Goal: Task Accomplishment & Management: Use online tool/utility

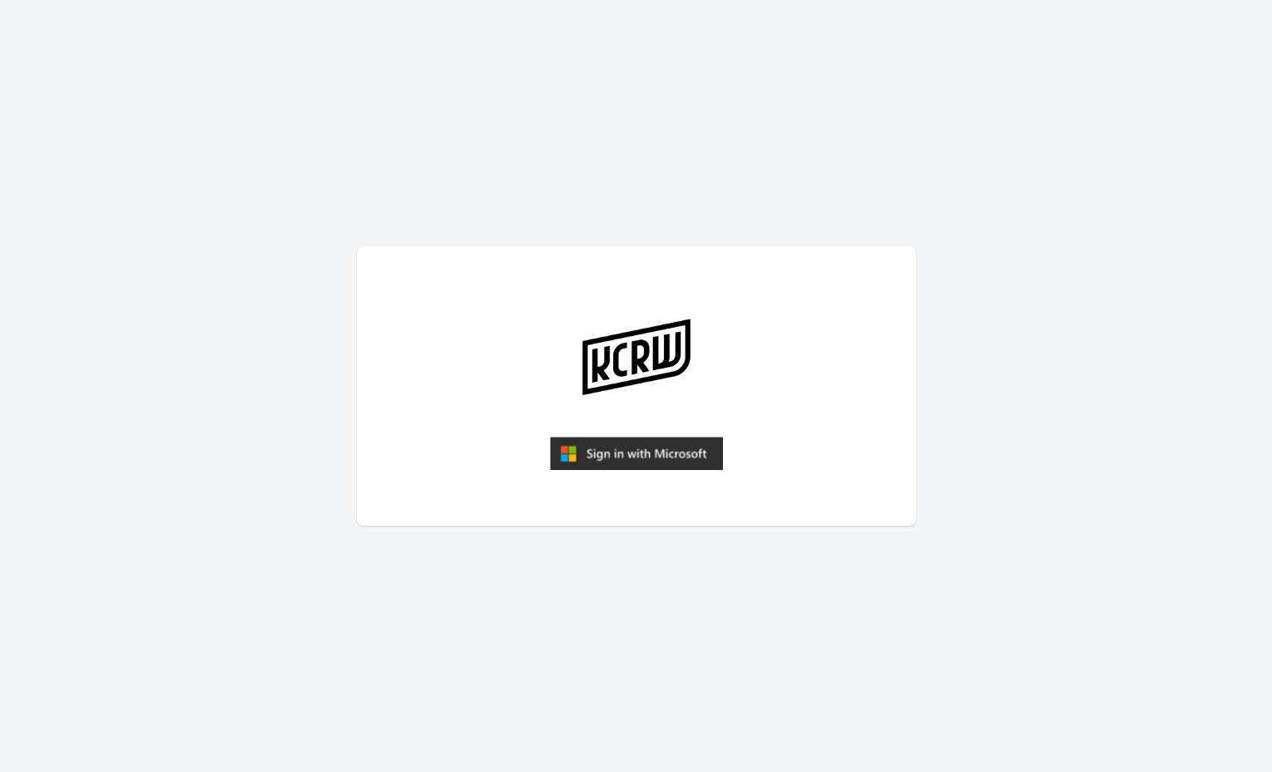
click at [640, 458] on img "submit" at bounding box center [636, 453] width 173 height 33
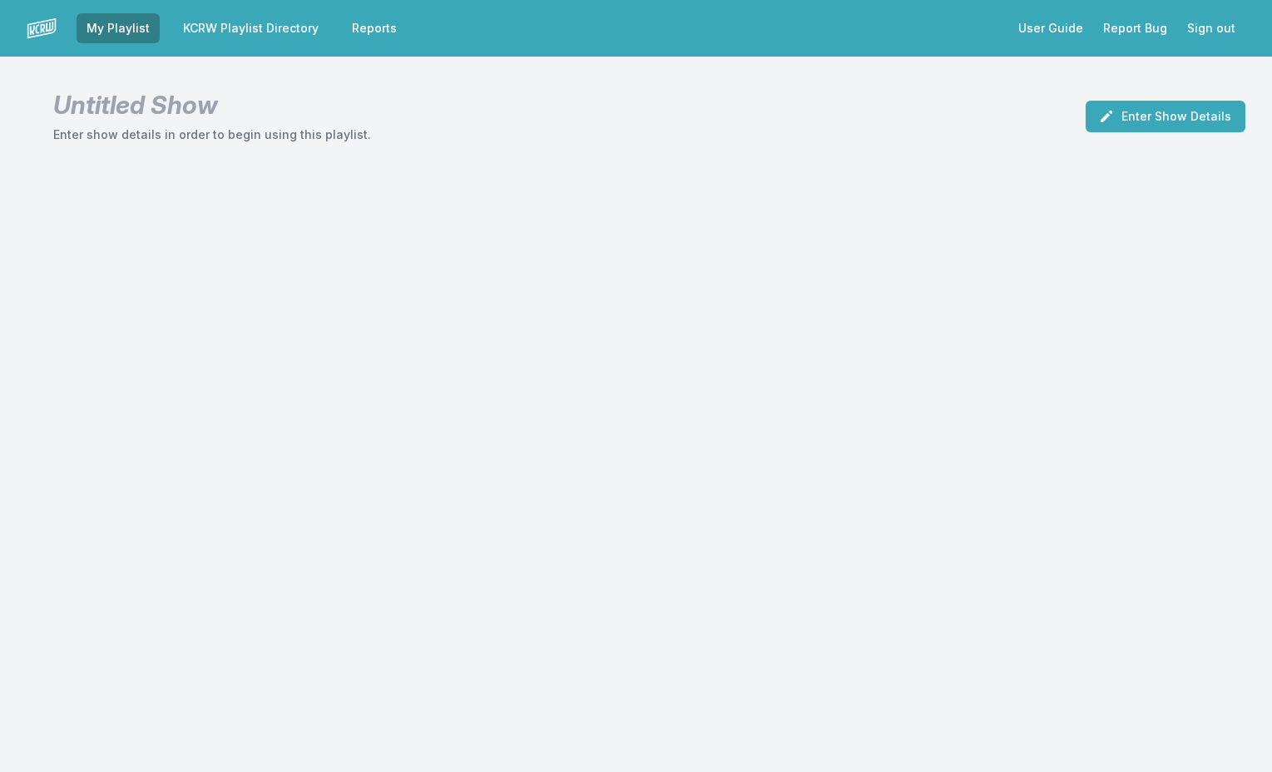
click at [245, 28] on link "KCRW Playlist Directory" at bounding box center [251, 28] width 156 height 30
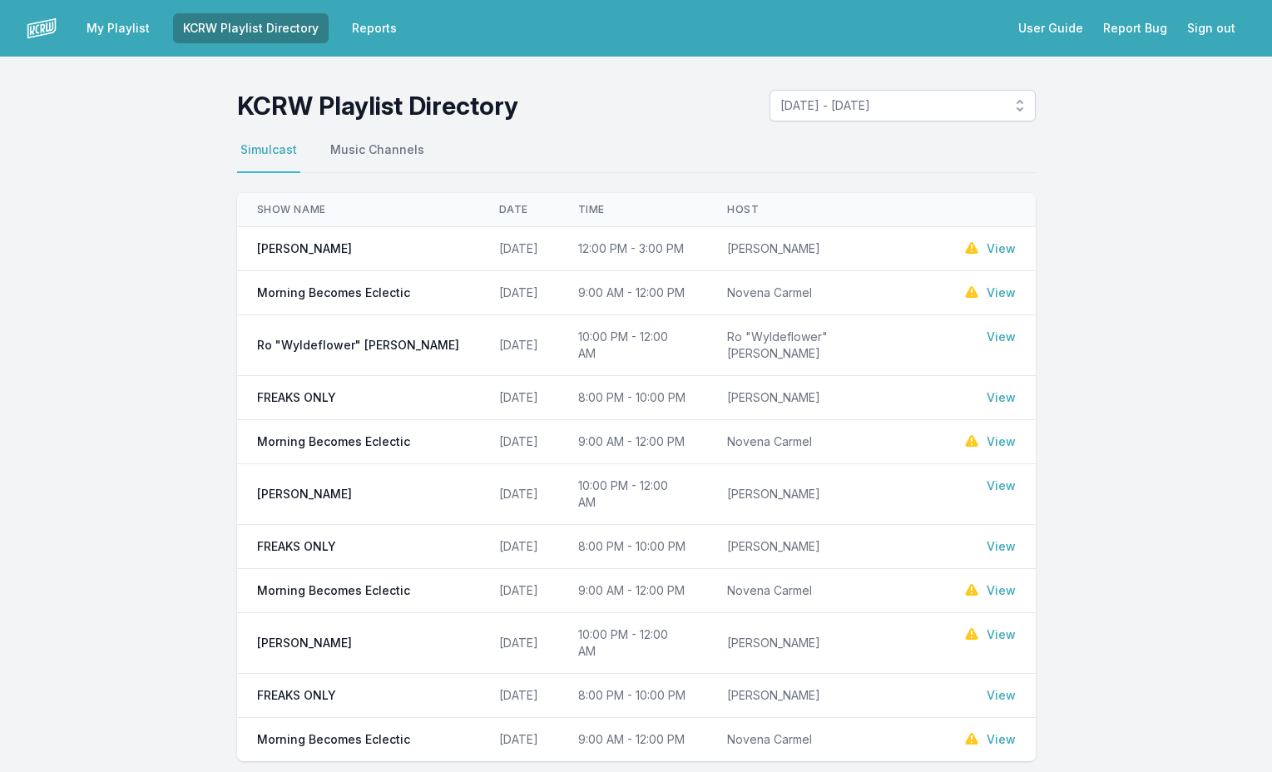
click at [1002, 293] on link "View" at bounding box center [1001, 293] width 29 height 17
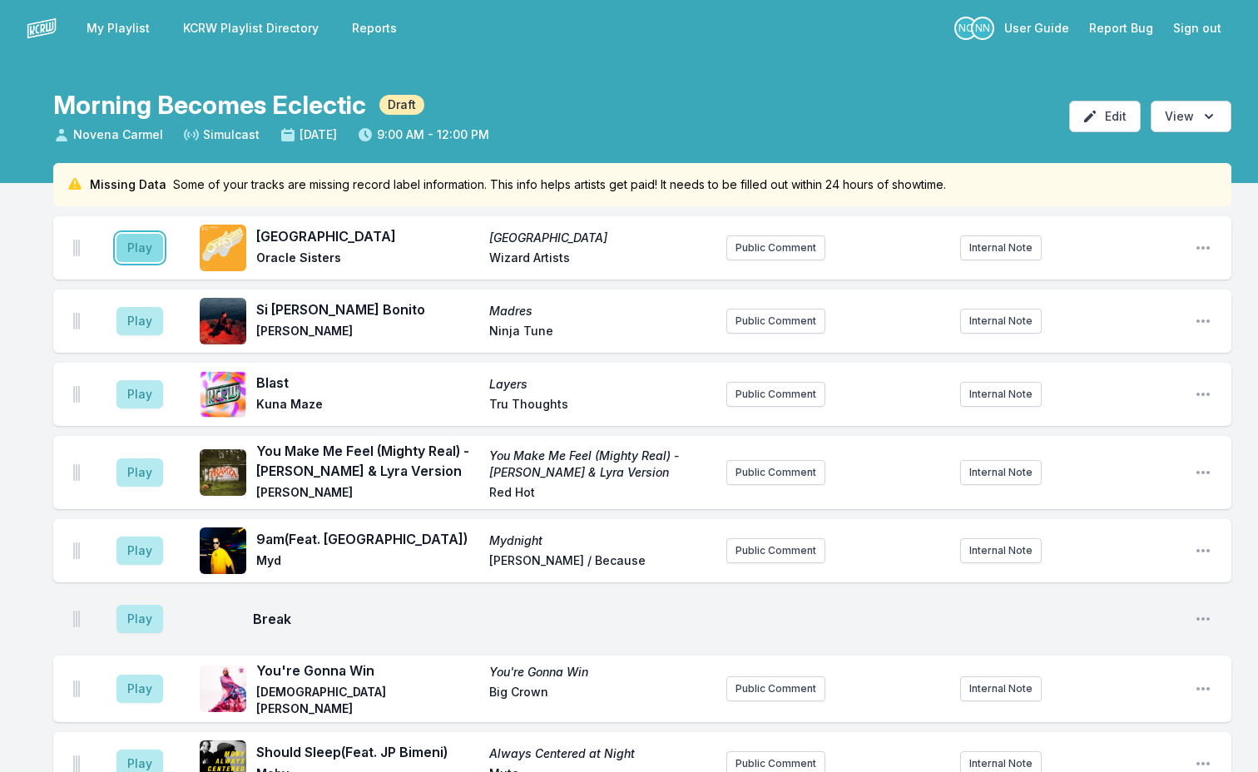
click at [131, 259] on button "Play" at bounding box center [139, 248] width 47 height 28
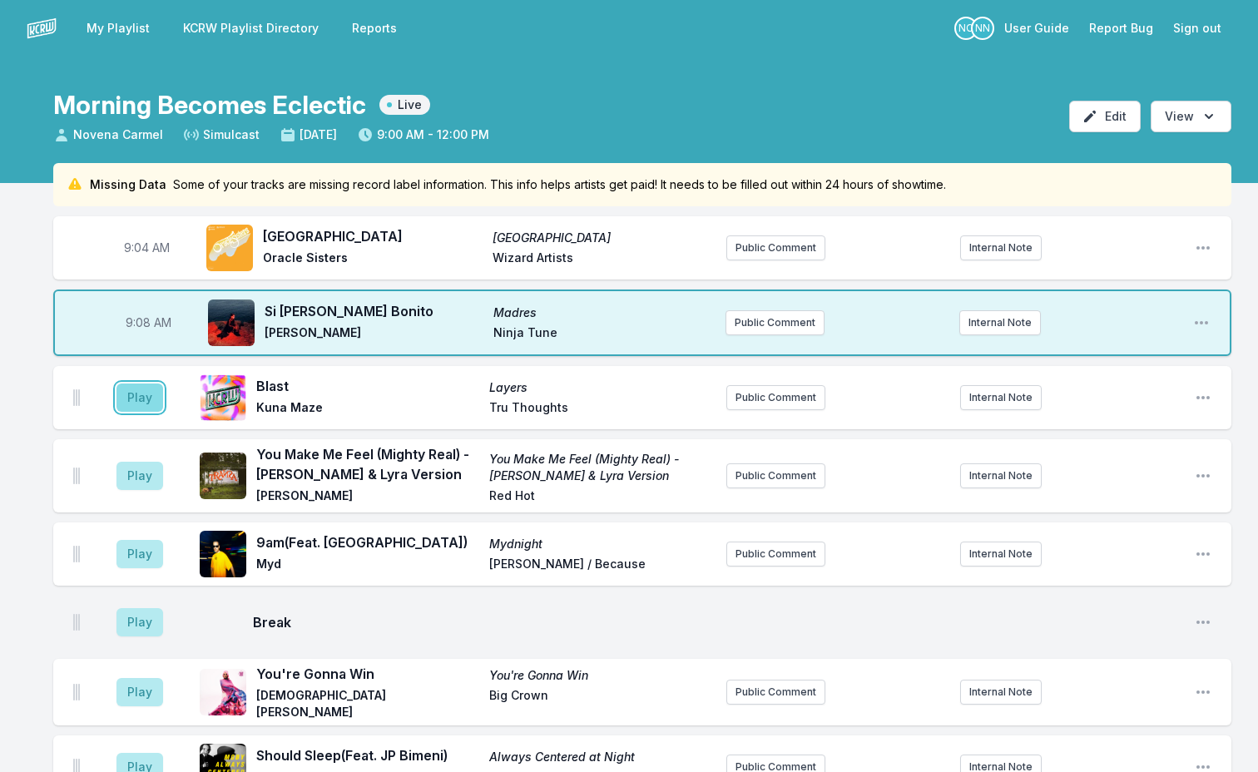
click at [143, 396] on button "Play" at bounding box center [139, 398] width 47 height 28
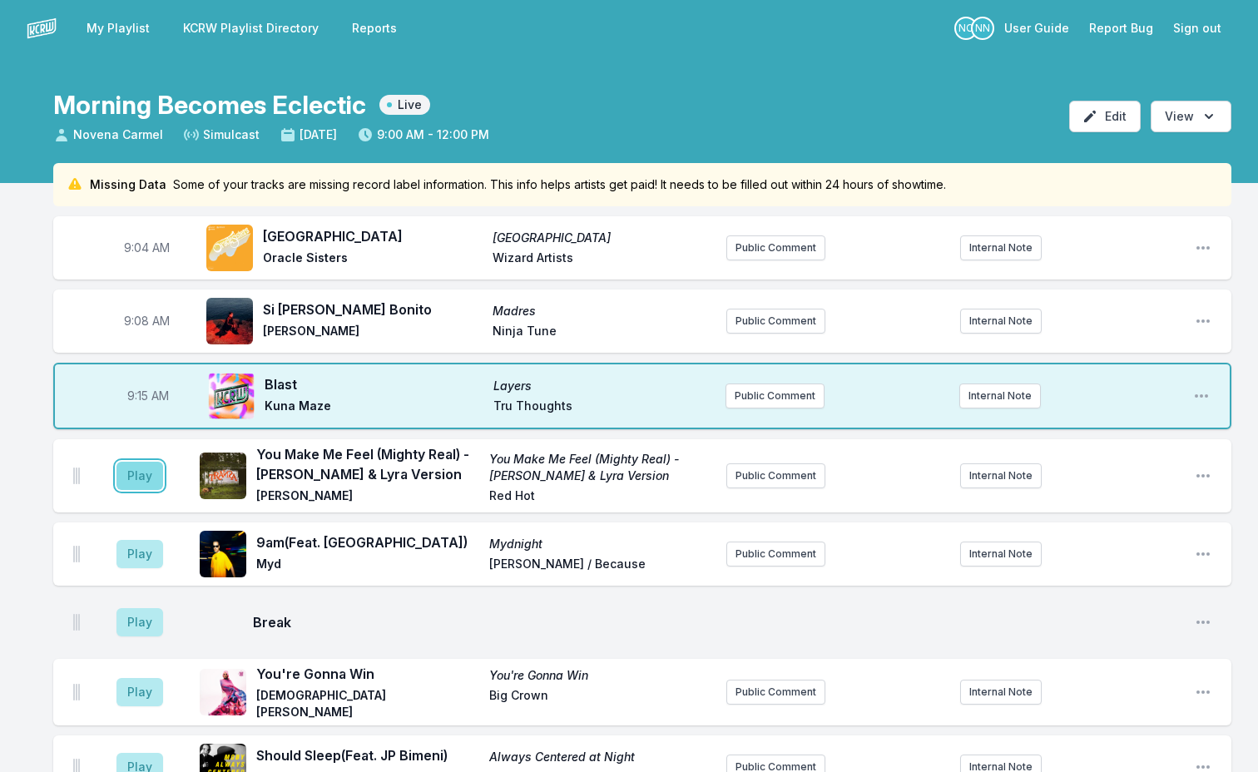
click at [129, 479] on button "Play" at bounding box center [139, 476] width 47 height 28
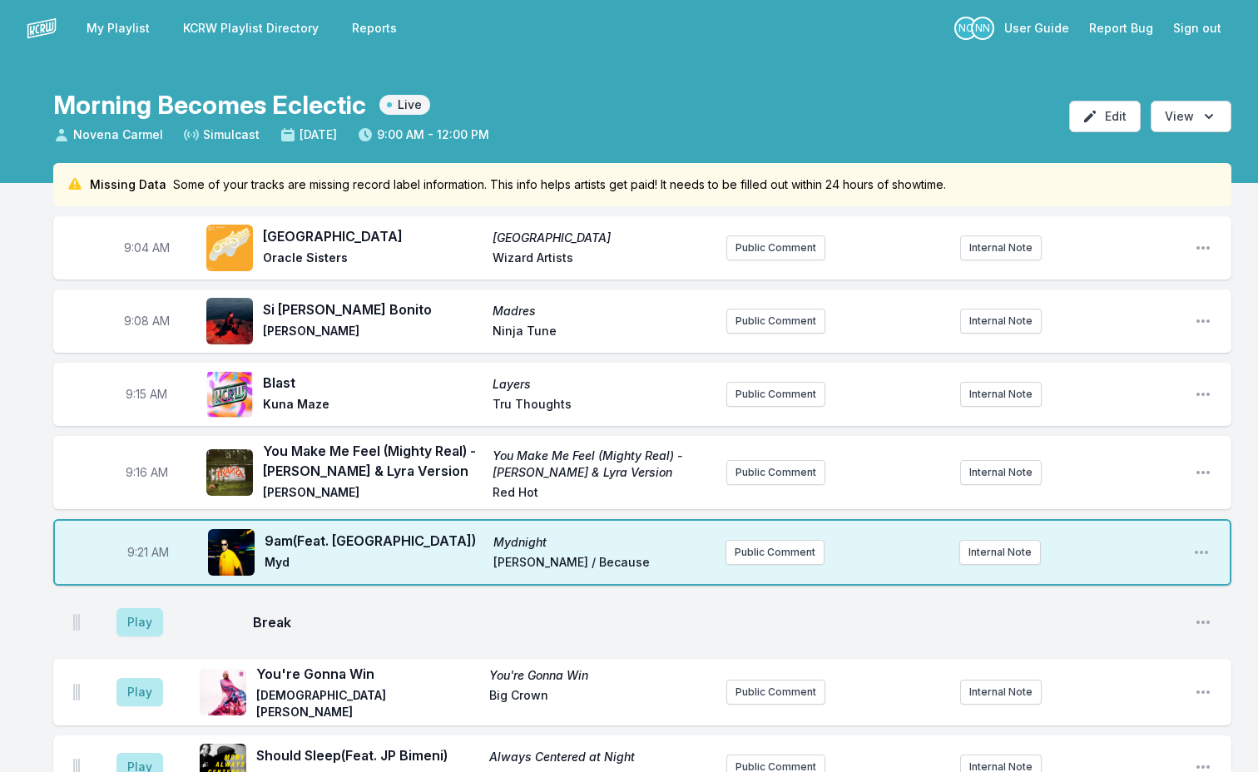
click at [136, 561] on aside "9:21 AM" at bounding box center [148, 552] width 93 height 53
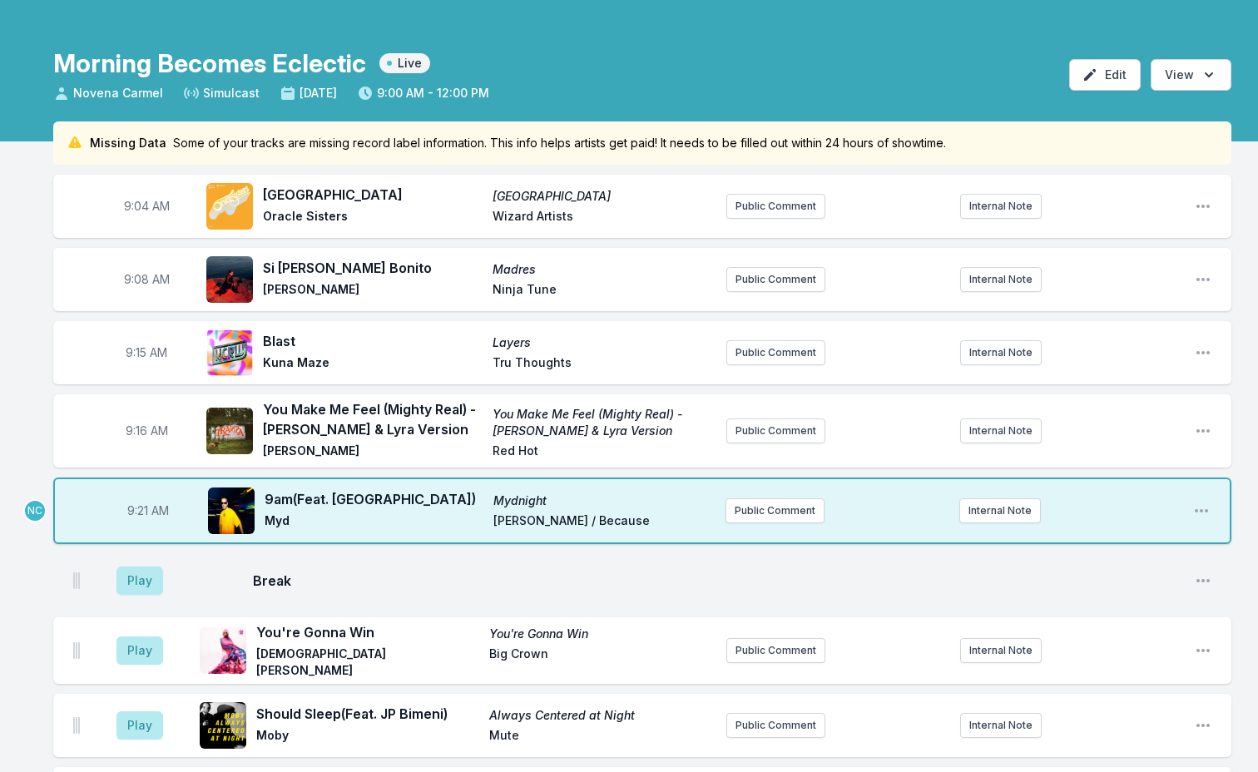
scroll to position [83, 0]
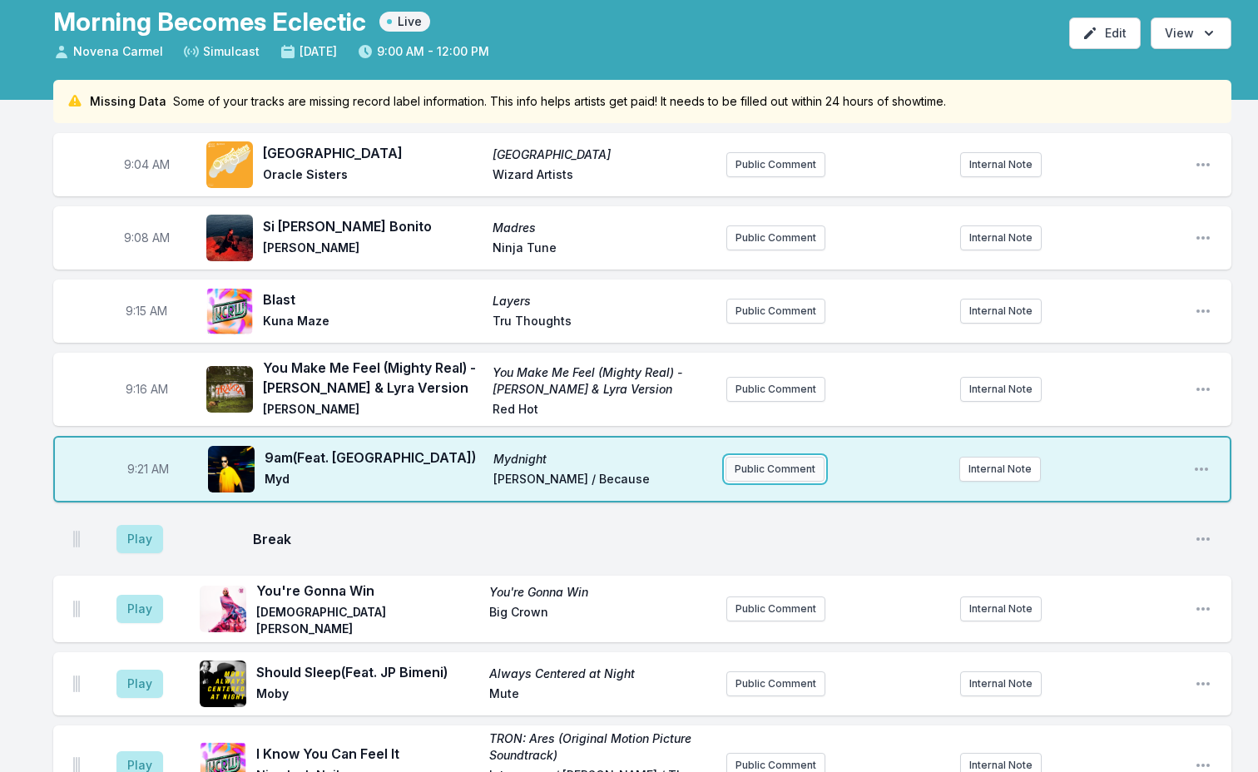
click at [760, 476] on button "Public Comment" at bounding box center [775, 469] width 99 height 25
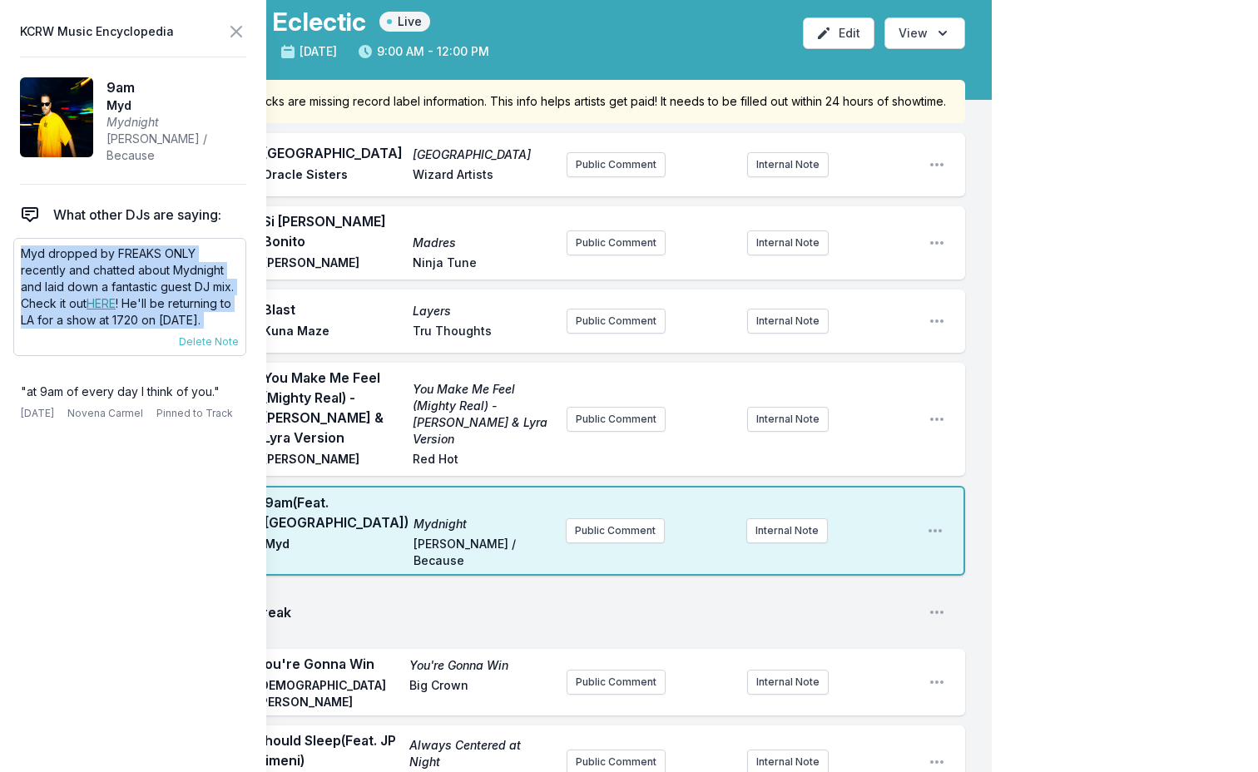
drag, startPoint x: 22, startPoint y: 248, endPoint x: 79, endPoint y: 346, distance: 113.3
click at [79, 346] on div "Myd dropped by FREAKS ONLY recently and chatted about Mydnight and laid down a …" at bounding box center [129, 297] width 233 height 118
click at [601, 518] on button "Public Comment" at bounding box center [615, 530] width 99 height 25
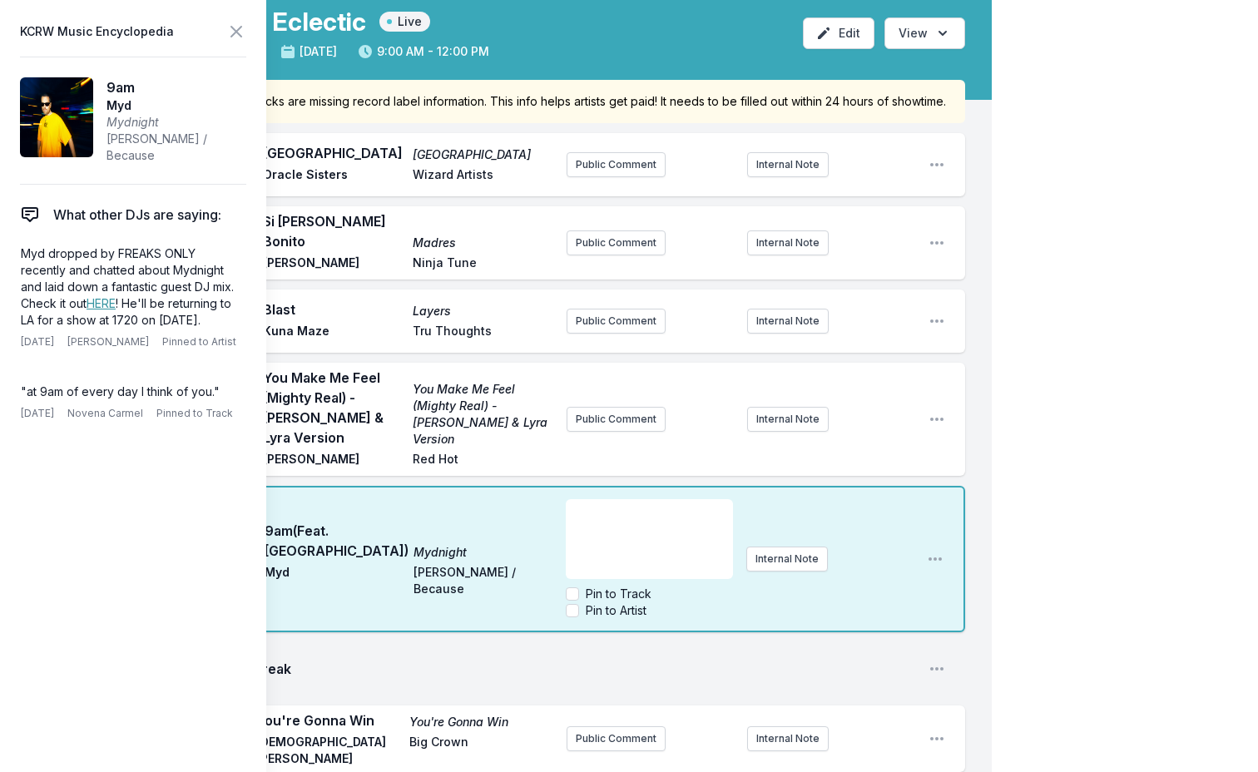
scroll to position [116, 0]
click at [234, 31] on icon at bounding box center [236, 32] width 20 height 20
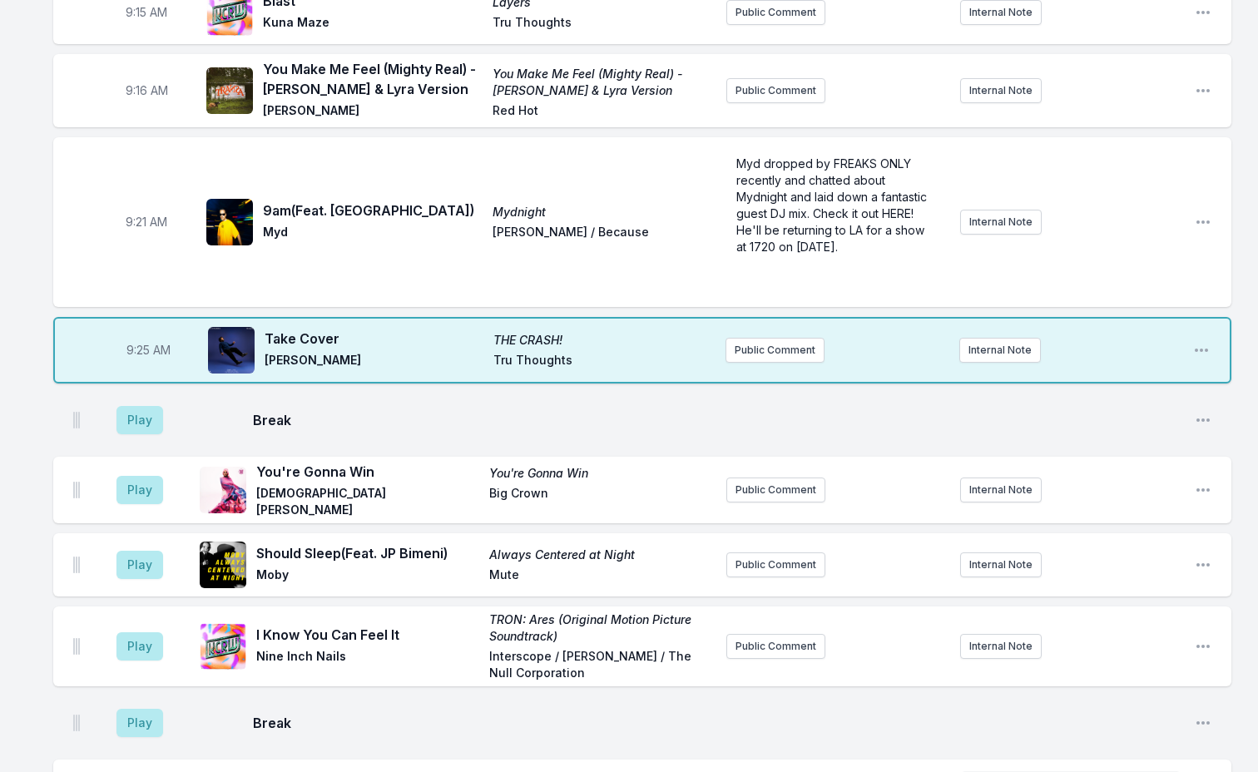
scroll to position [582, 0]
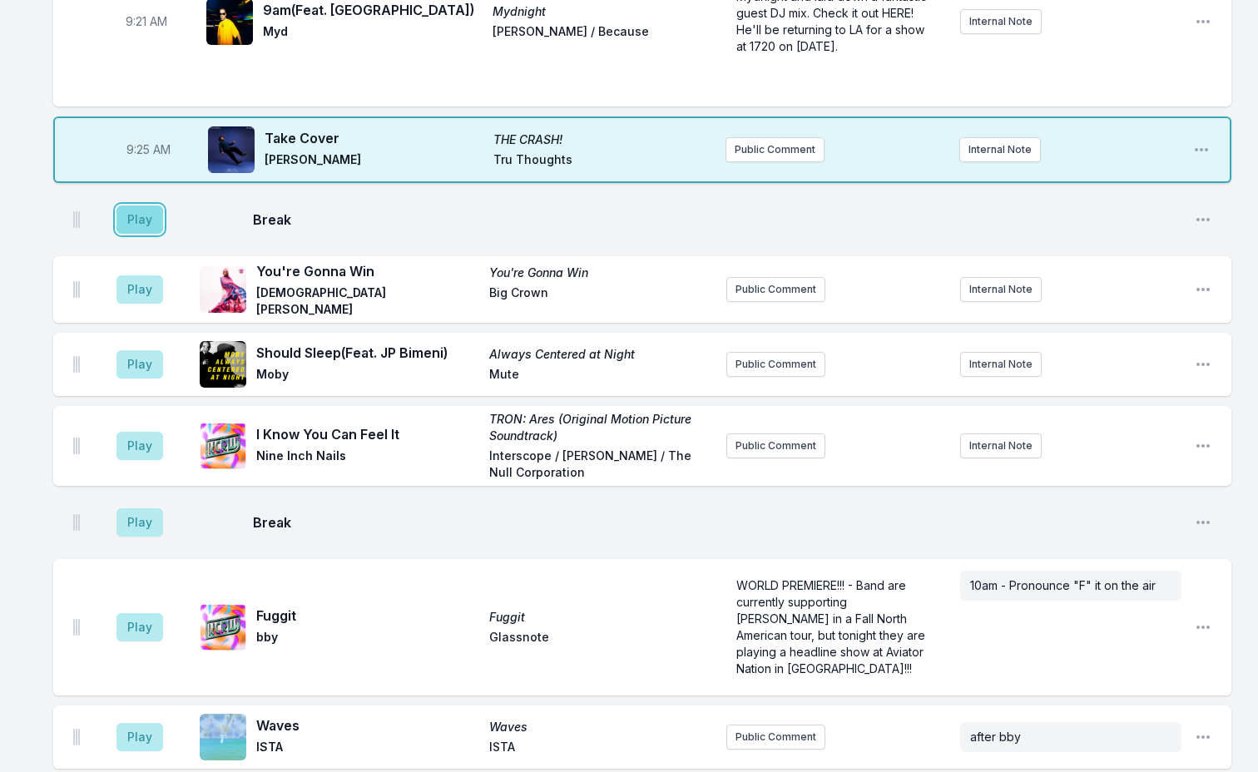
click at [151, 221] on button "Play" at bounding box center [139, 220] width 47 height 28
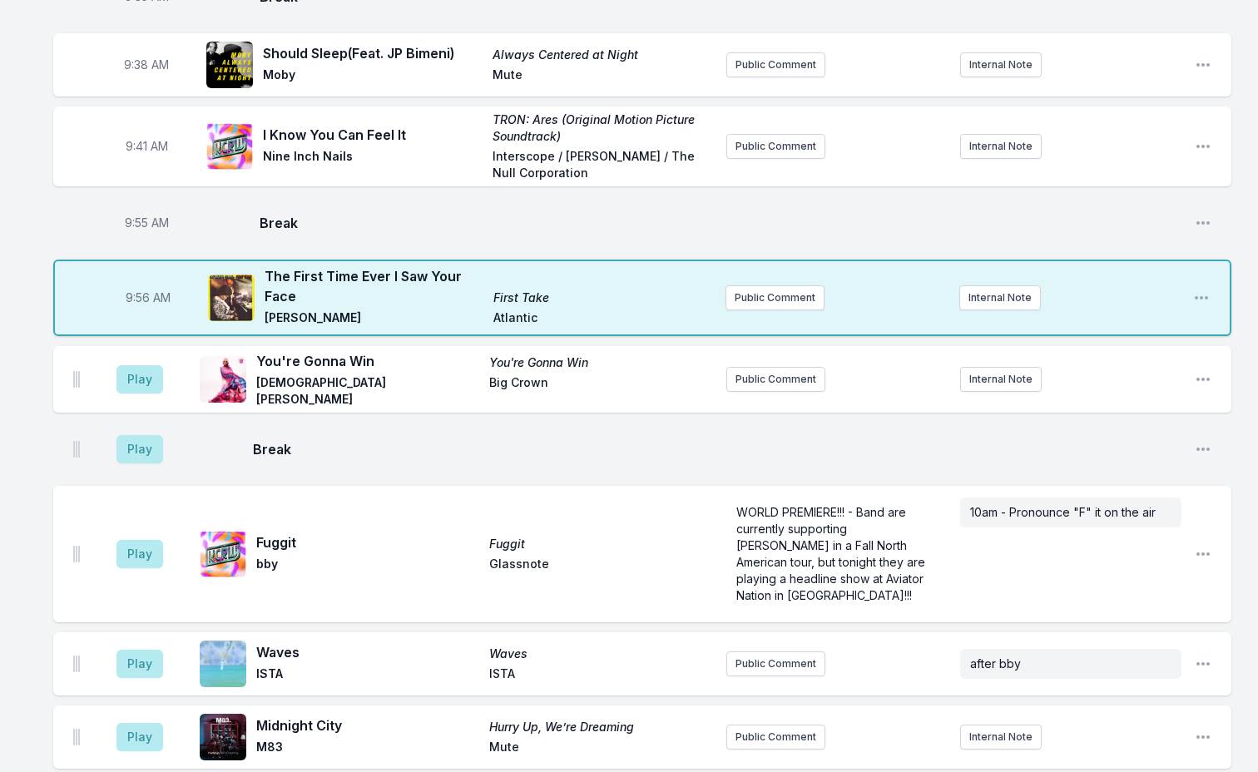
scroll to position [832, 0]
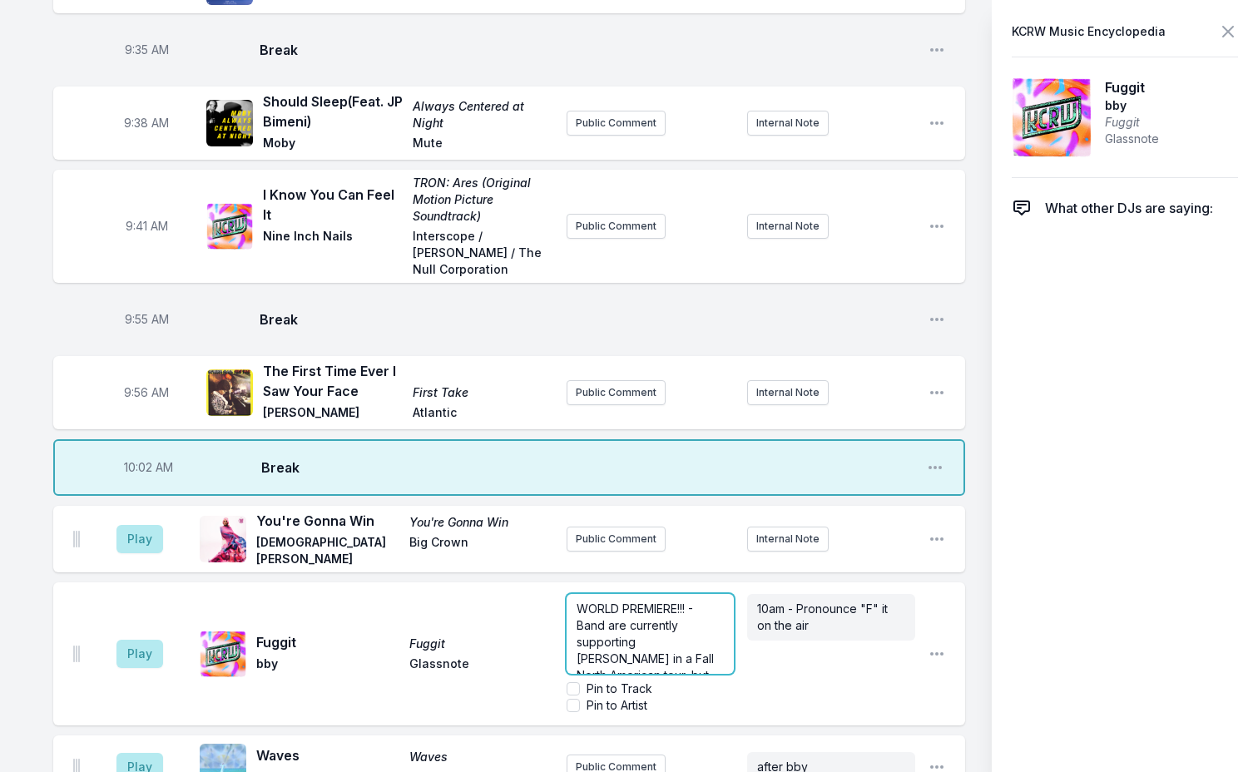
drag, startPoint x: 755, startPoint y: 530, endPoint x: 701, endPoint y: 531, distance: 54.9
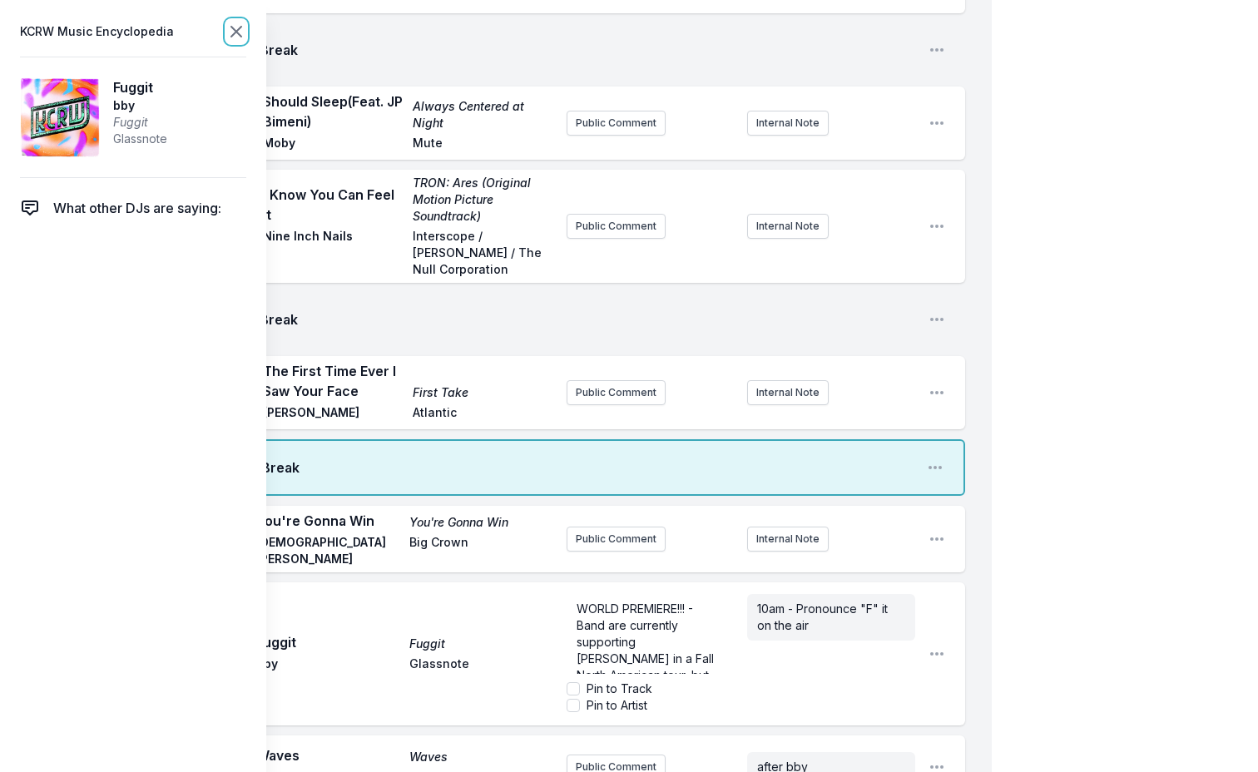
click at [242, 36] on icon at bounding box center [236, 32] width 20 height 20
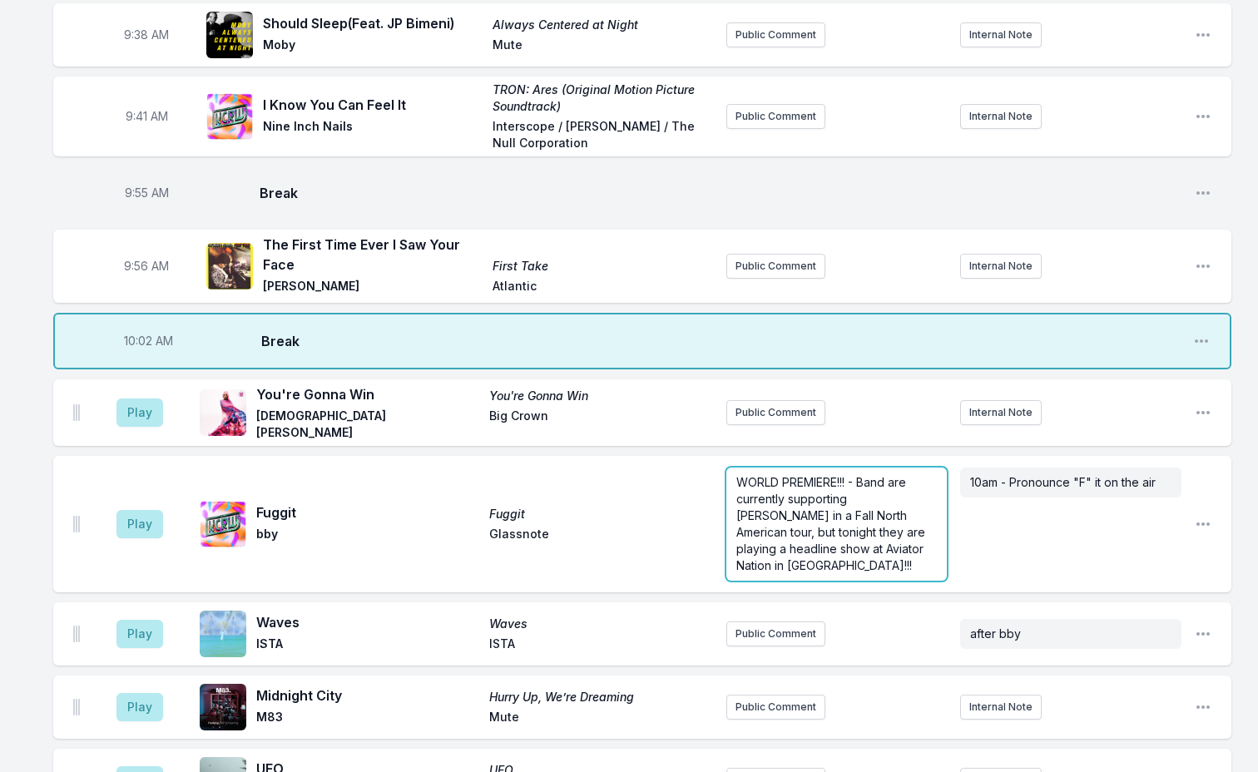
click at [874, 545] on form "WORLD PREMIERE!!! - Band are currently supporting Royel Otis in a Fall North Am…" at bounding box center [836, 524] width 221 height 113
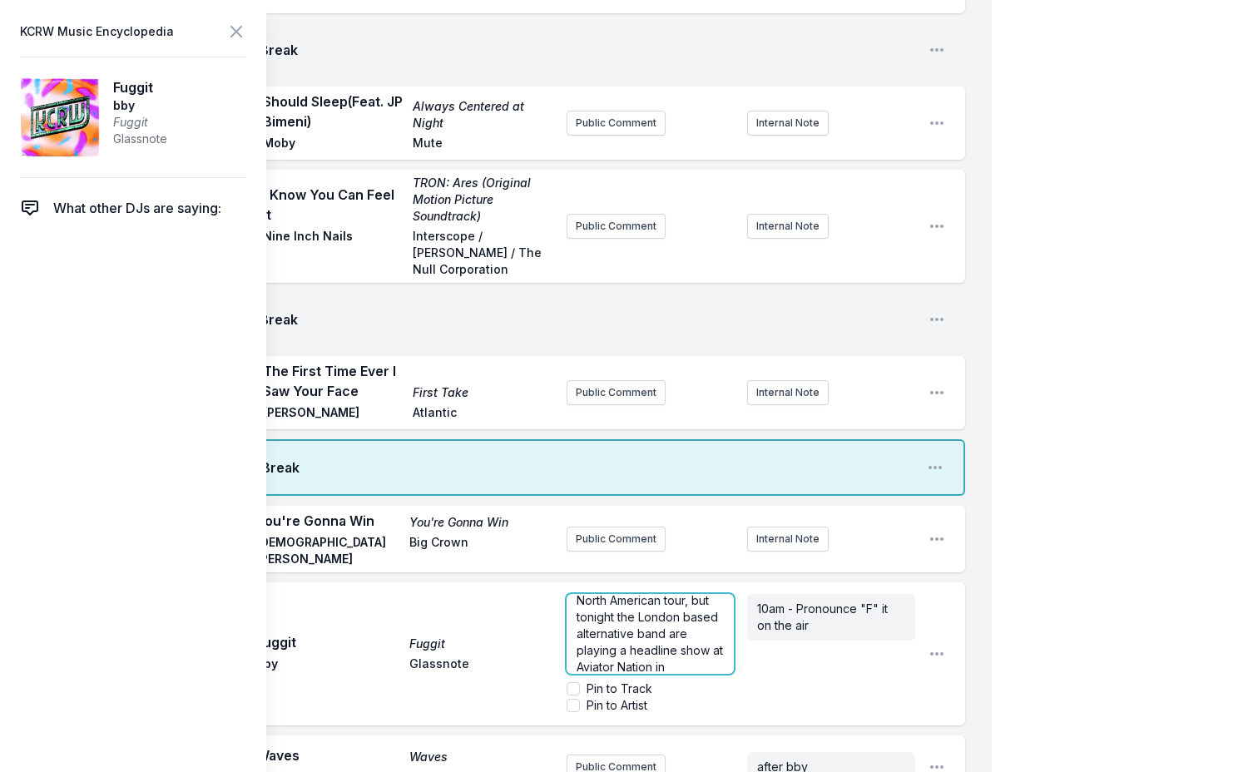
scroll to position [92, 0]
click at [236, 27] on icon at bounding box center [236, 32] width 20 height 20
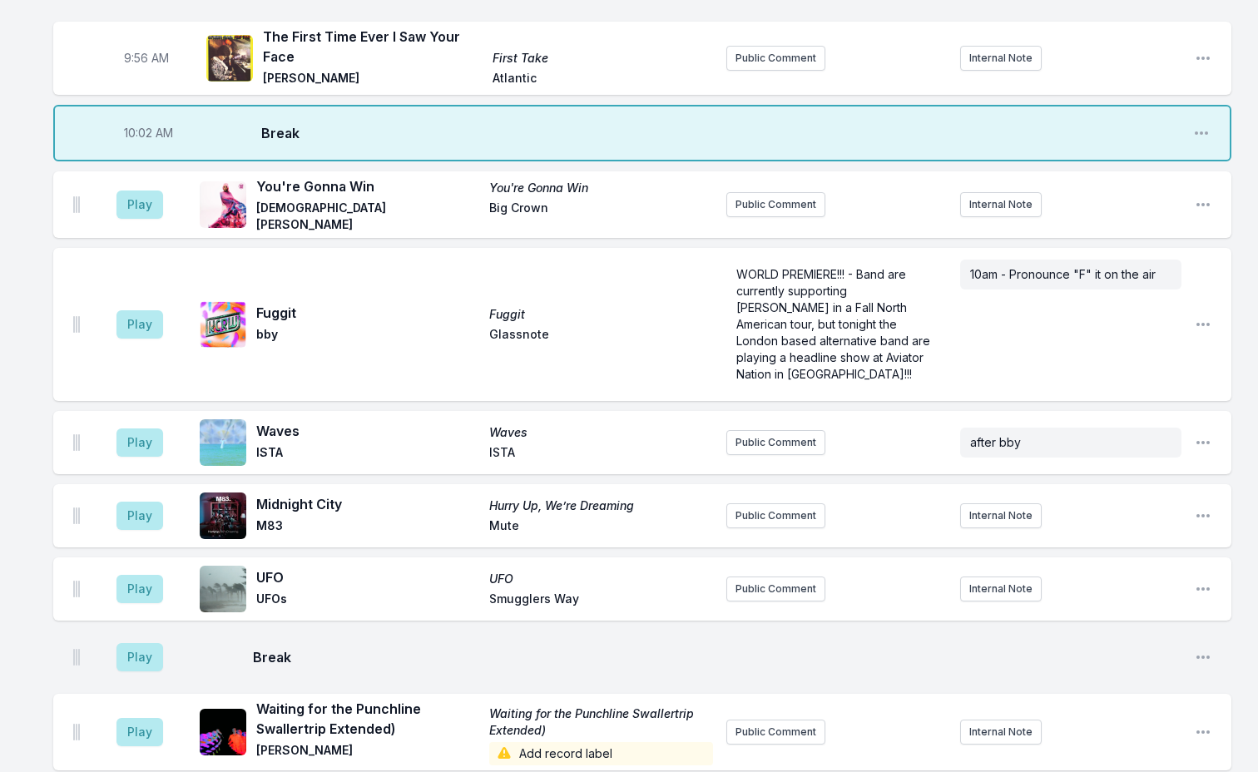
scroll to position [1082, 0]
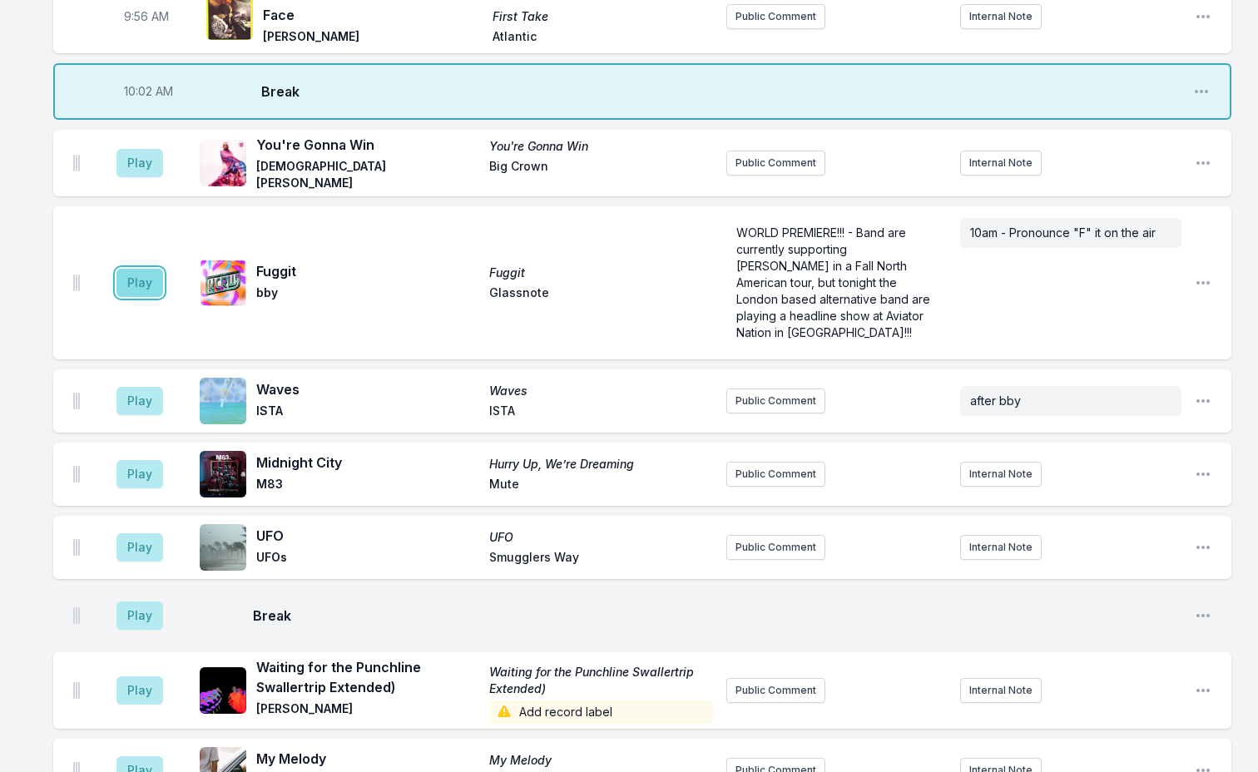
click at [150, 270] on button "Play" at bounding box center [139, 283] width 47 height 28
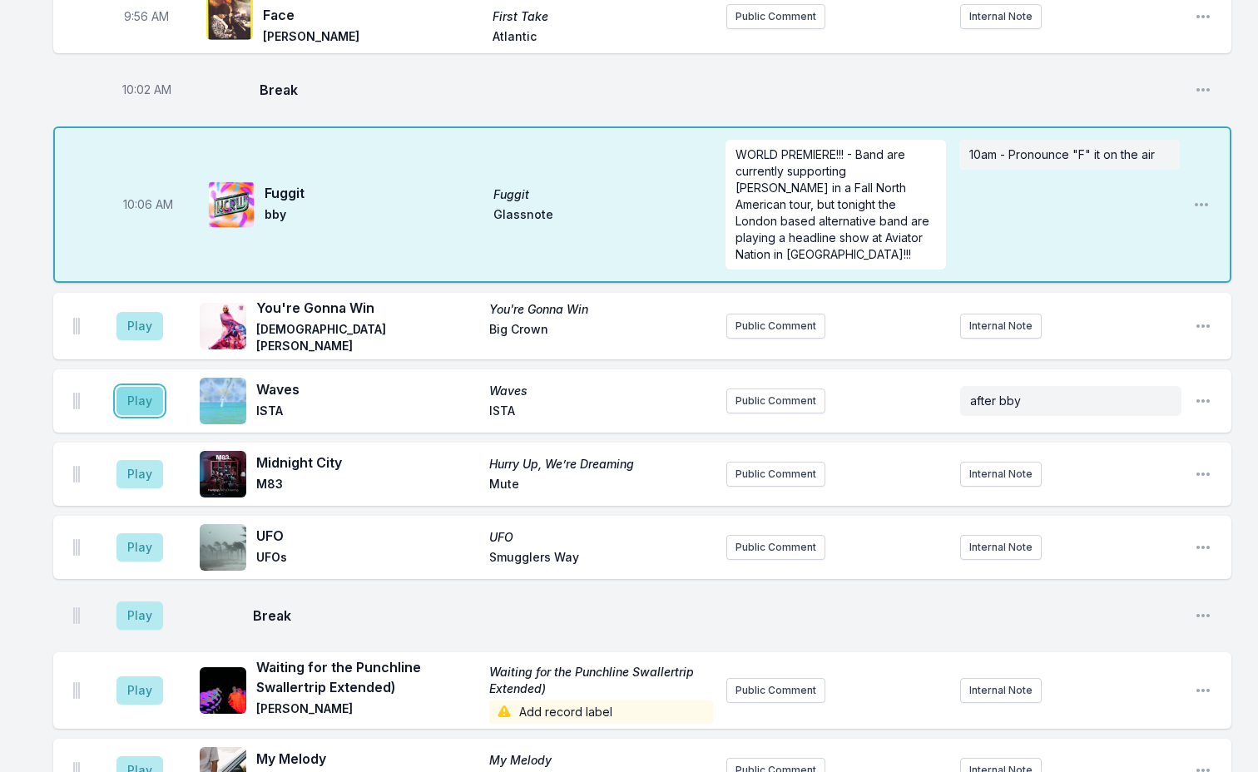
click at [137, 387] on button "Play" at bounding box center [139, 401] width 47 height 28
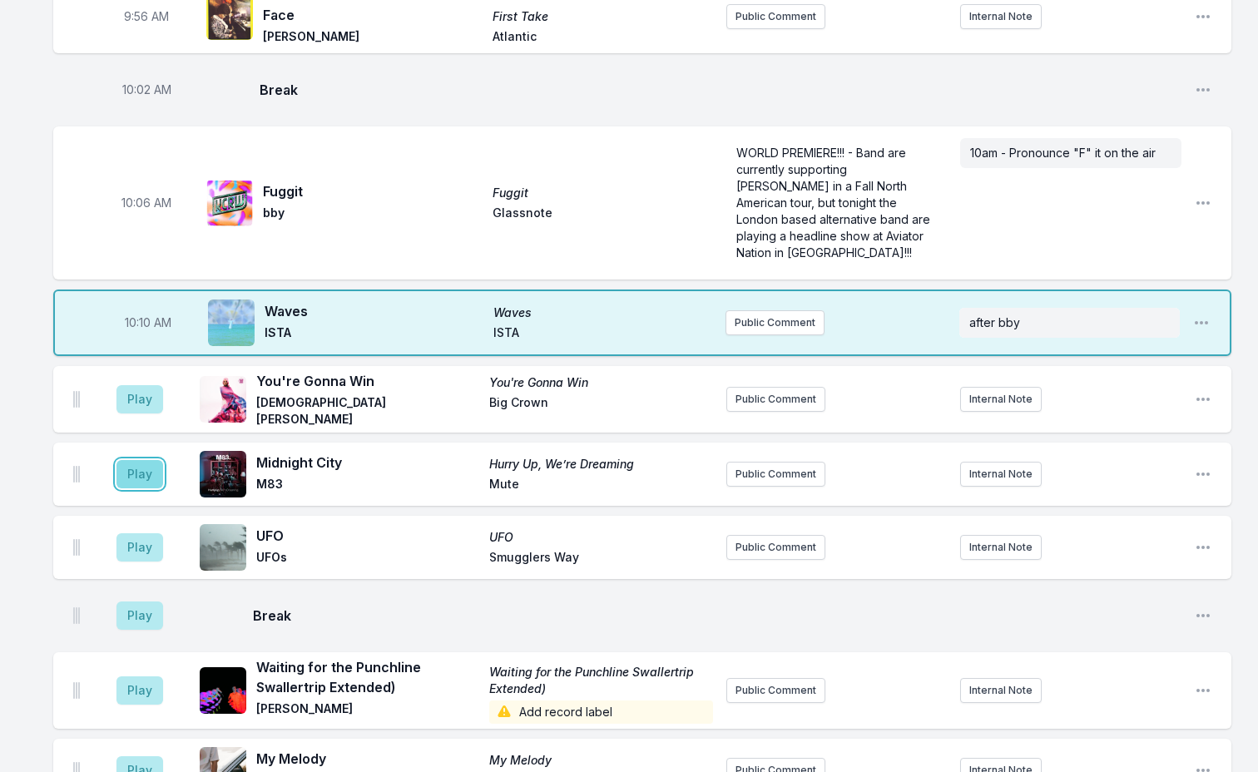
click at [138, 460] on button "Play" at bounding box center [139, 474] width 47 height 28
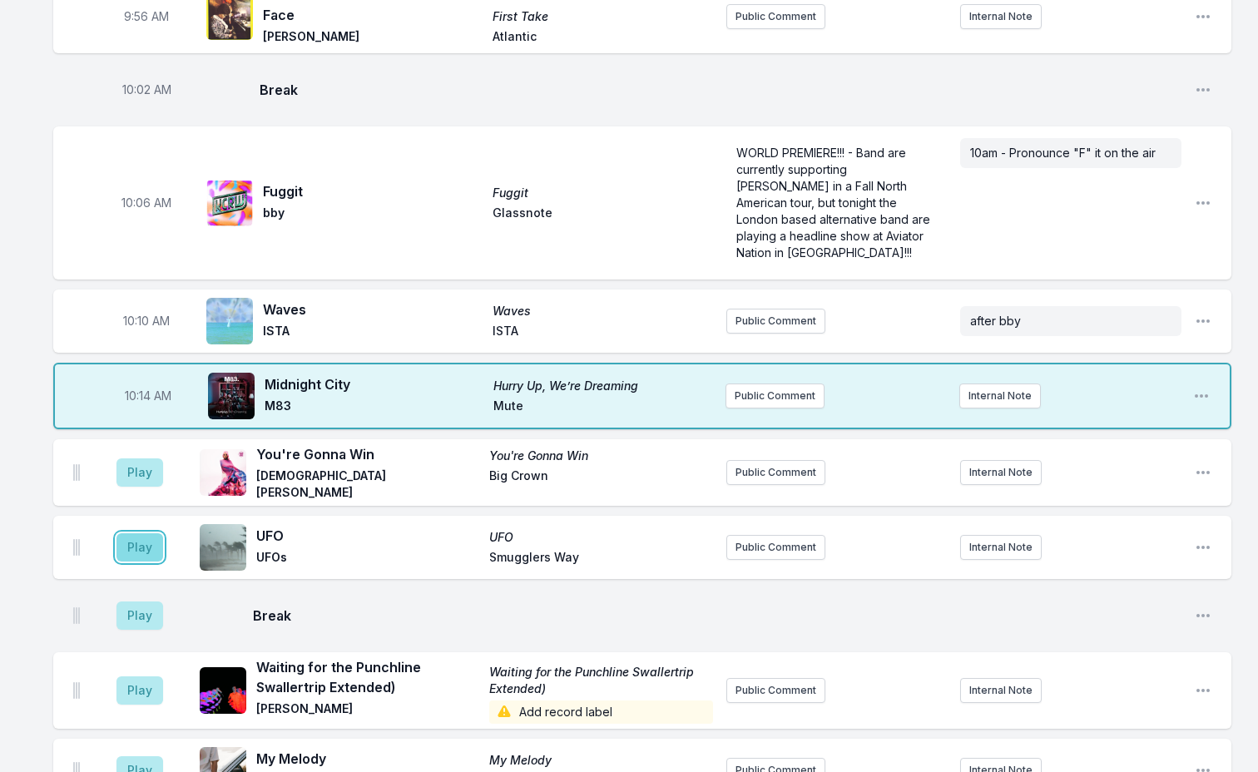
click at [124, 533] on button "Play" at bounding box center [139, 547] width 47 height 28
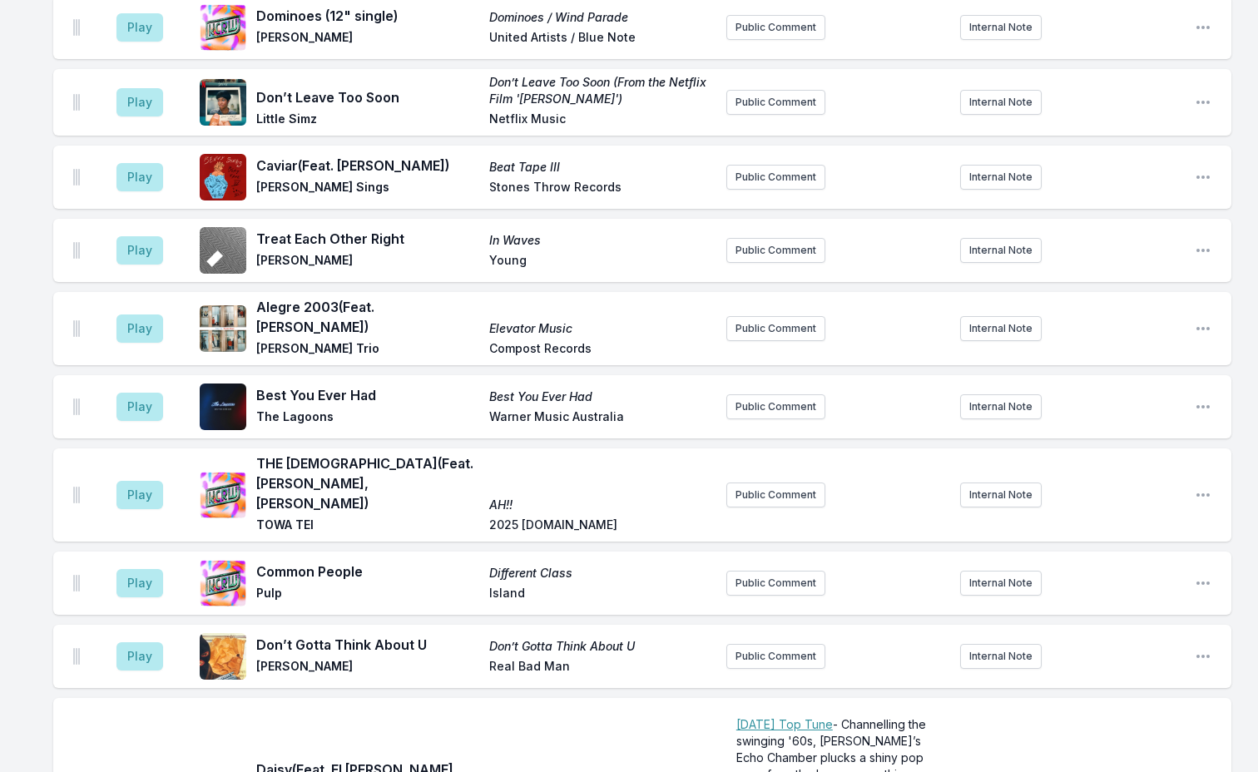
scroll to position [4366, 0]
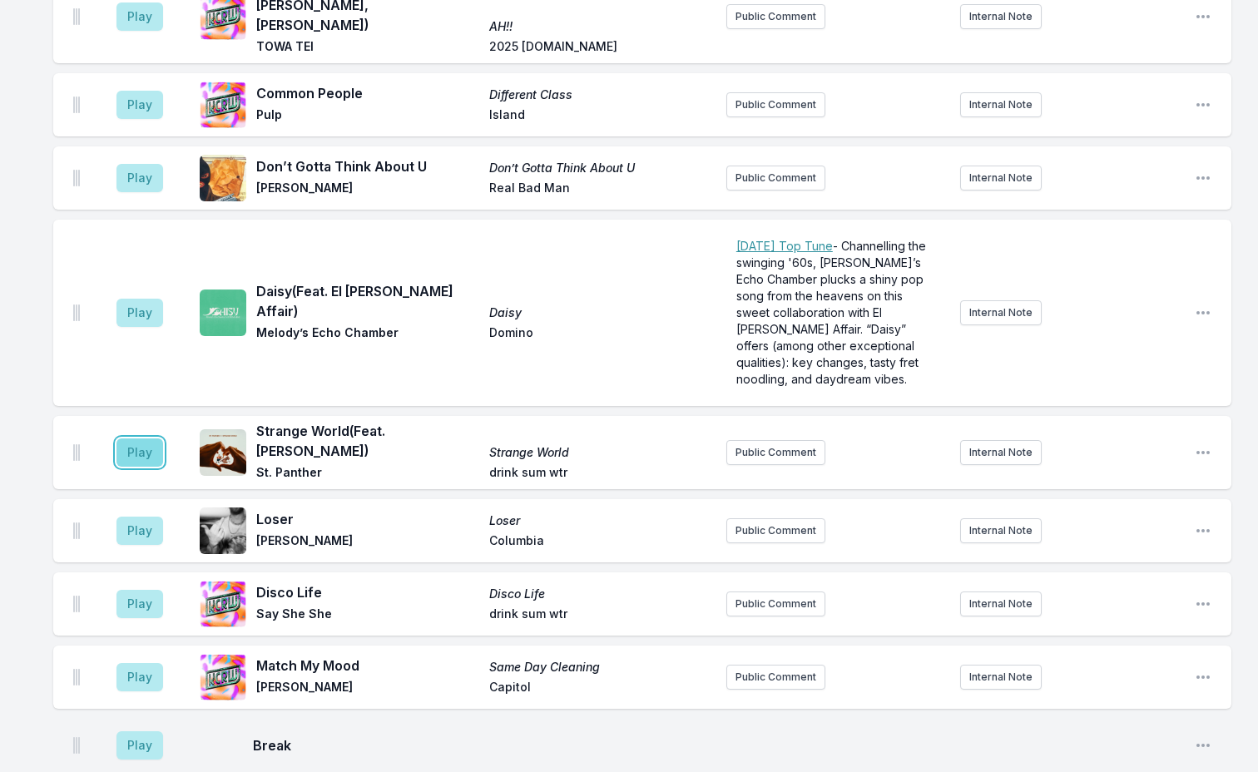
click at [143, 438] on button "Play" at bounding box center [139, 452] width 47 height 28
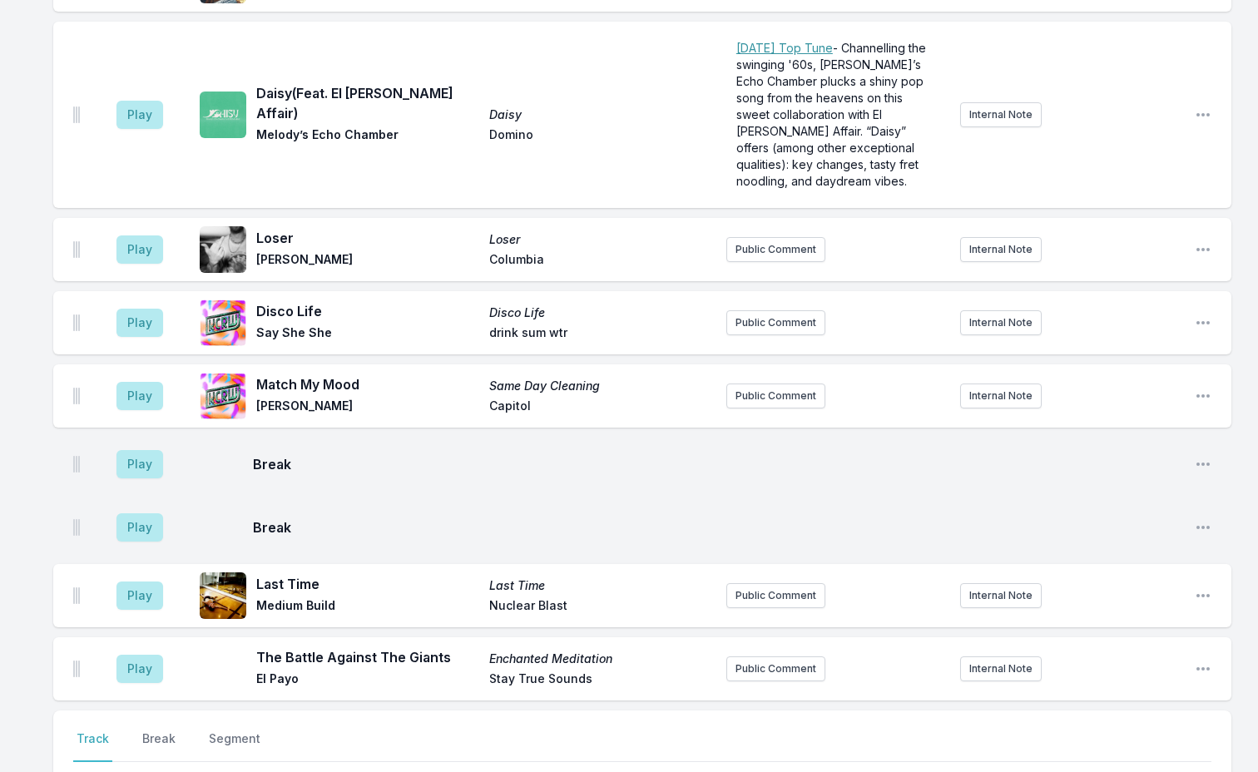
scroll to position [5027, 0]
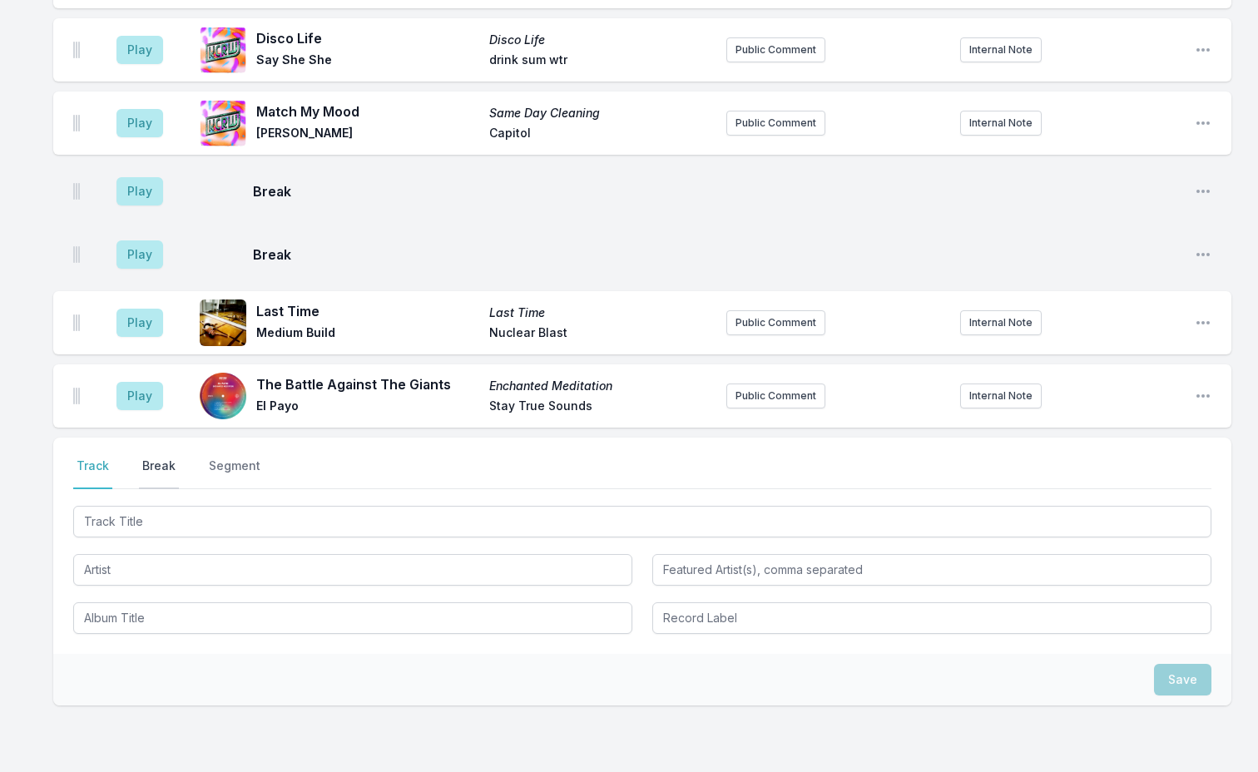
click at [156, 458] on button "Break" at bounding box center [159, 474] width 40 height 32
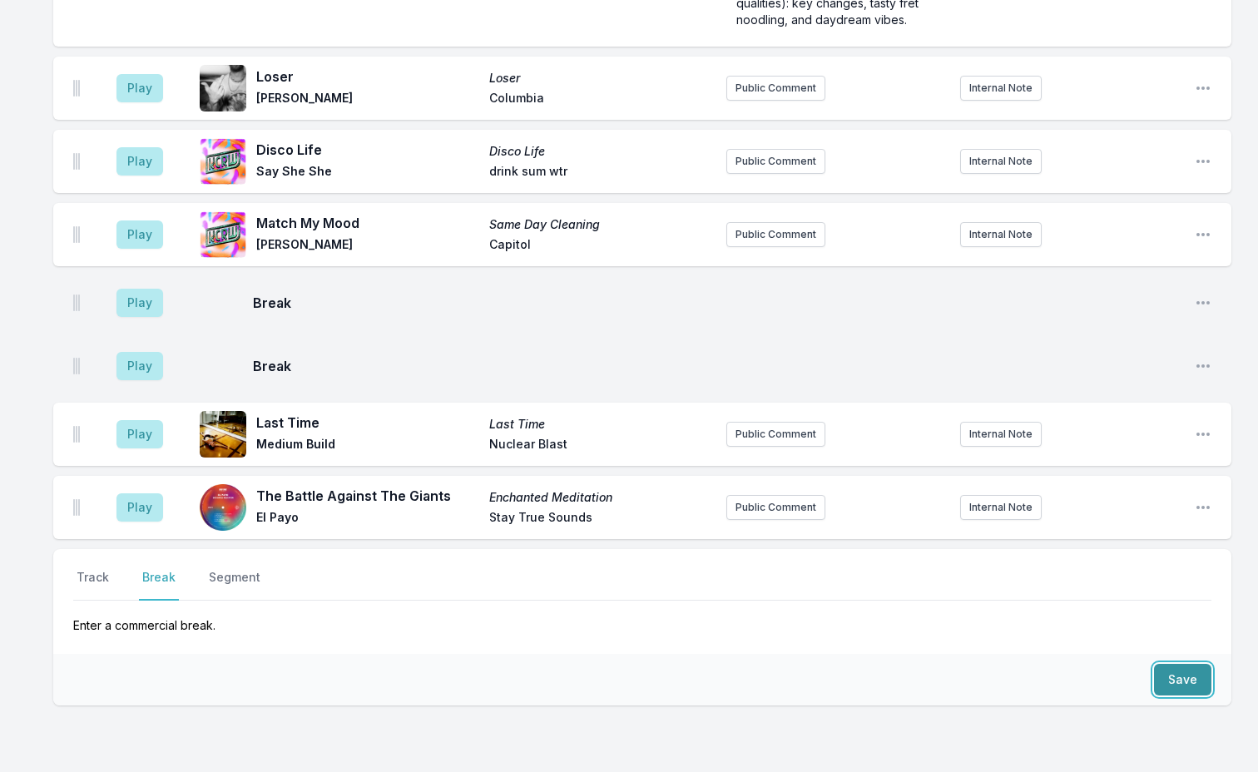
click at [1167, 664] on button "Save" at bounding box center [1182, 680] width 57 height 32
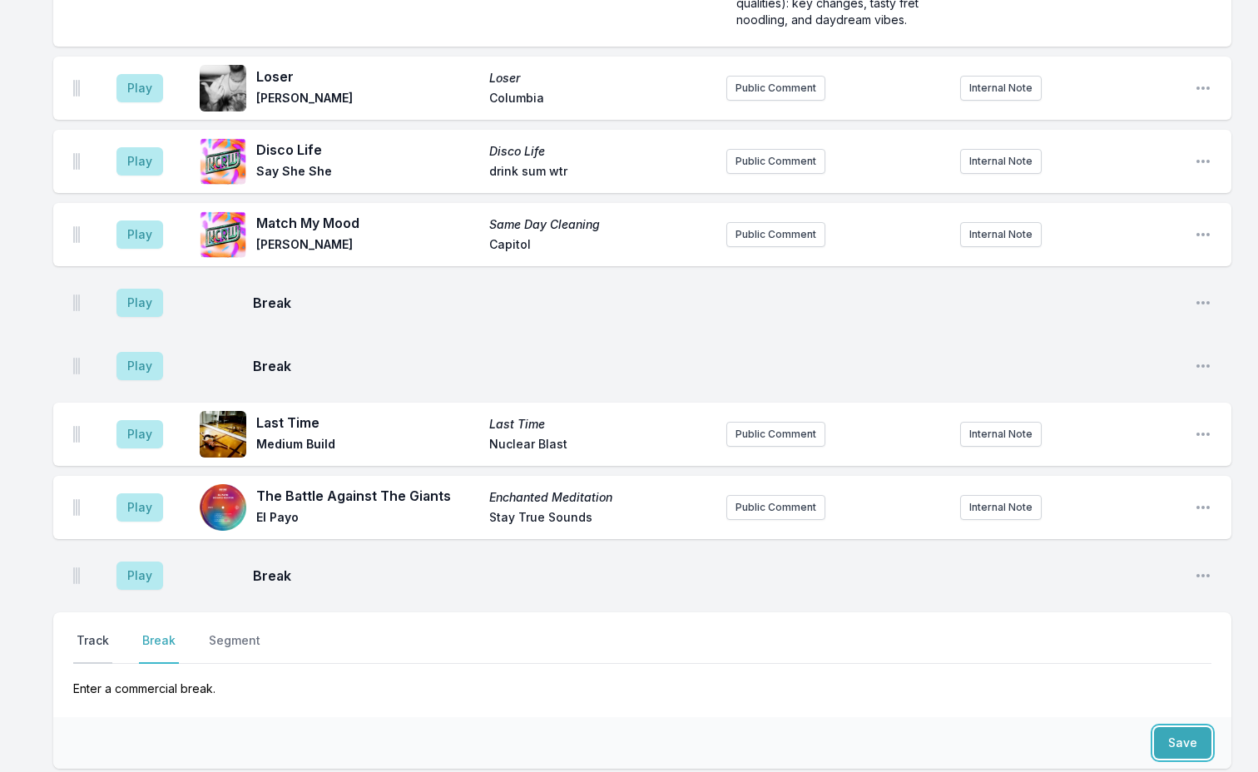
scroll to position [4979, 0]
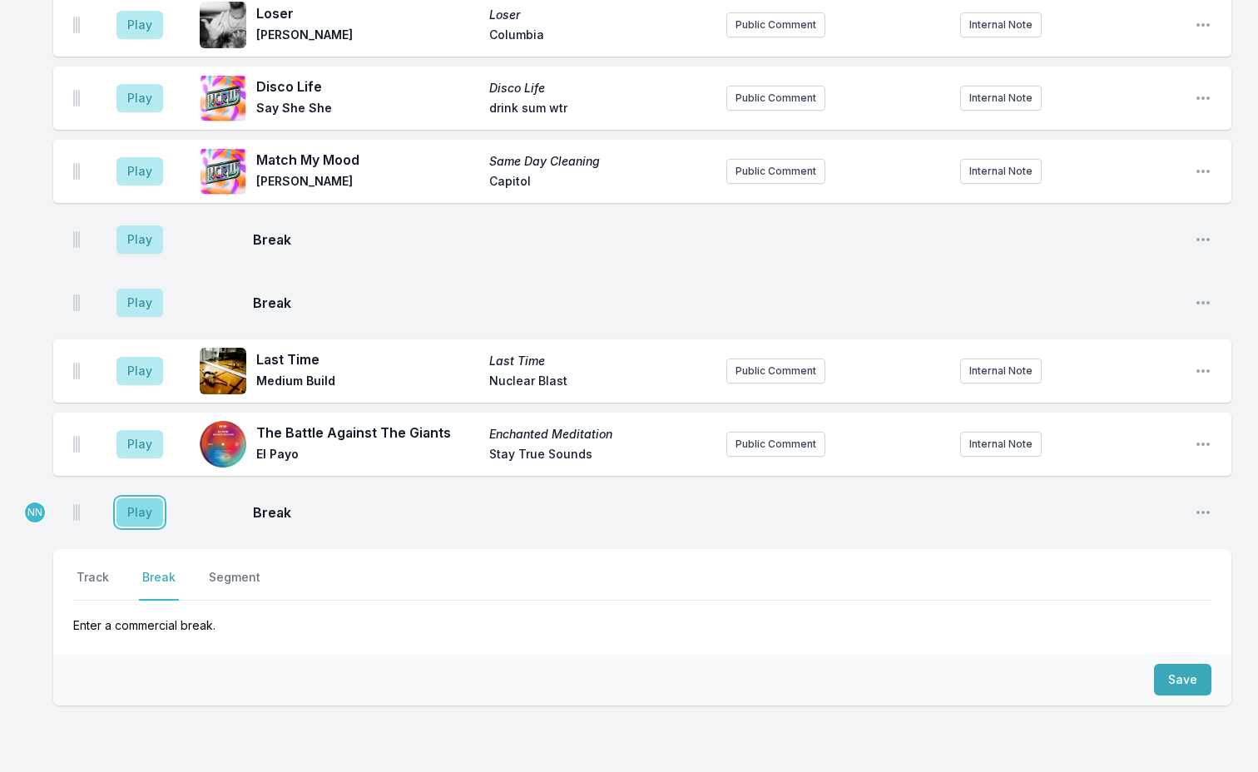
click at [135, 498] on button "Play" at bounding box center [139, 512] width 47 height 28
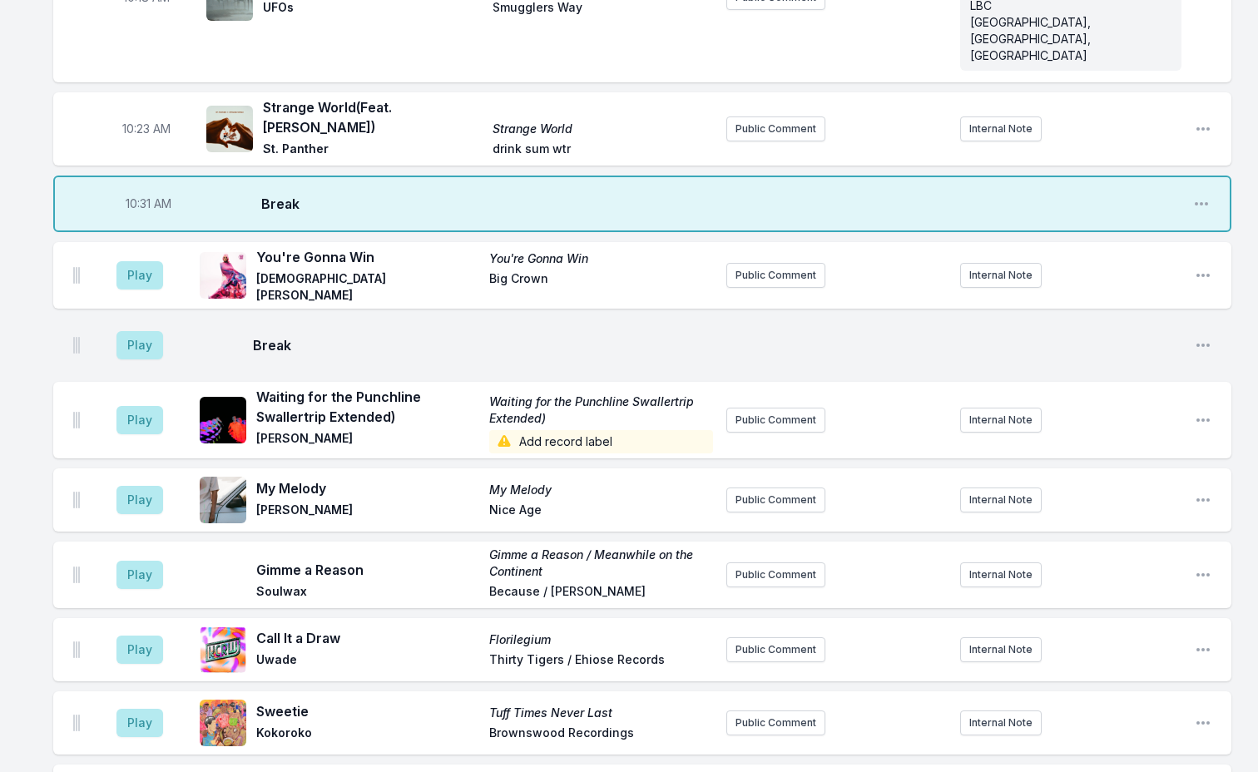
scroll to position [1235, 0]
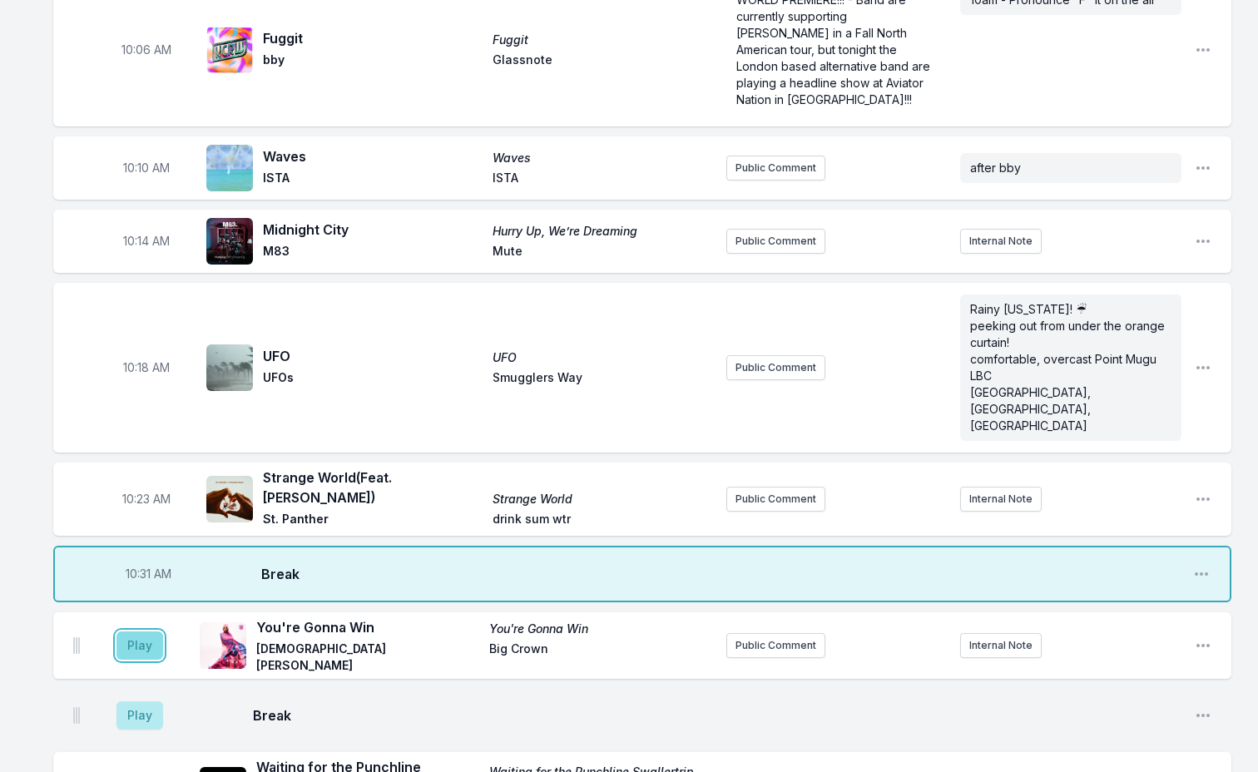
click at [151, 632] on button "Play" at bounding box center [139, 646] width 47 height 28
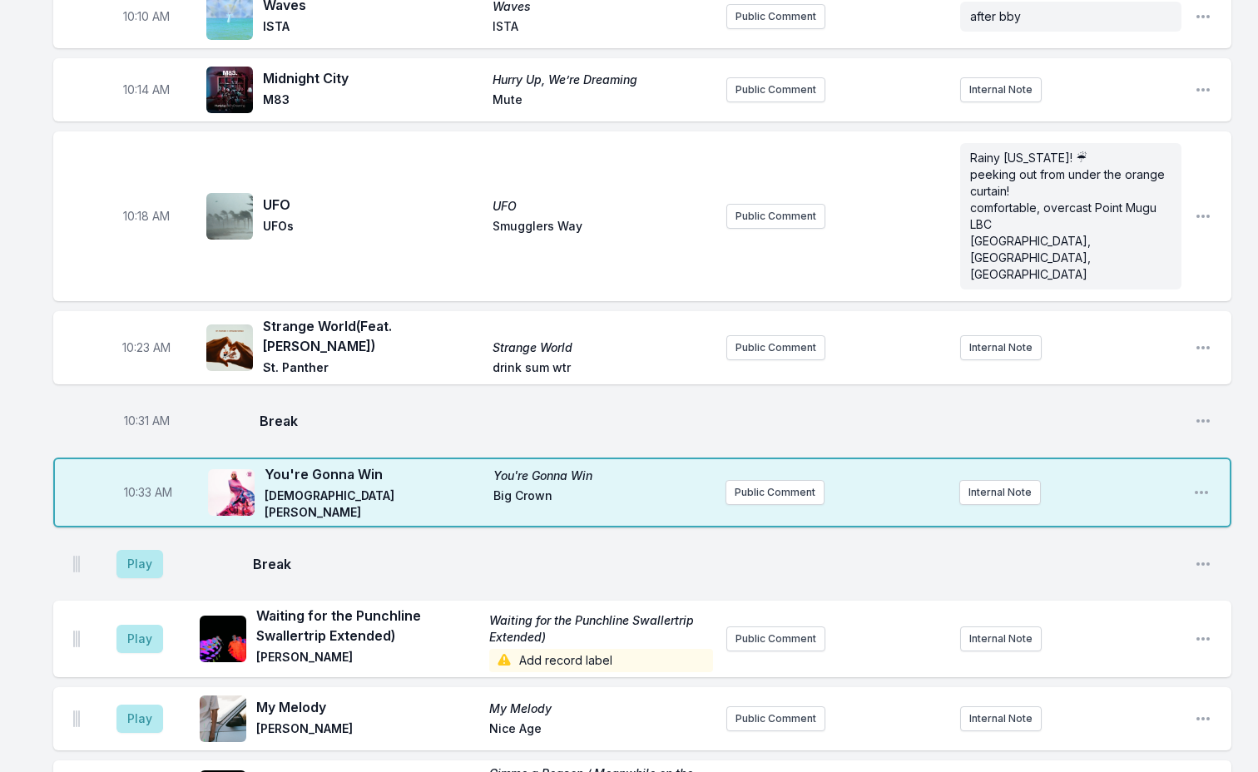
scroll to position [1401, 0]
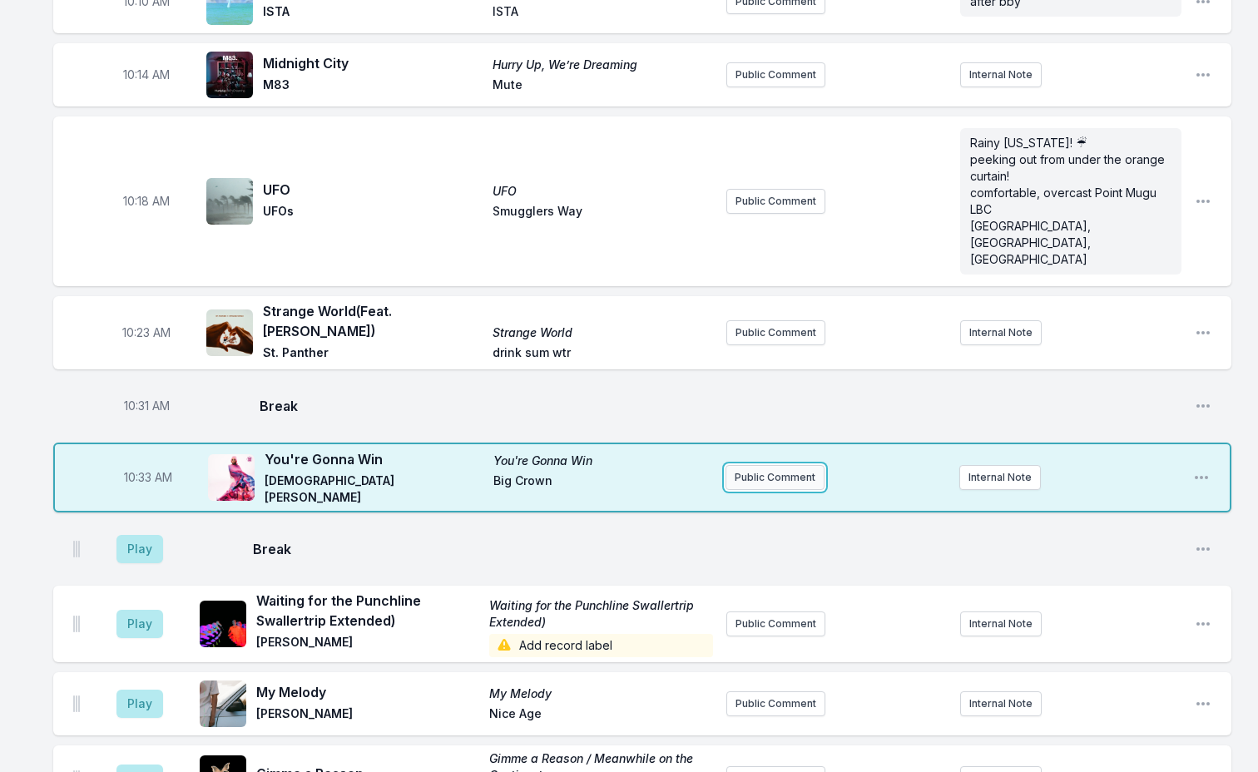
click at [770, 465] on button "Public Comment" at bounding box center [775, 477] width 99 height 25
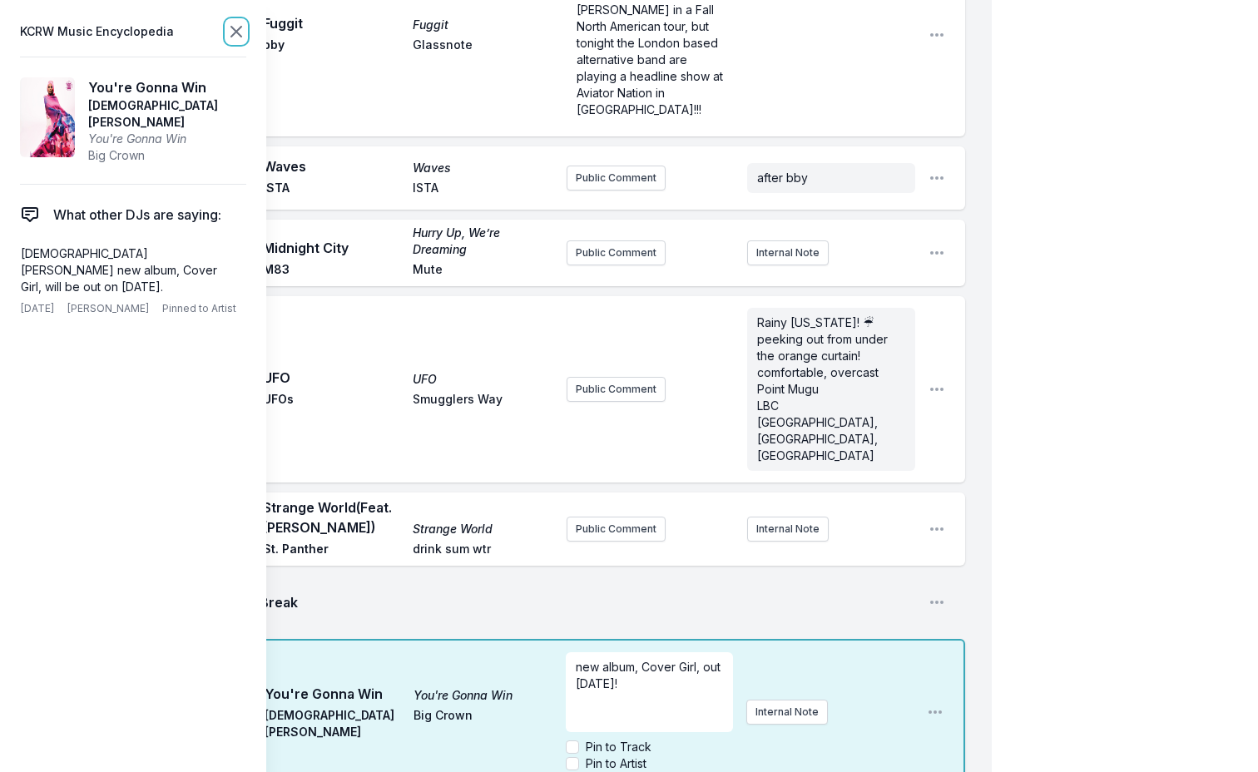
click at [231, 23] on icon at bounding box center [236, 32] width 20 height 20
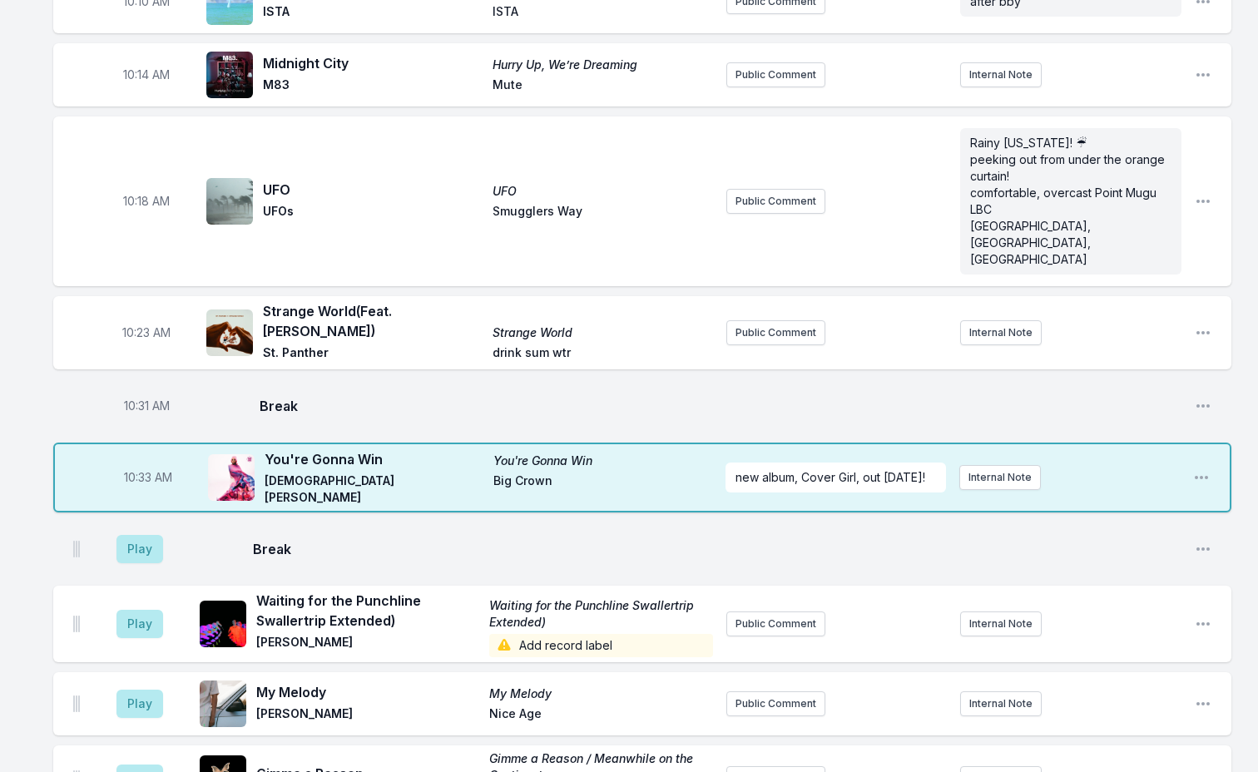
click at [152, 610] on button "Play" at bounding box center [139, 624] width 47 height 28
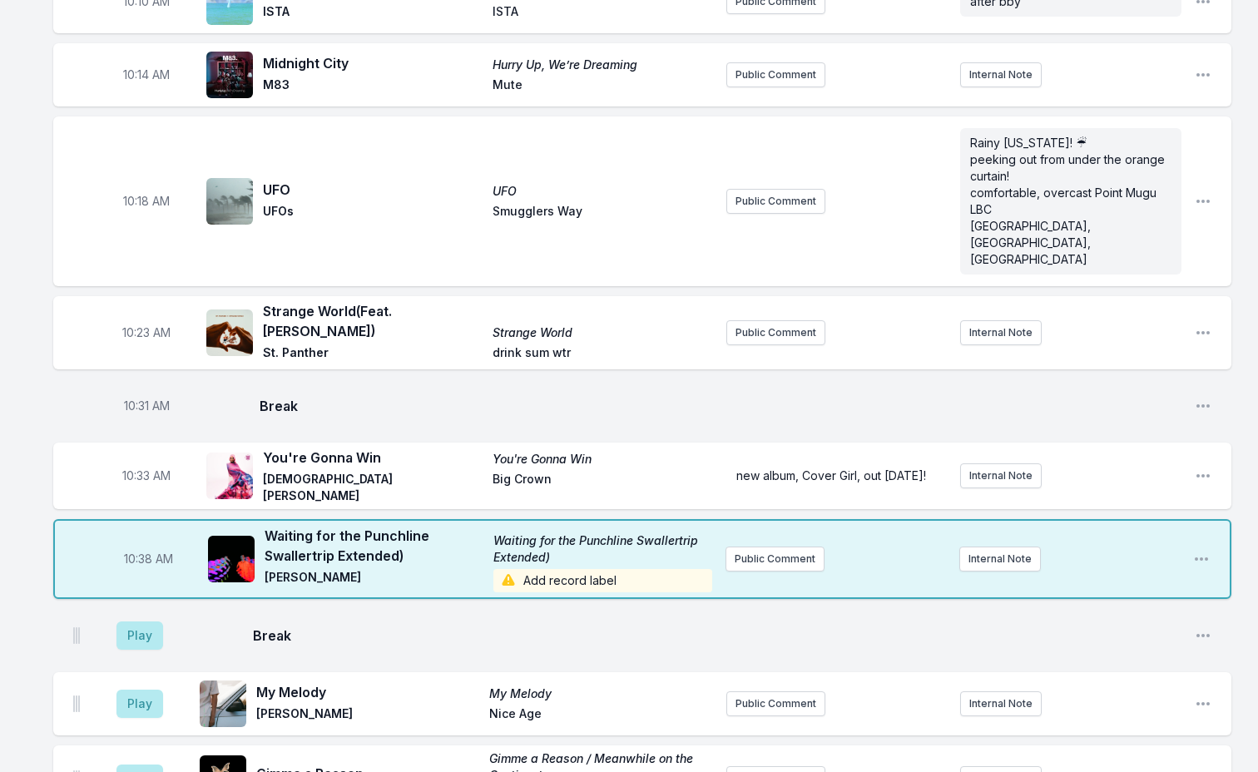
click at [587, 569] on span "Add record label" at bounding box center [602, 580] width 219 height 23
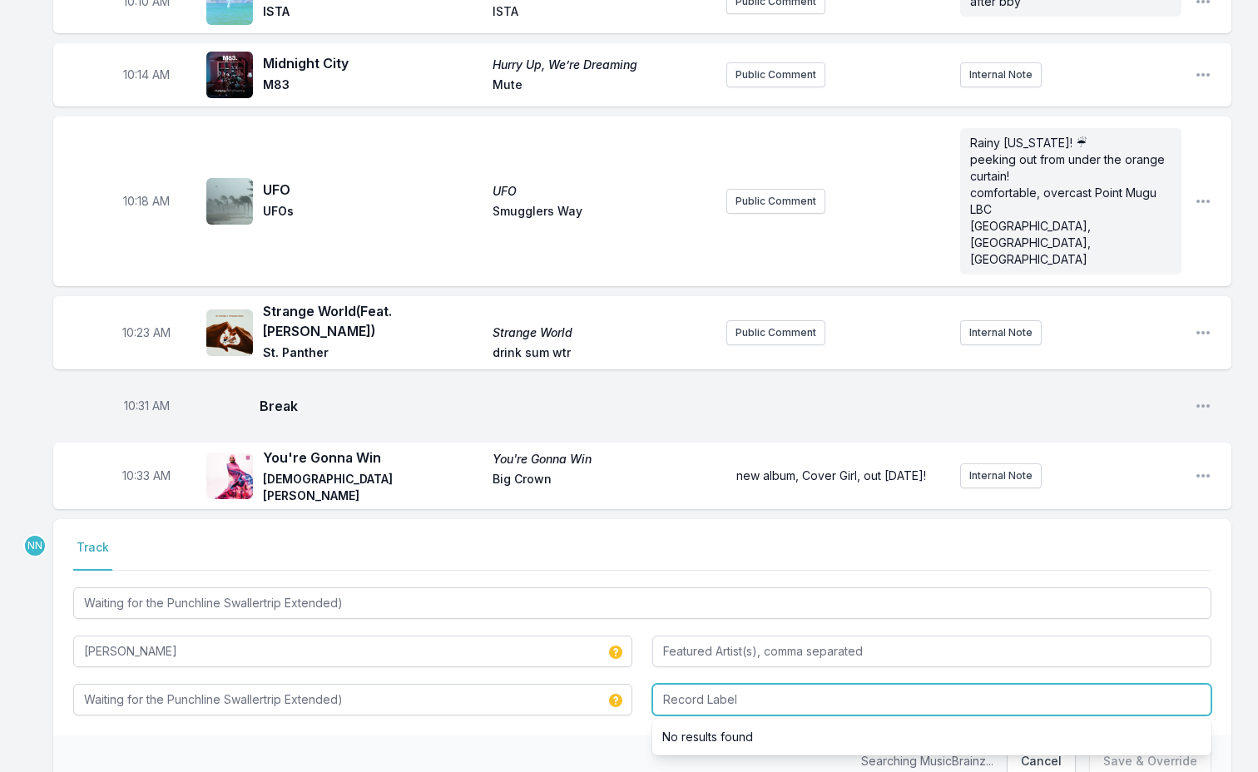
click at [698, 684] on input "Record Label" at bounding box center [931, 700] width 559 height 32
type input "t"
type input "night time stories"
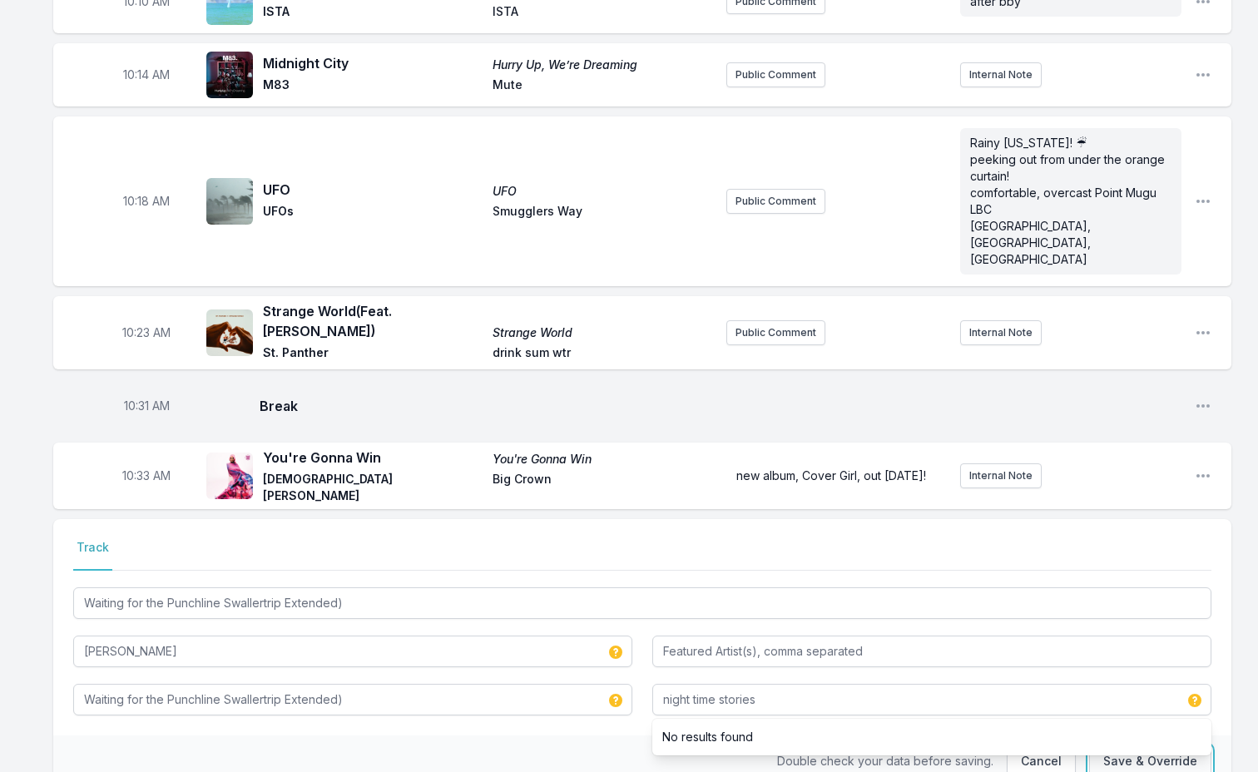
click at [1188, 745] on button "Save & Override" at bounding box center [1150, 761] width 122 height 32
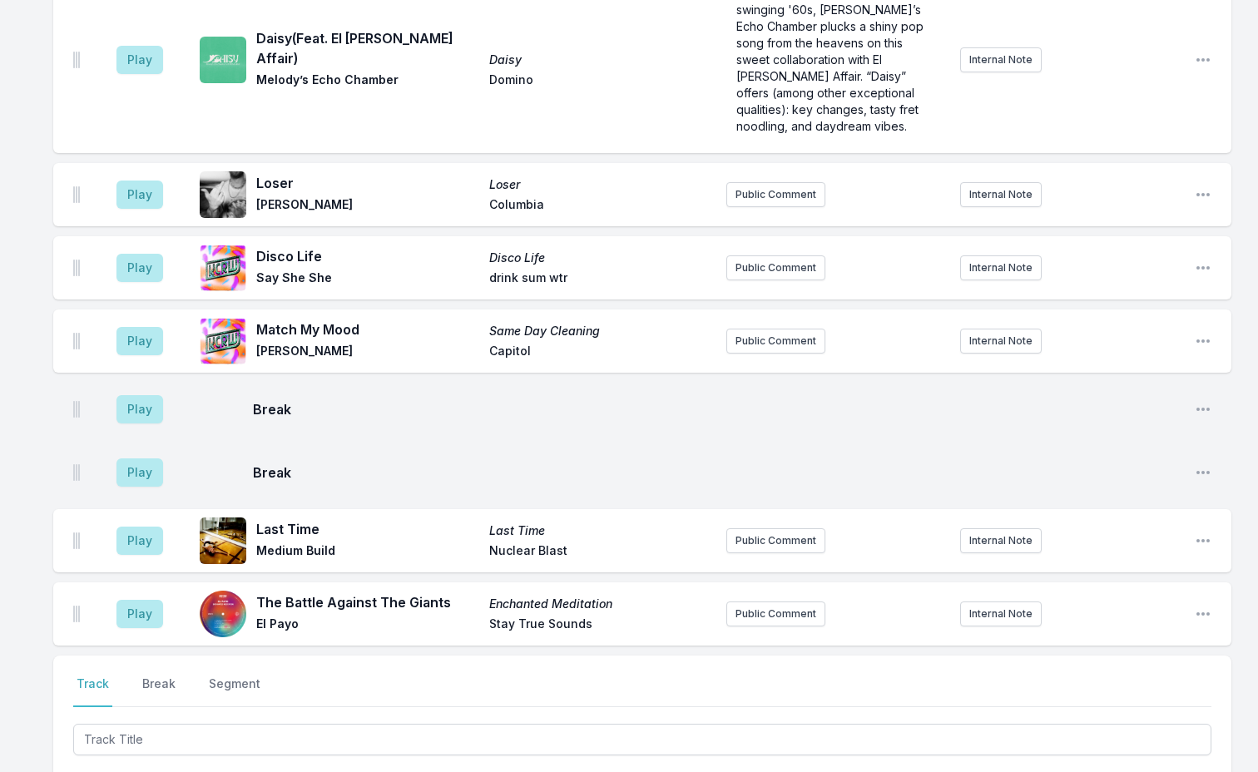
scroll to position [4979, 0]
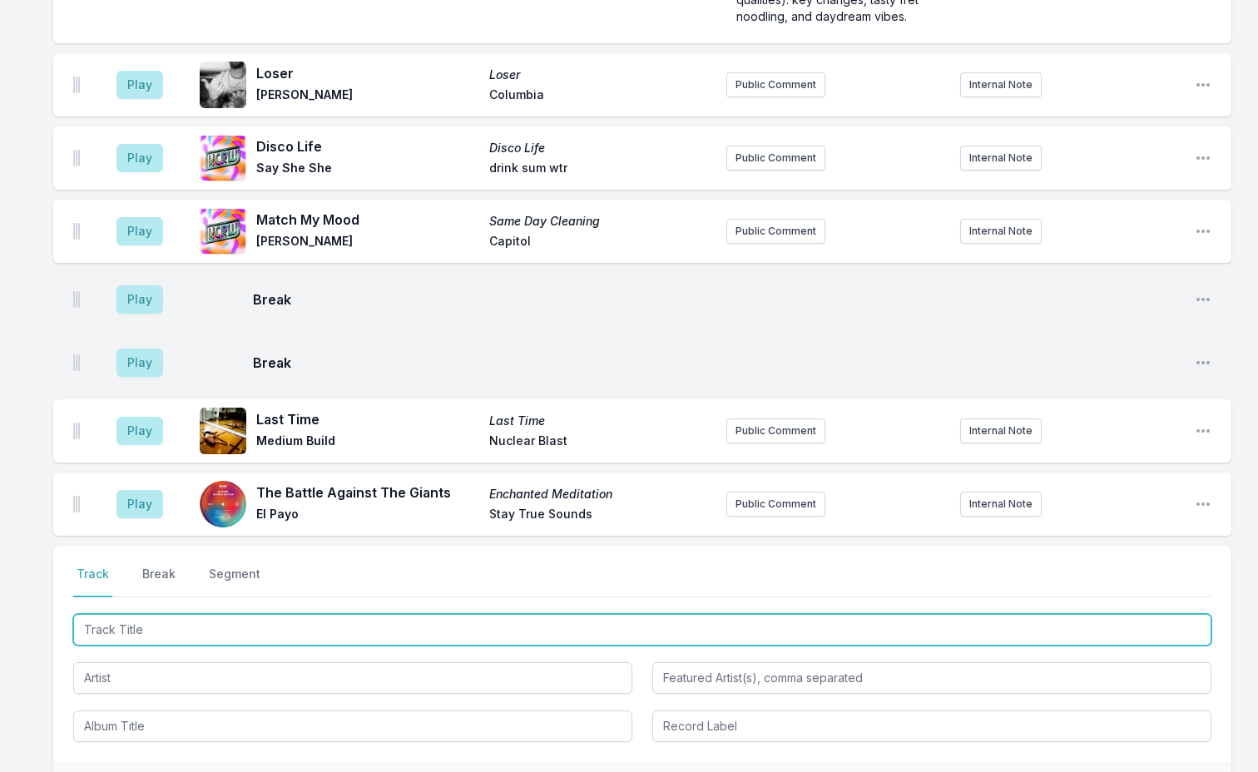
click at [186, 614] on input "Track Title" at bounding box center [642, 630] width 1138 height 32
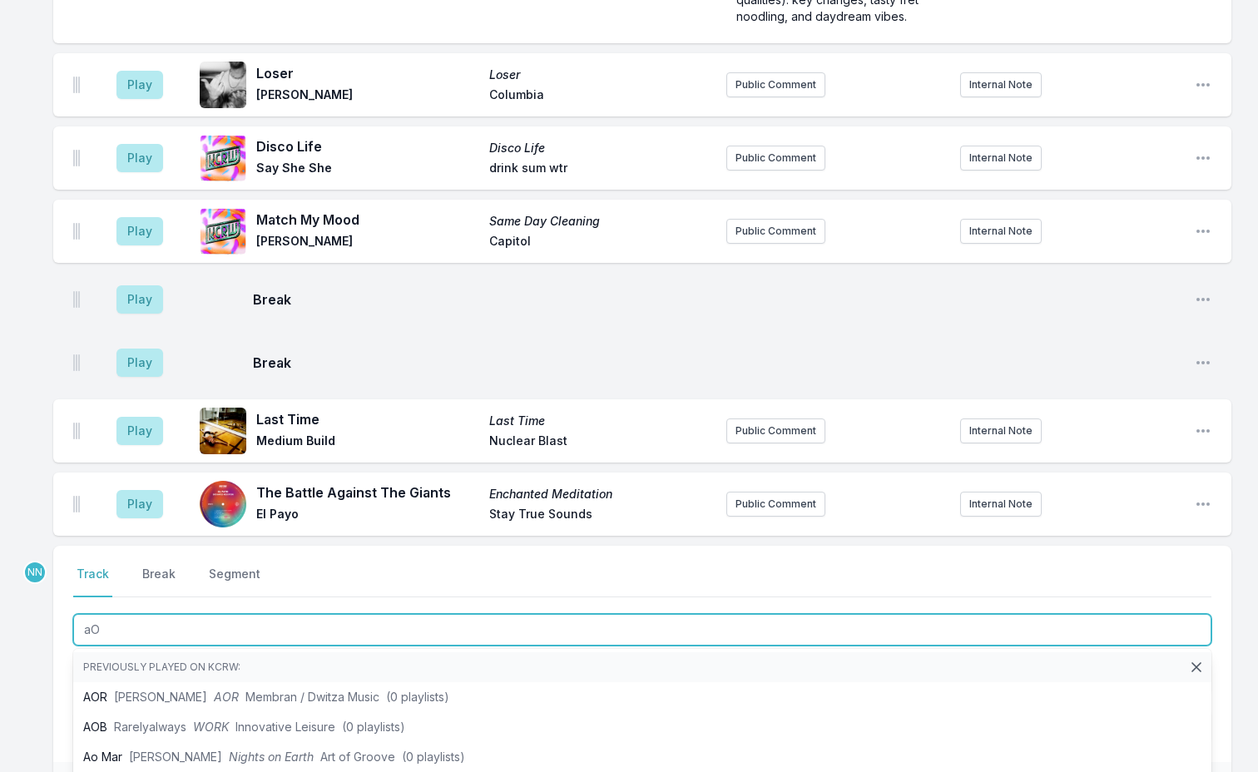
type input "a"
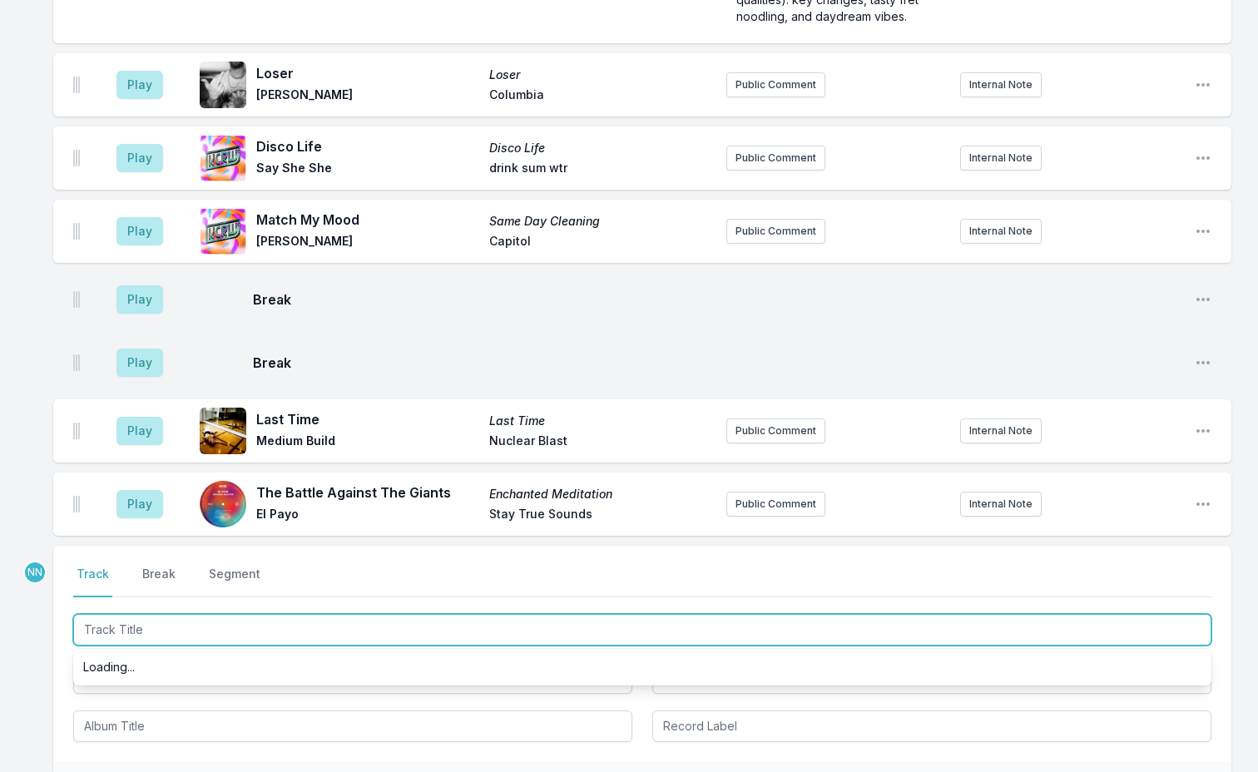
type input "a"
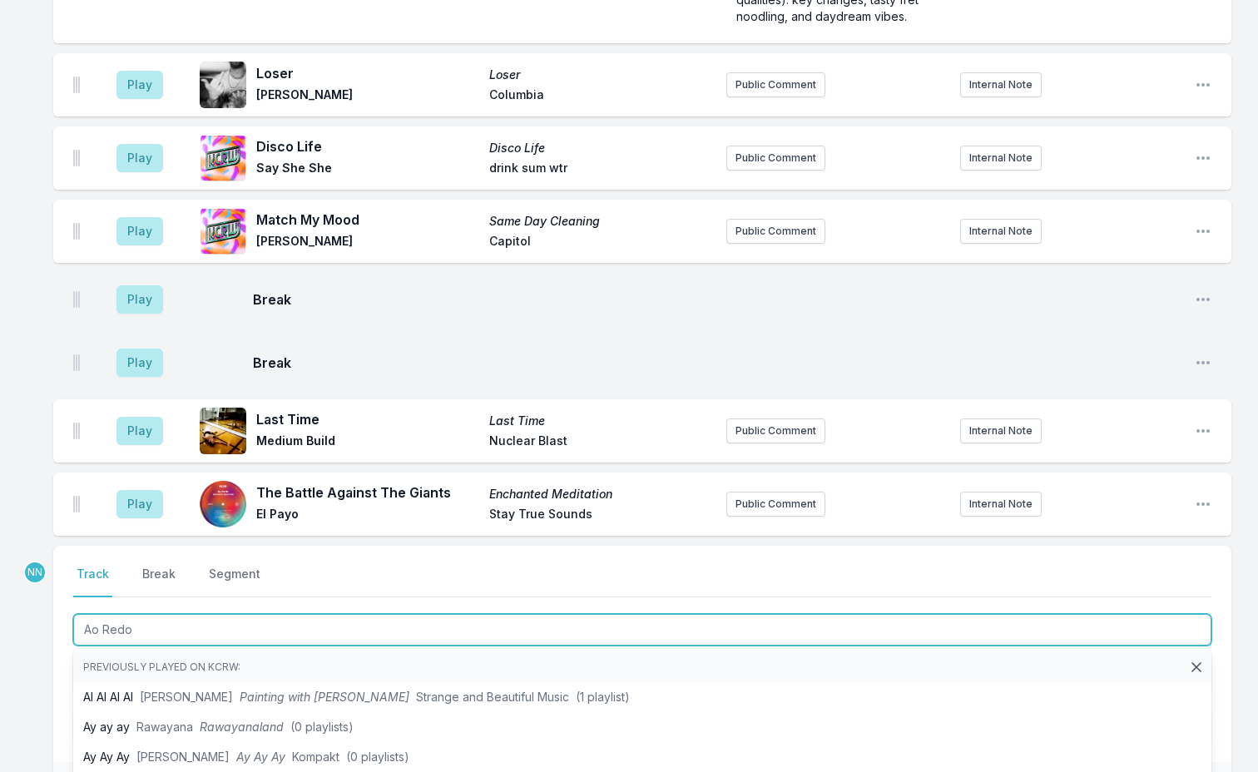
type input "Ao Redor"
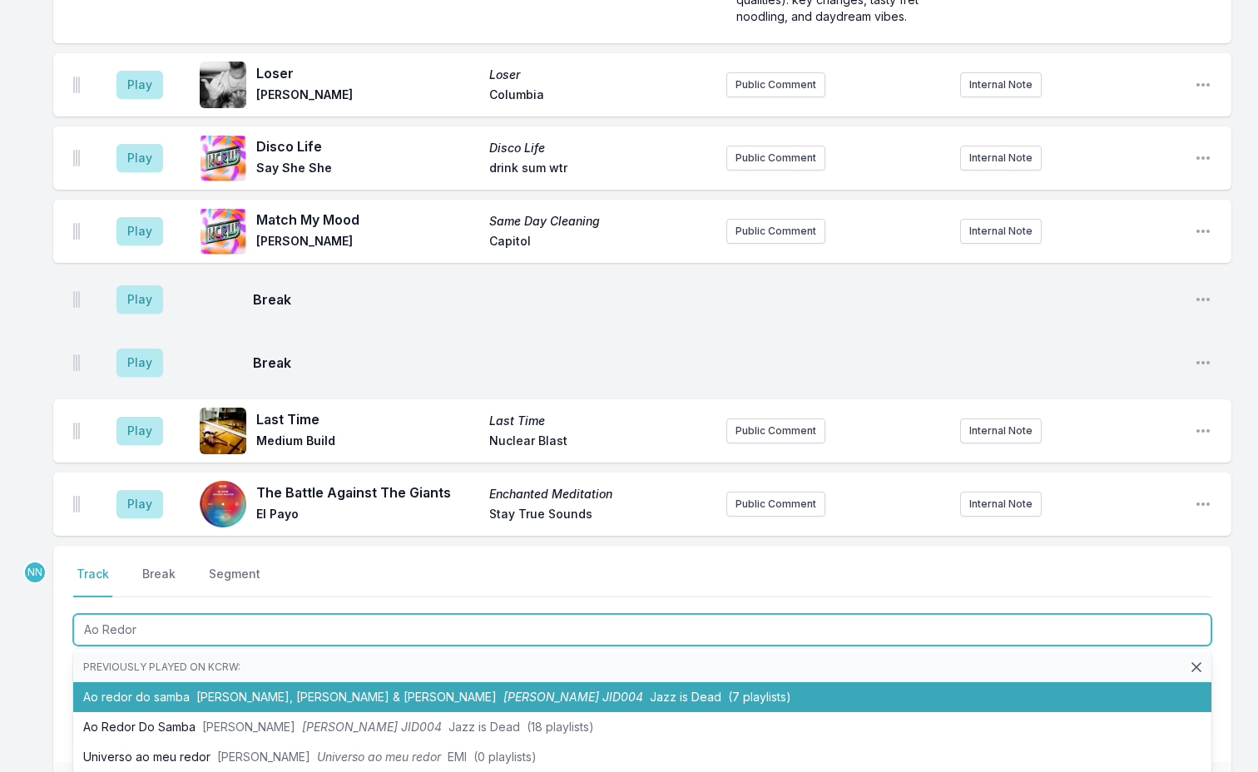
click at [284, 690] on span "Azymuth, Ali Shaheed Muhammad & Adrian Younge" at bounding box center [346, 697] width 300 height 14
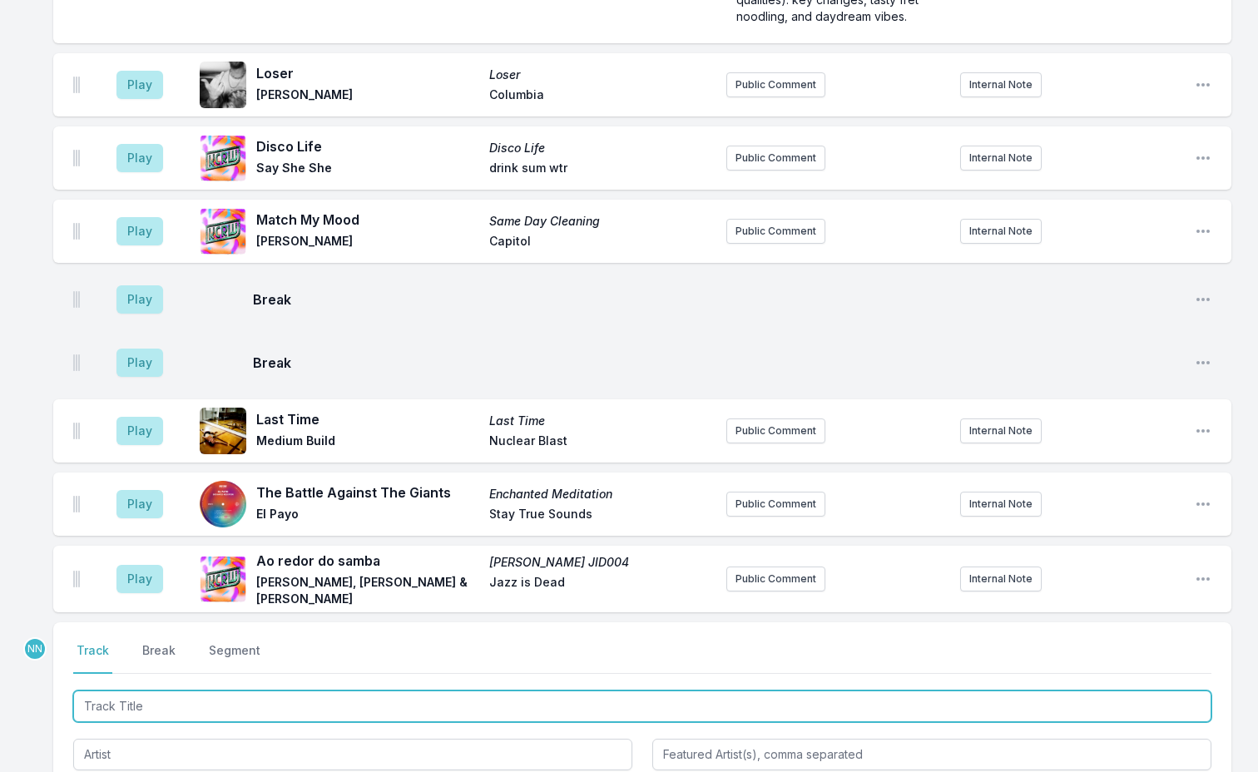
scroll to position [5055, 0]
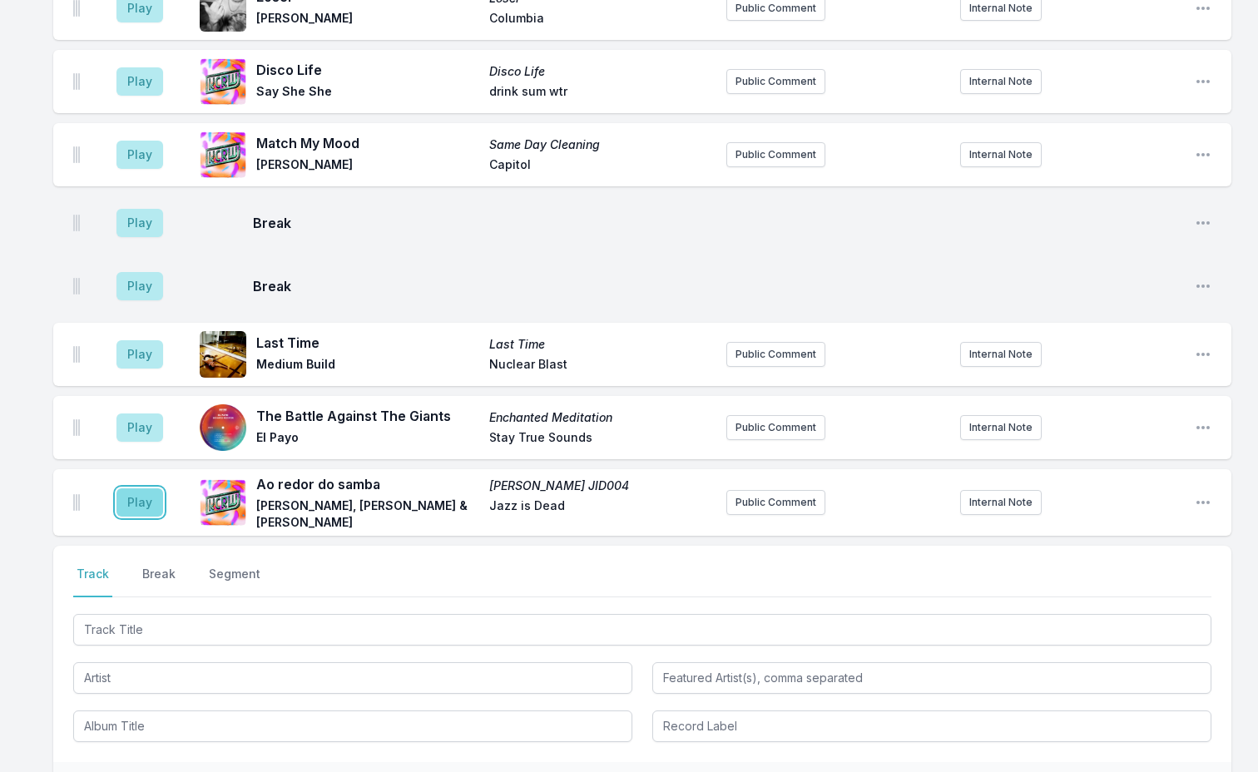
click at [130, 488] on button "Play" at bounding box center [139, 502] width 47 height 28
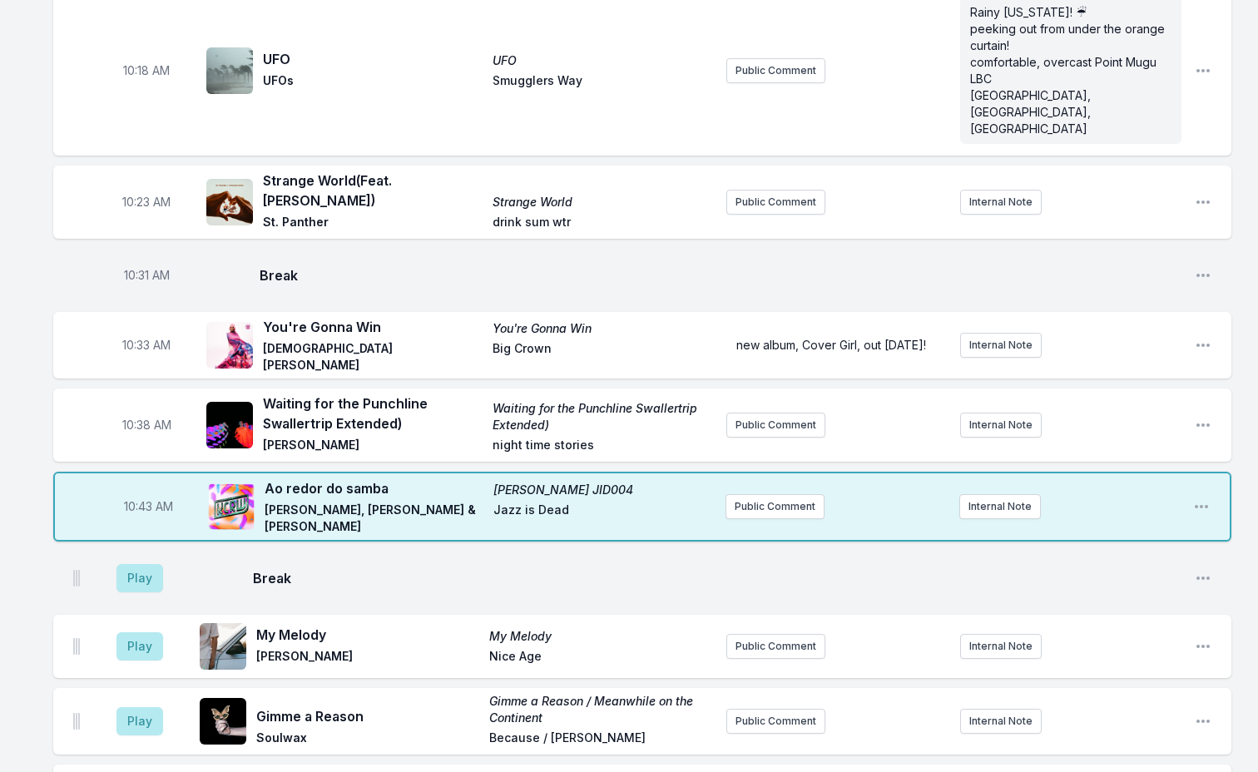
scroll to position [1561, 0]
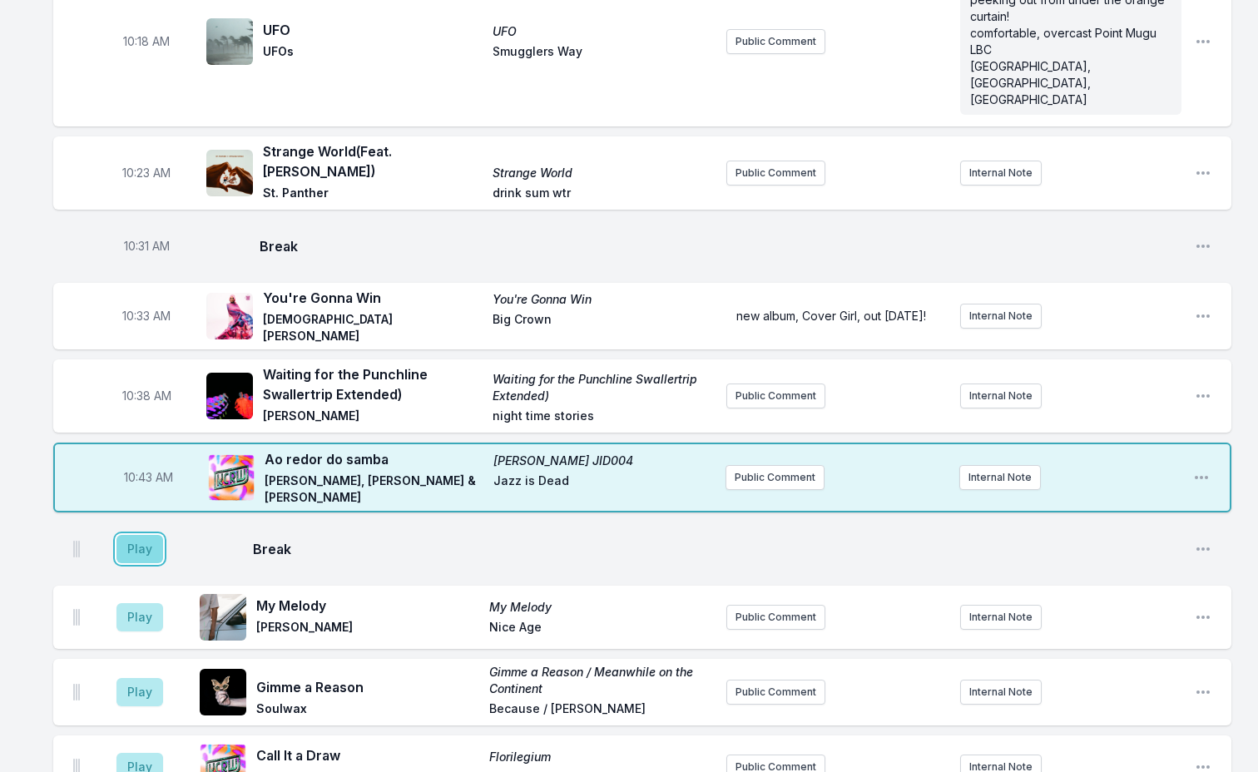
click at [123, 535] on button "Play" at bounding box center [139, 549] width 47 height 28
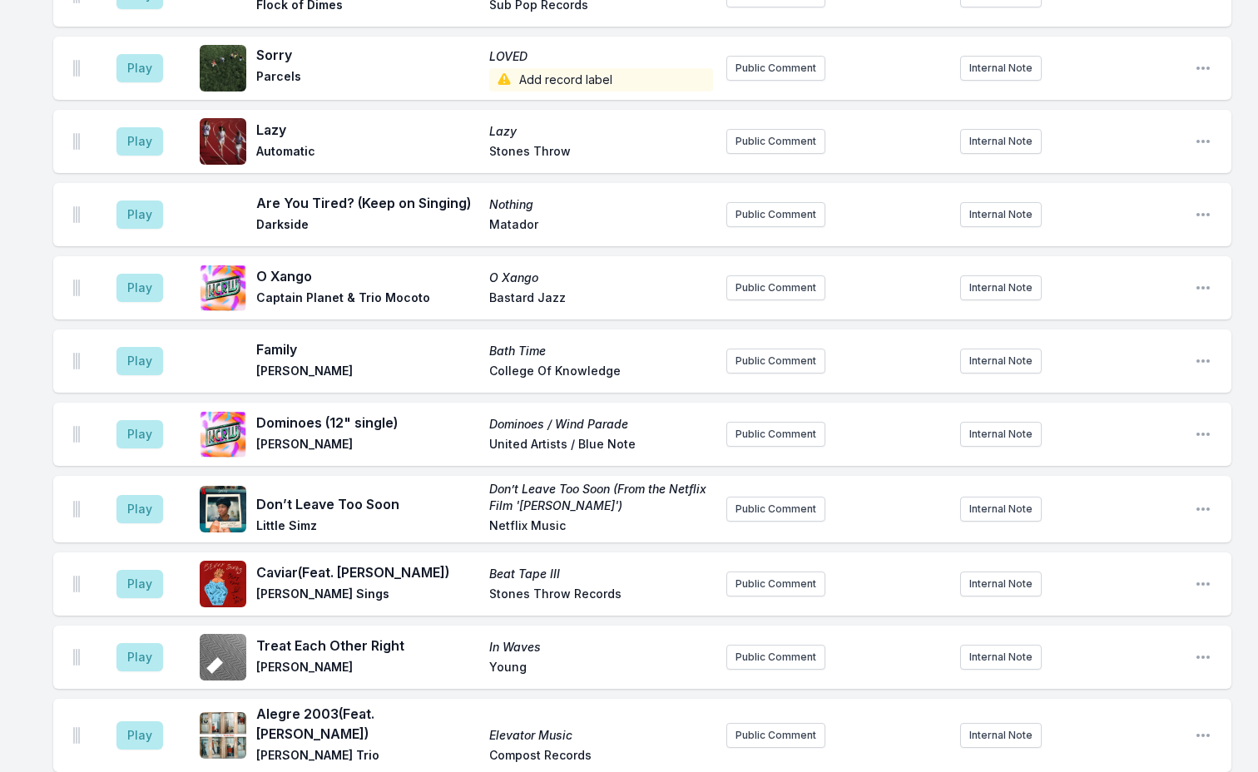
scroll to position [4140, 0]
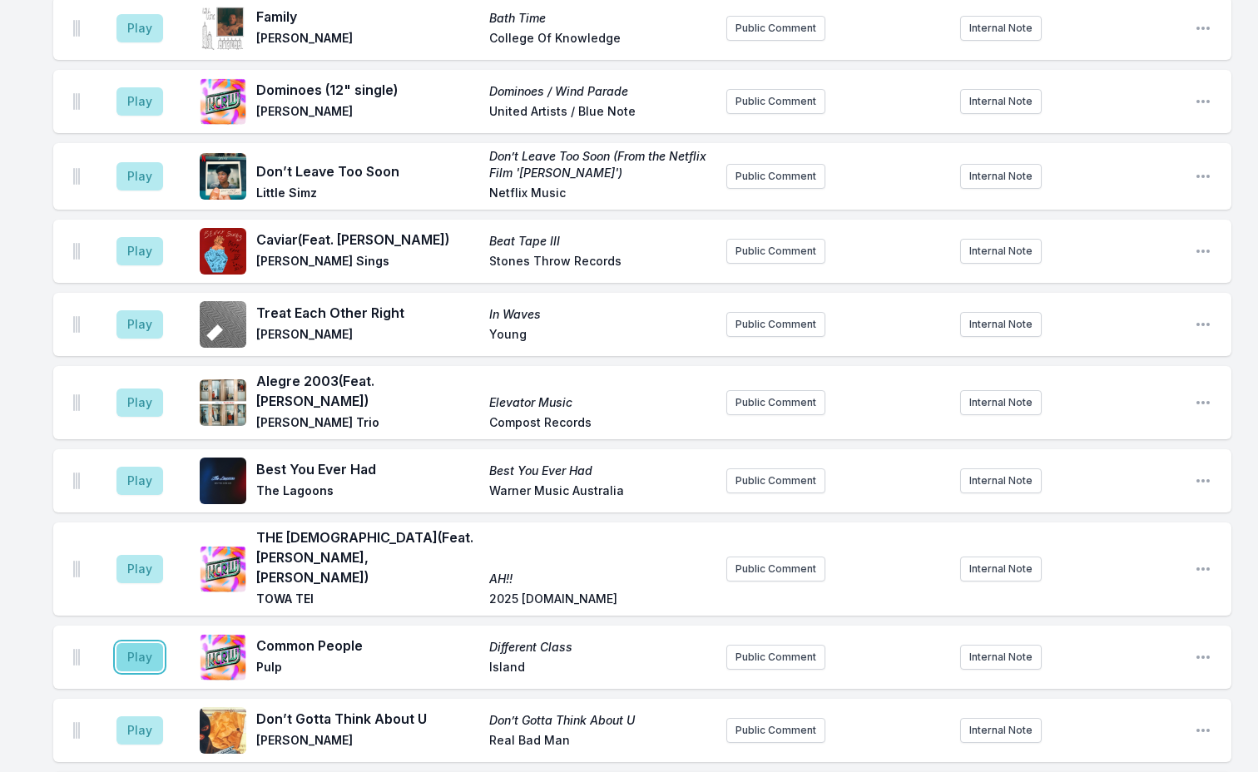
click at [141, 643] on button "Play" at bounding box center [139, 657] width 47 height 28
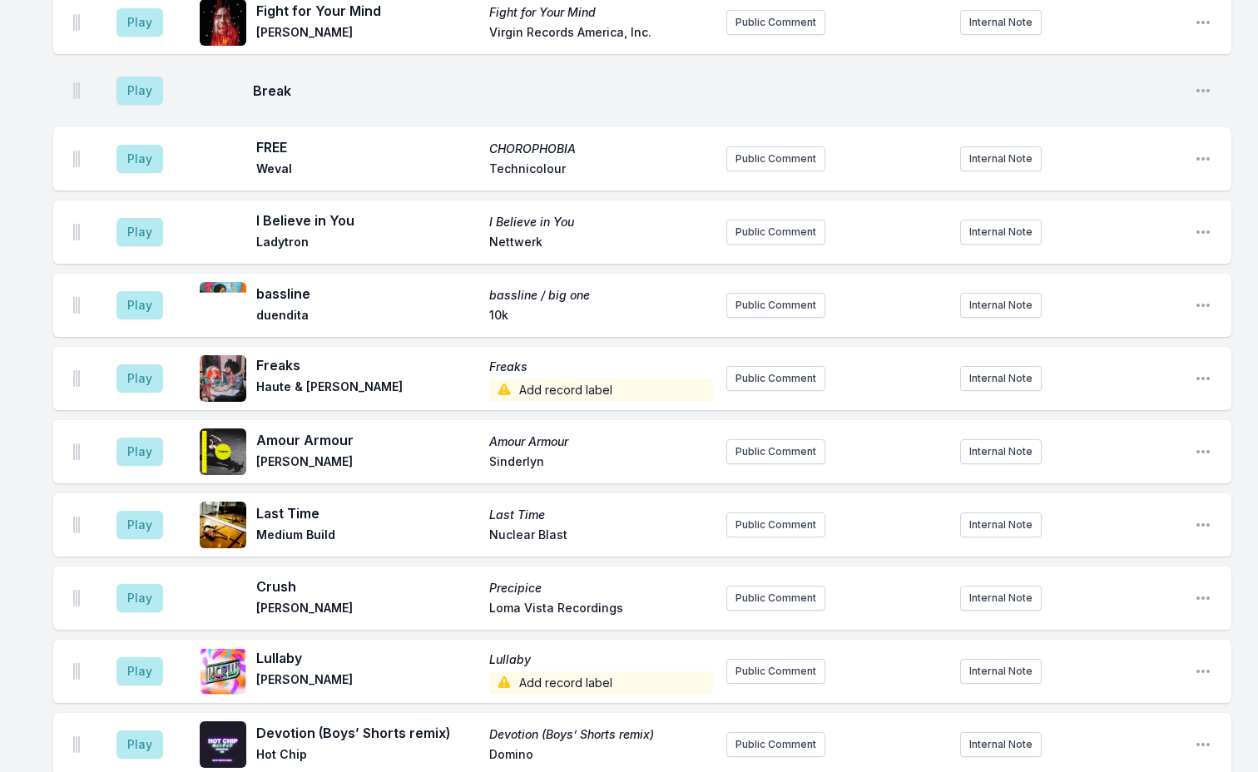
scroll to position [2726, 0]
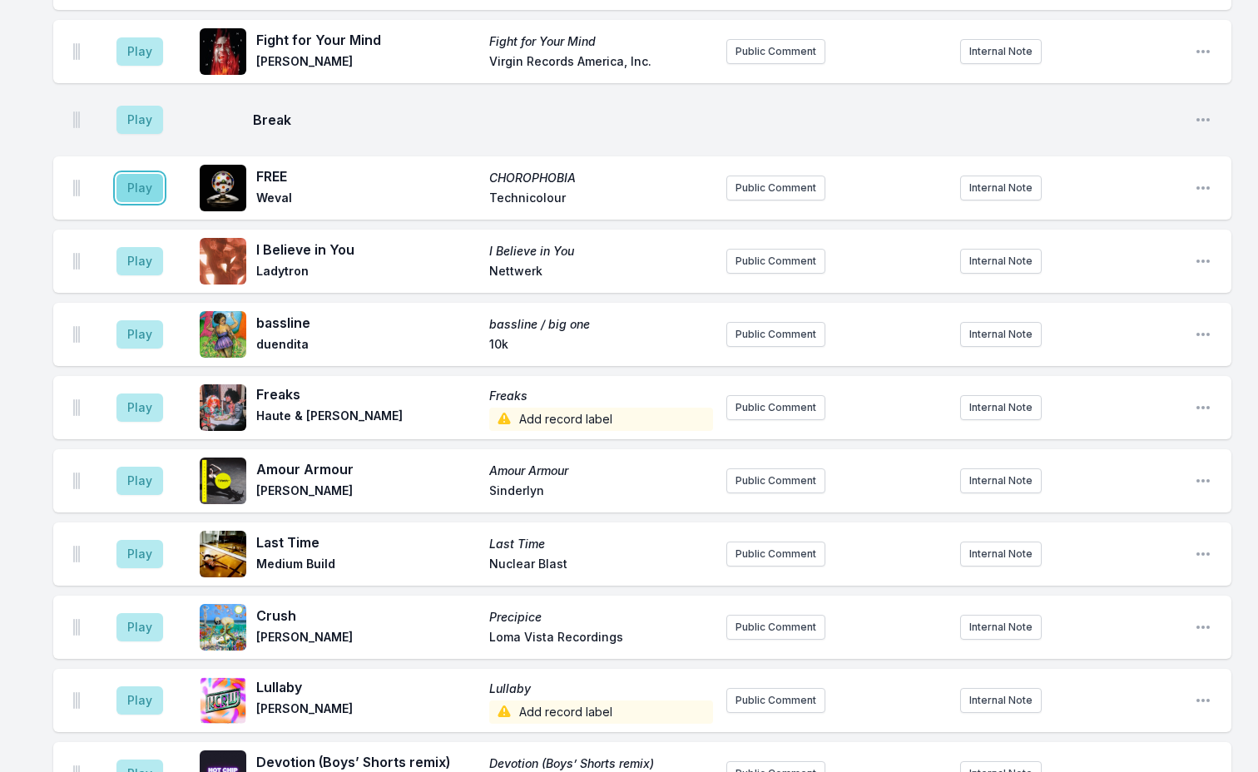
click at [135, 174] on button "Play" at bounding box center [139, 188] width 47 height 28
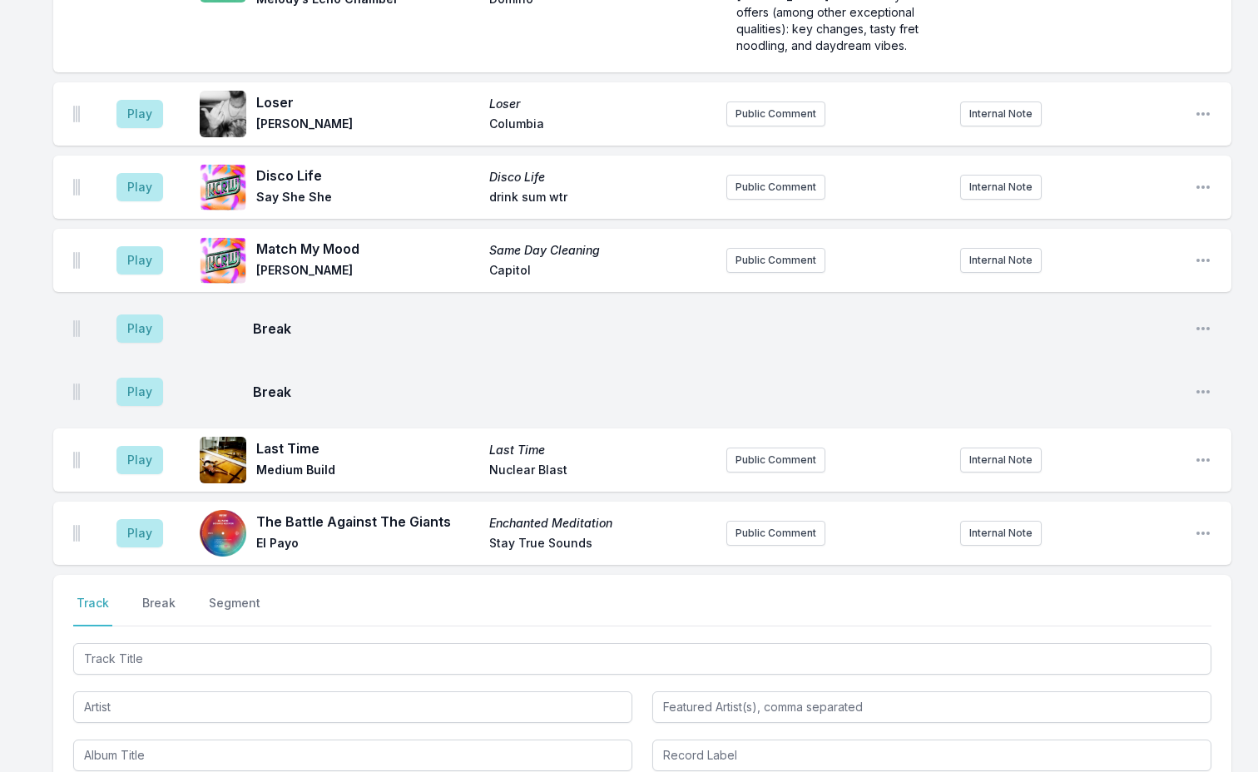
scroll to position [5139, 0]
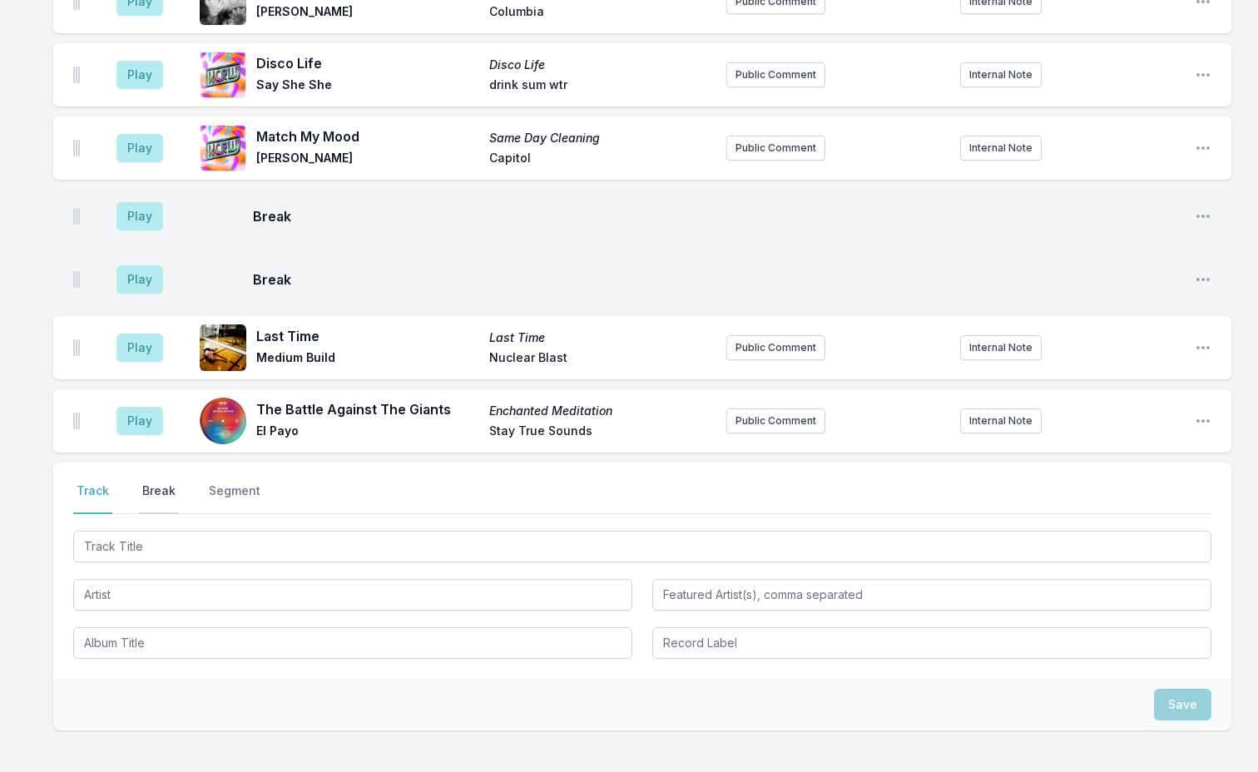
click at [163, 483] on button "Break" at bounding box center [159, 499] width 40 height 32
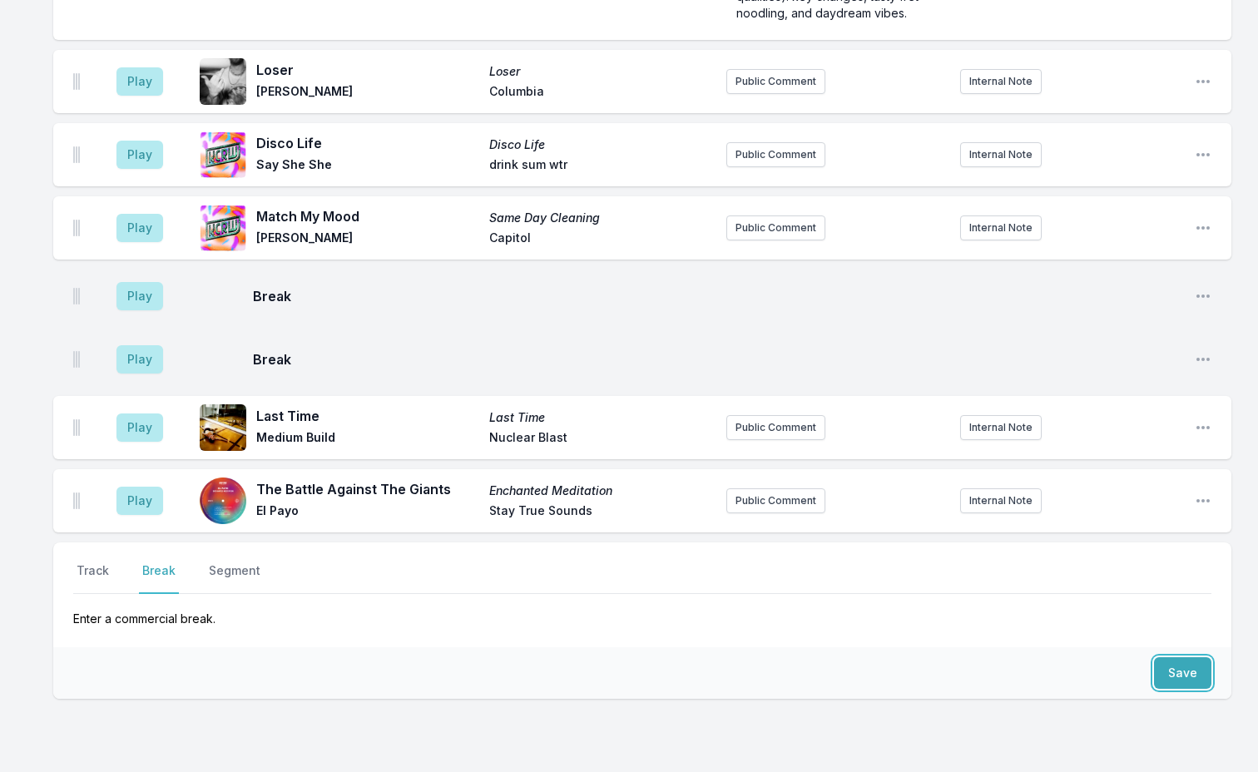
drag, startPoint x: 1181, startPoint y: 574, endPoint x: 950, endPoint y: 569, distance: 231.4
click at [1182, 657] on button "Save" at bounding box center [1182, 673] width 57 height 32
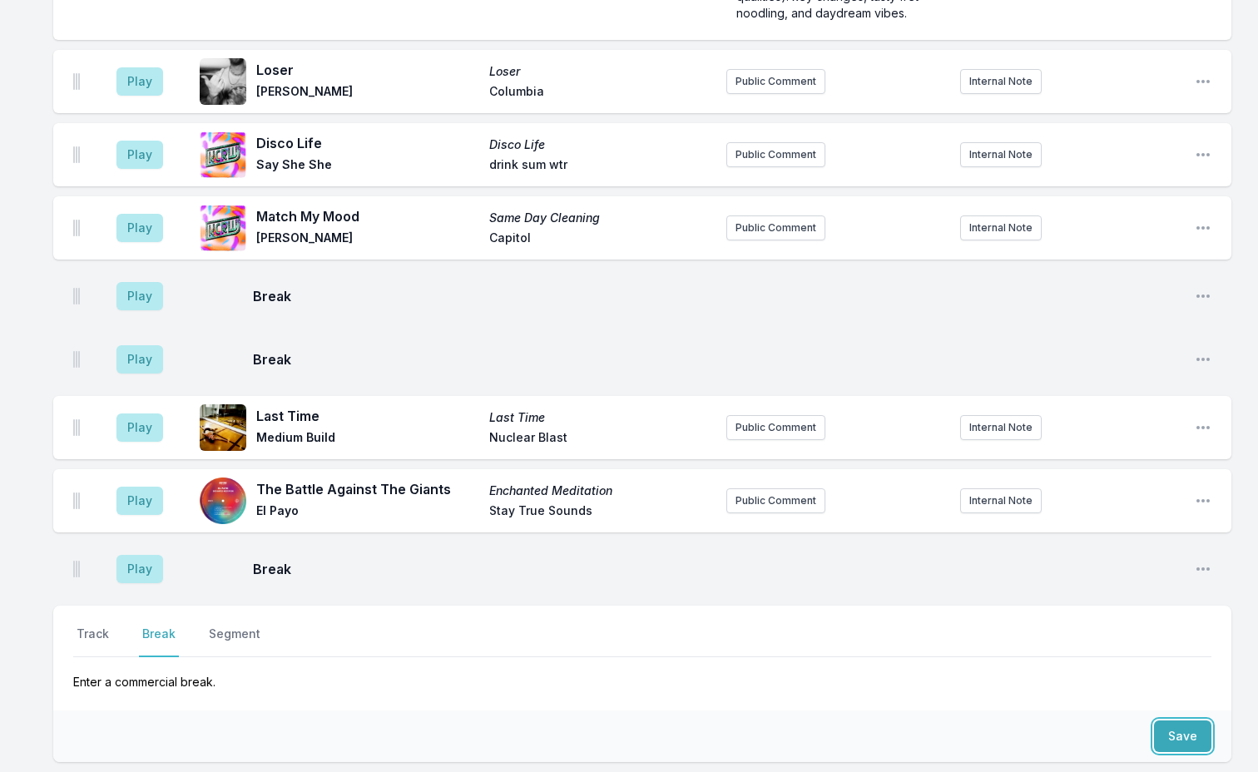
scroll to position [5122, 0]
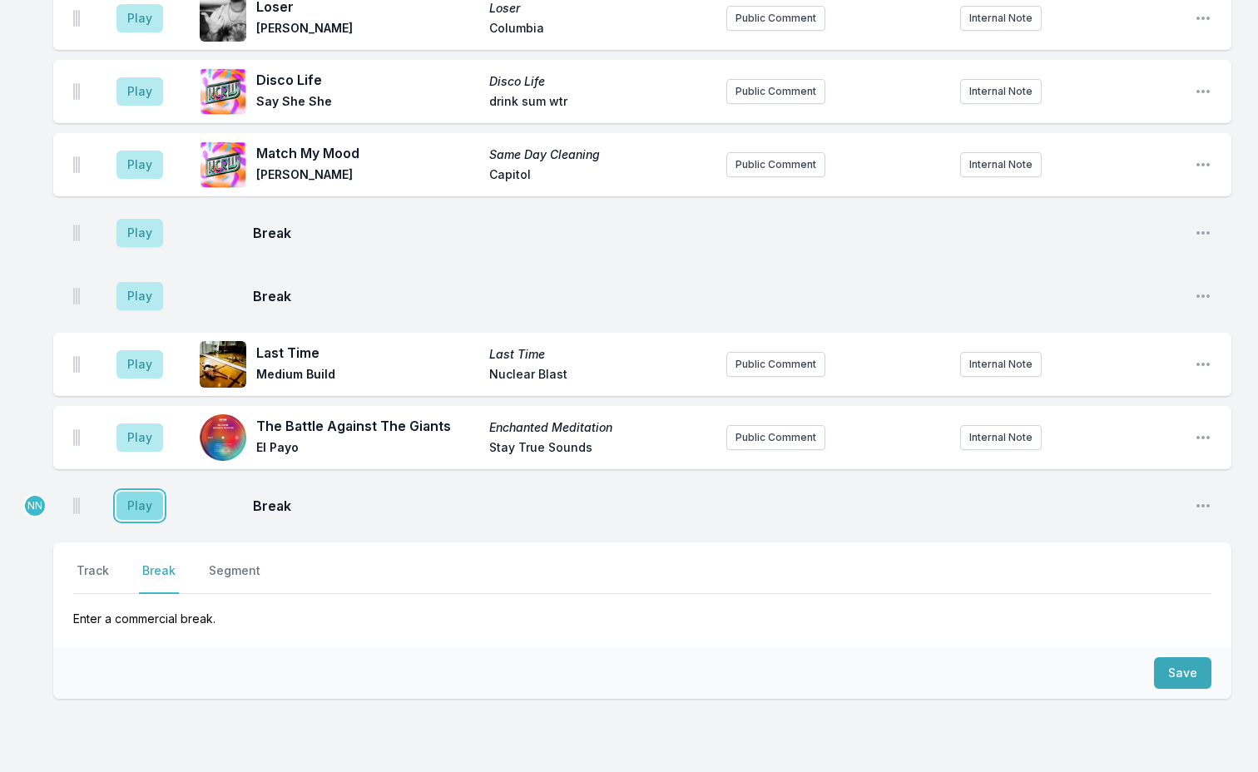
click at [135, 492] on button "Play" at bounding box center [139, 506] width 47 height 28
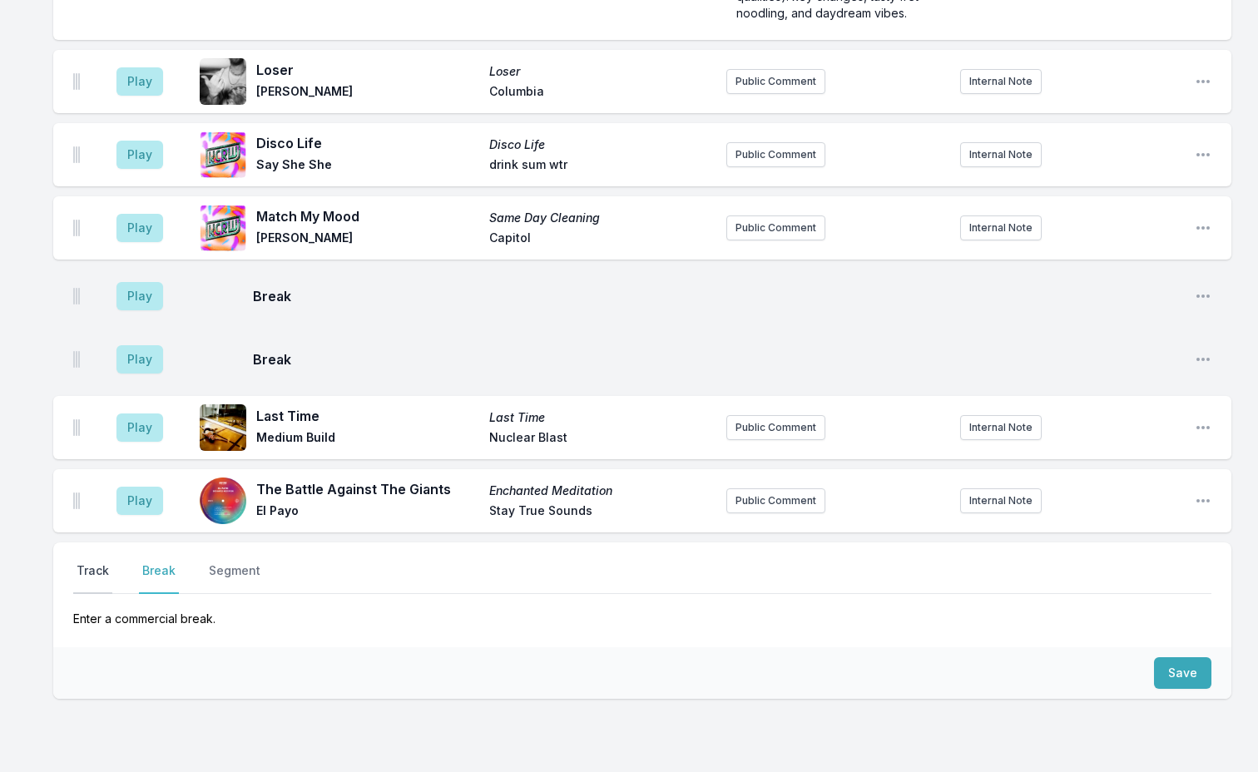
click at [103, 562] on button "Track" at bounding box center [92, 578] width 39 height 32
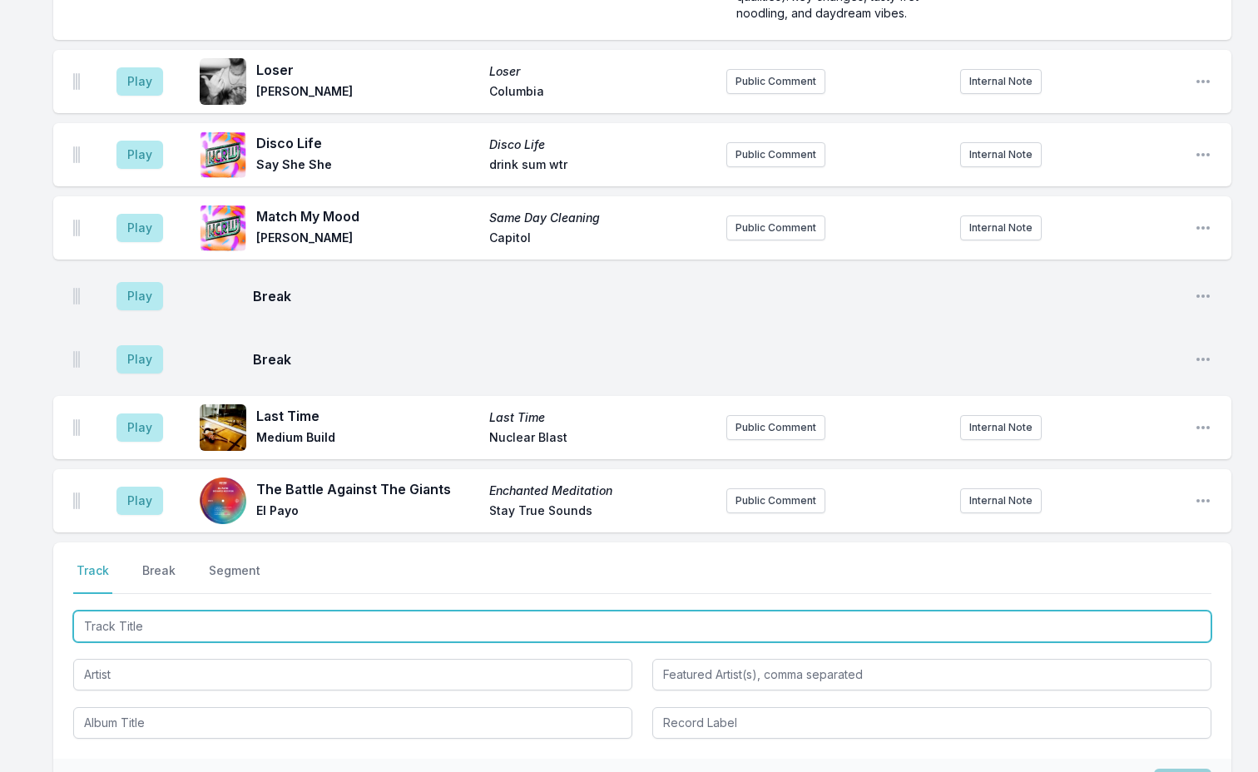
click at [206, 611] on input "Track Title" at bounding box center [642, 627] width 1138 height 32
type input "Questions"
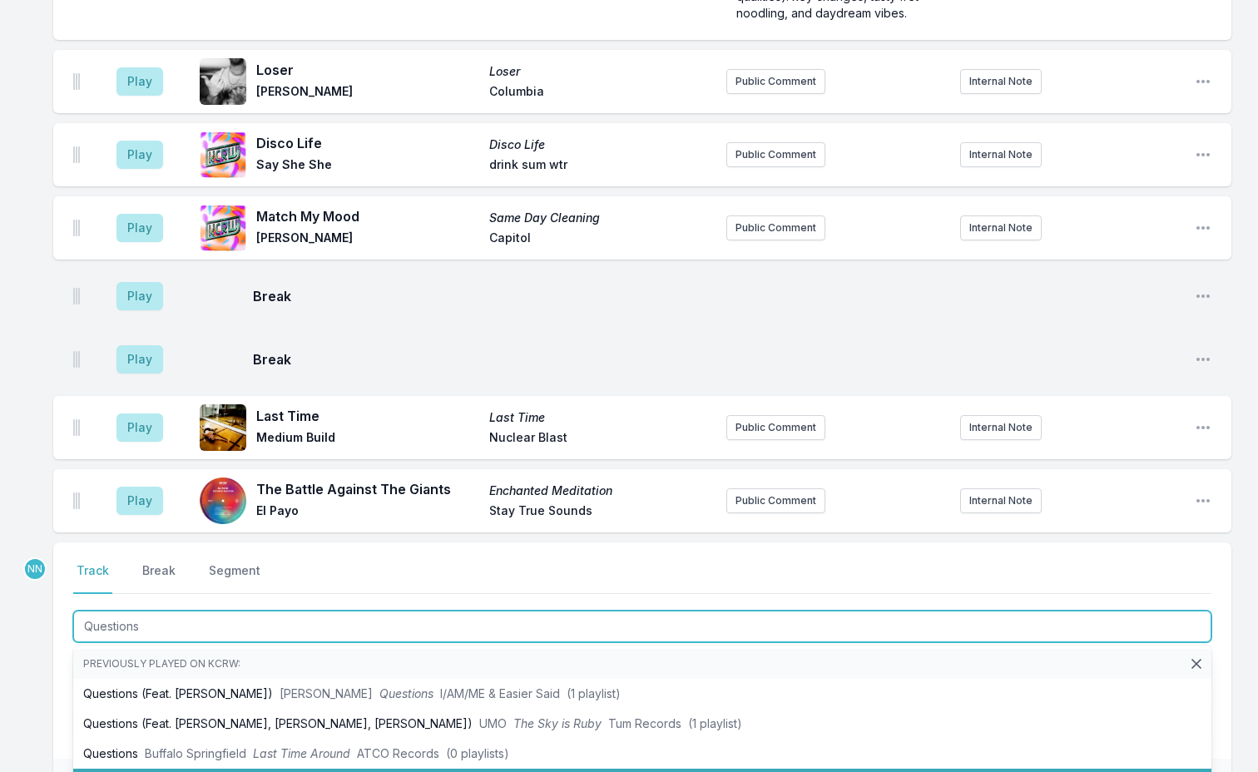
scroll to position [83, 0]
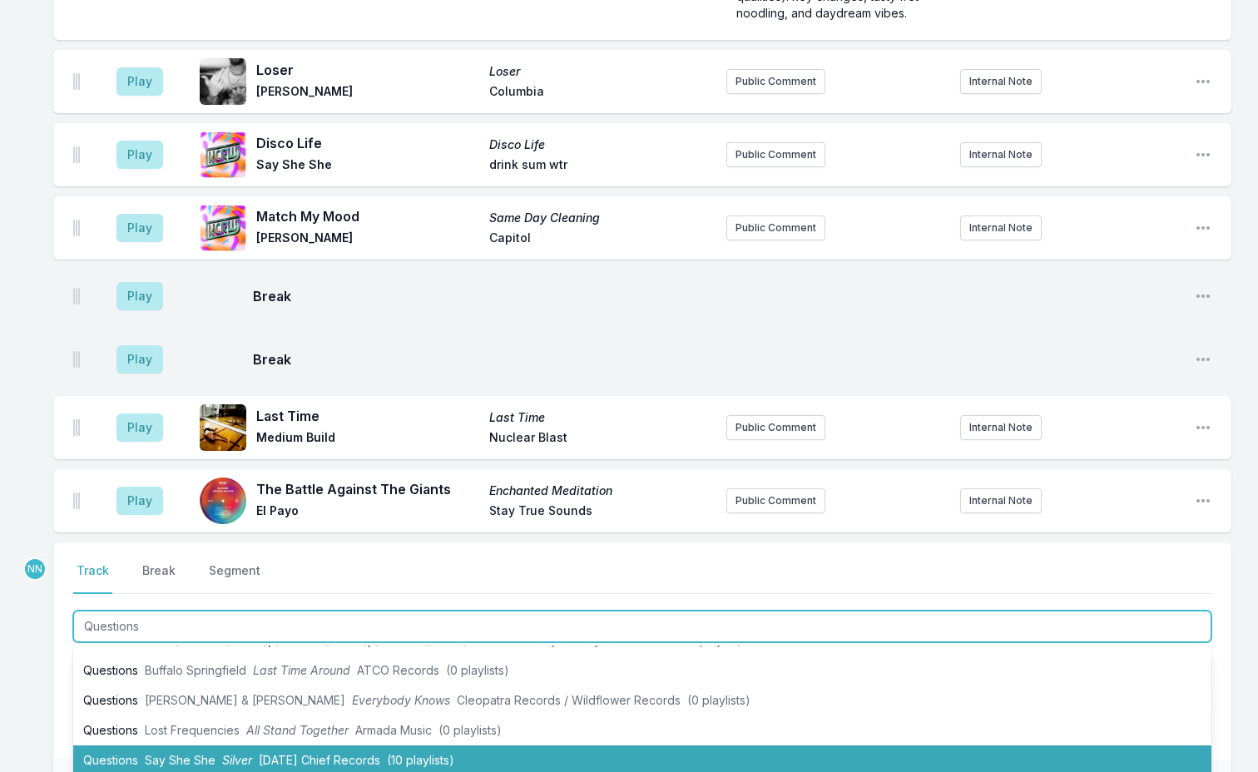
click at [260, 753] on span "Karma Chief Records" at bounding box center [319, 760] width 121 height 14
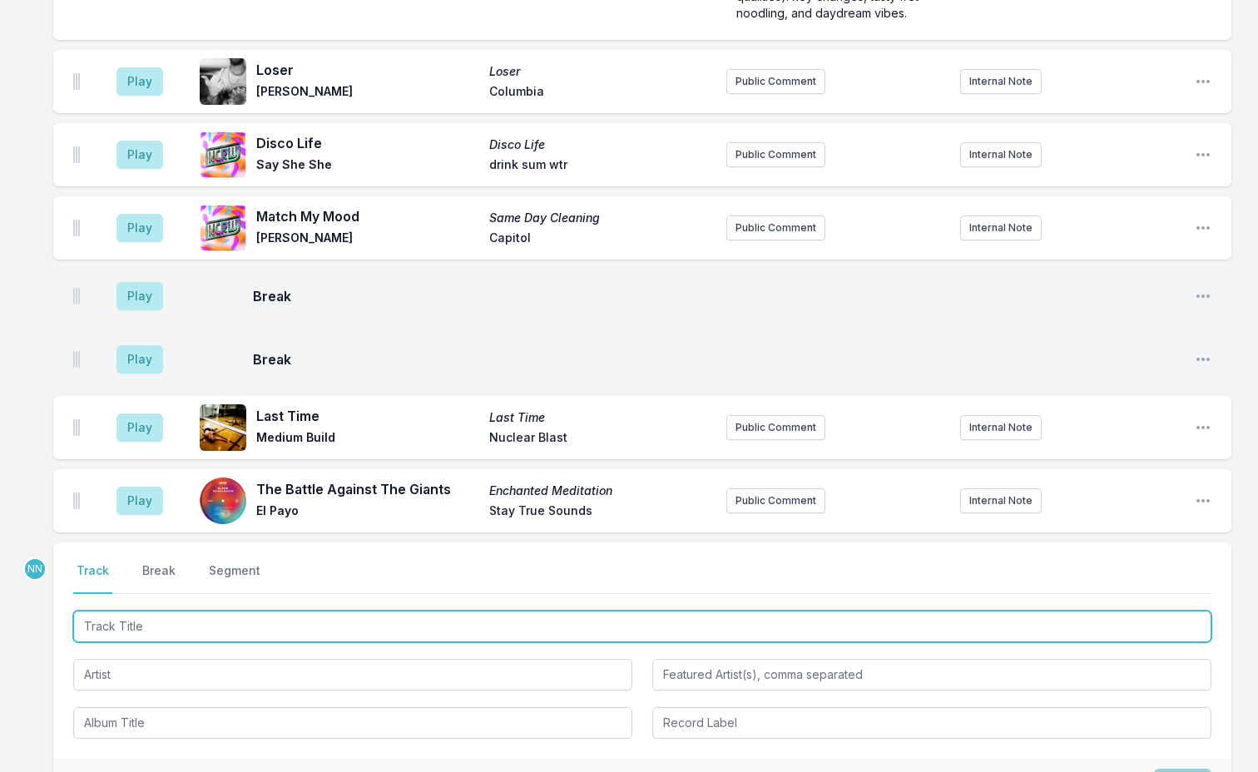
scroll to position [5195, 0]
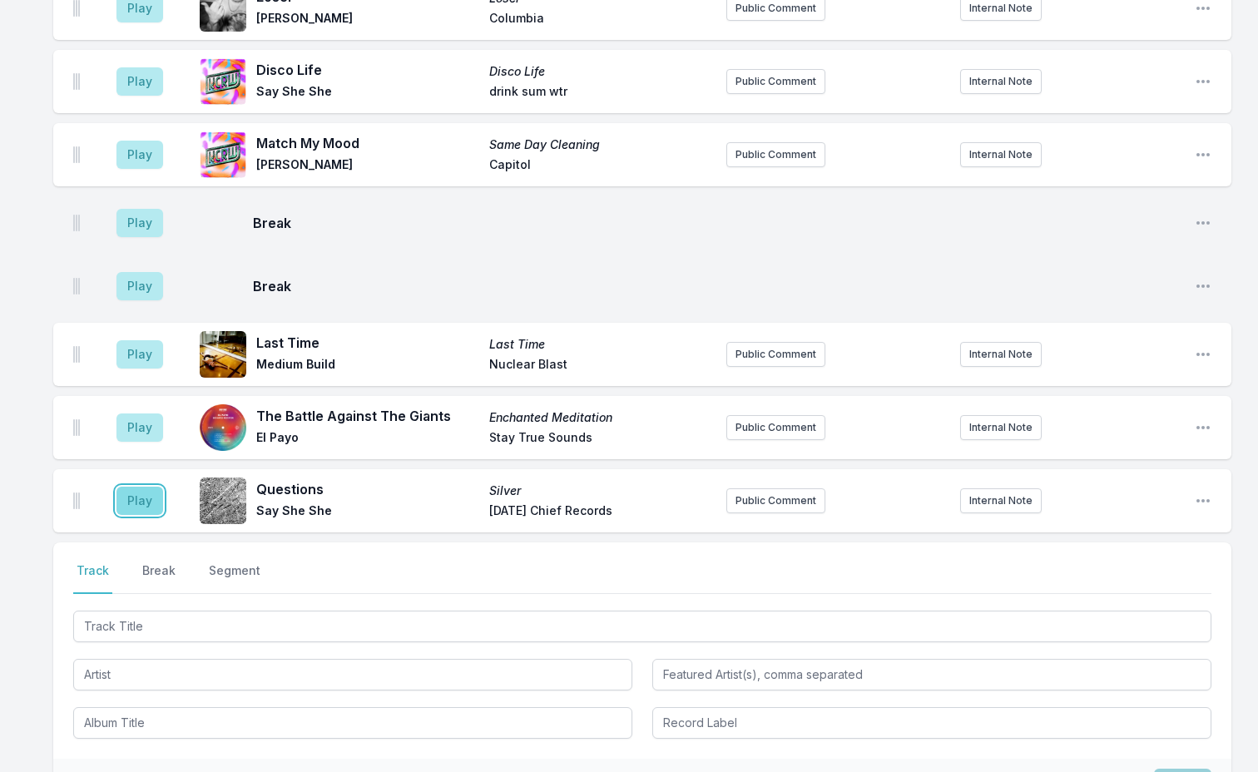
click at [141, 487] on button "Play" at bounding box center [139, 501] width 47 height 28
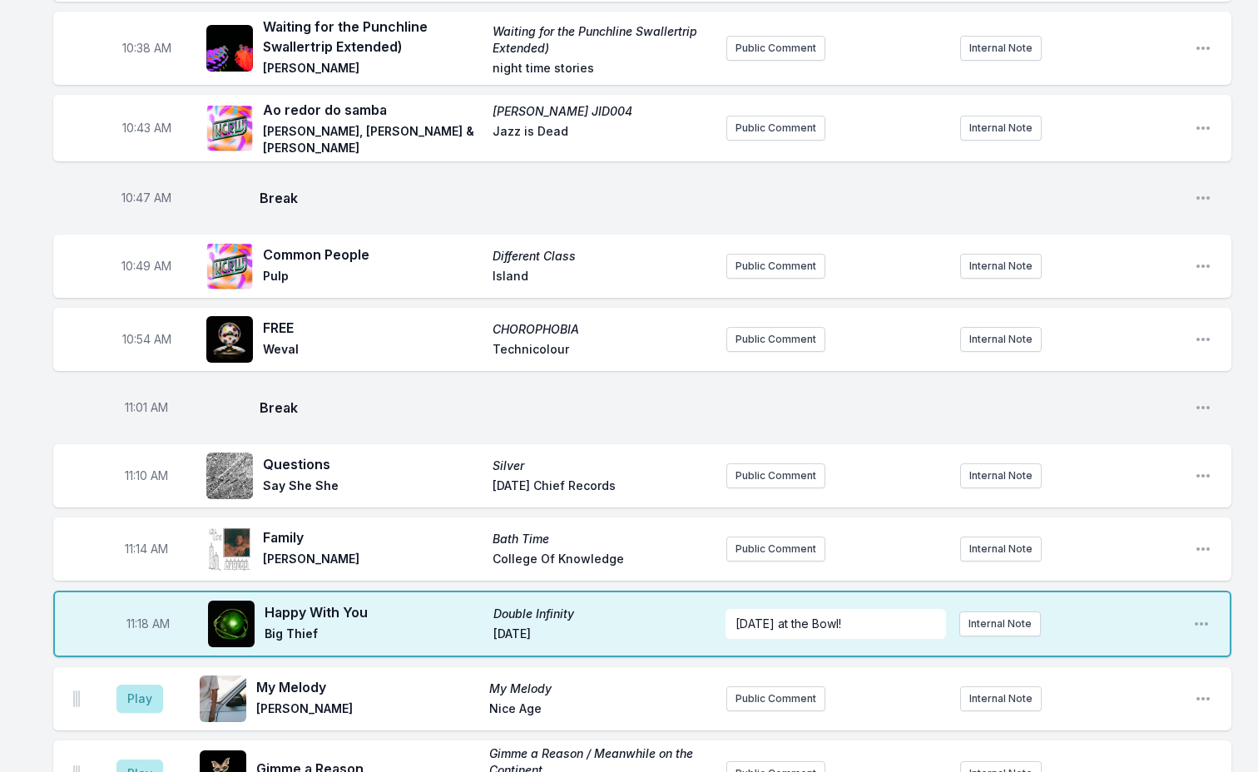
scroll to position [1950, 0]
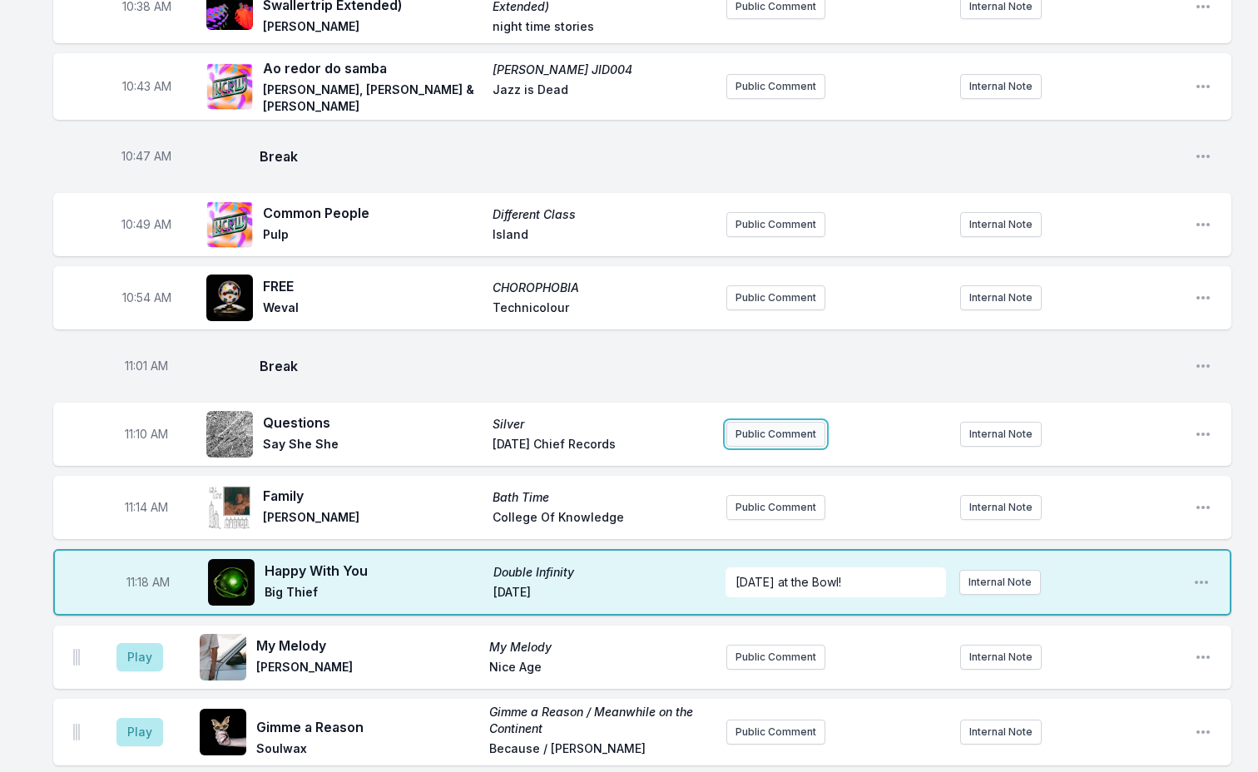
click at [768, 422] on button "Public Comment" at bounding box center [775, 434] width 99 height 25
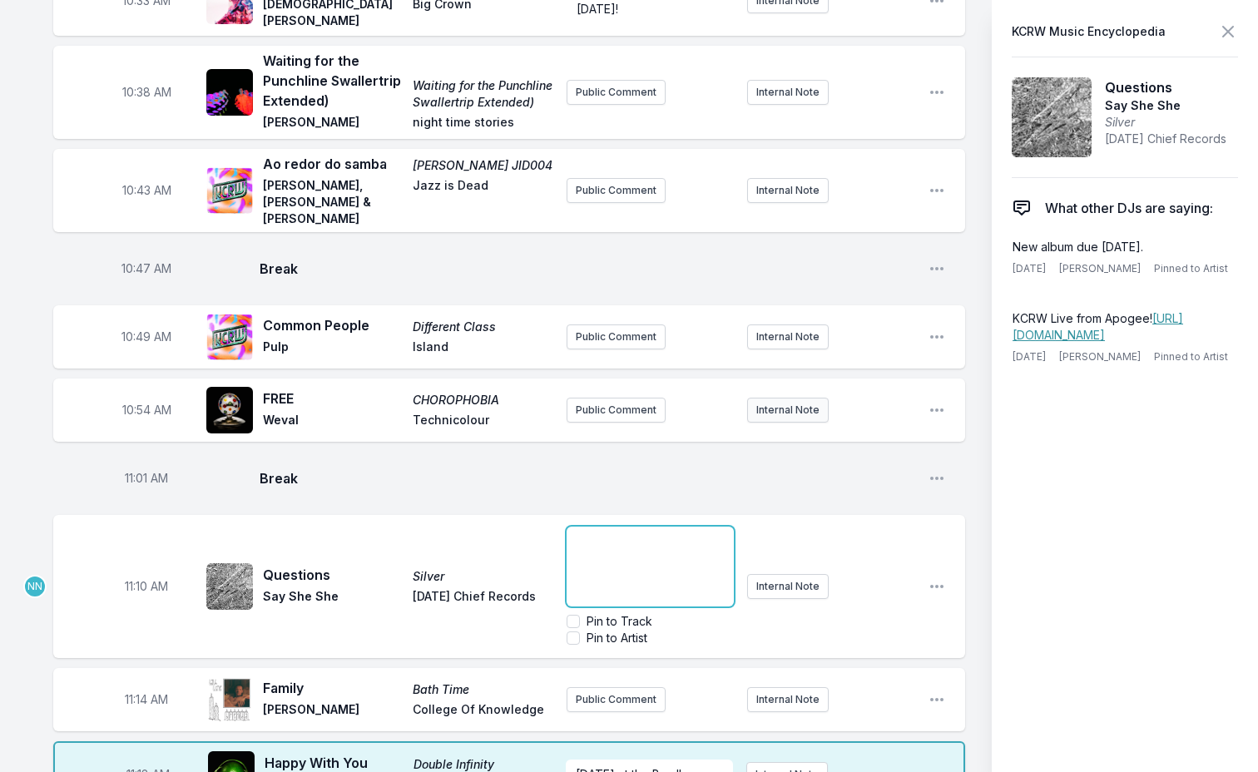
scroll to position [2117, 0]
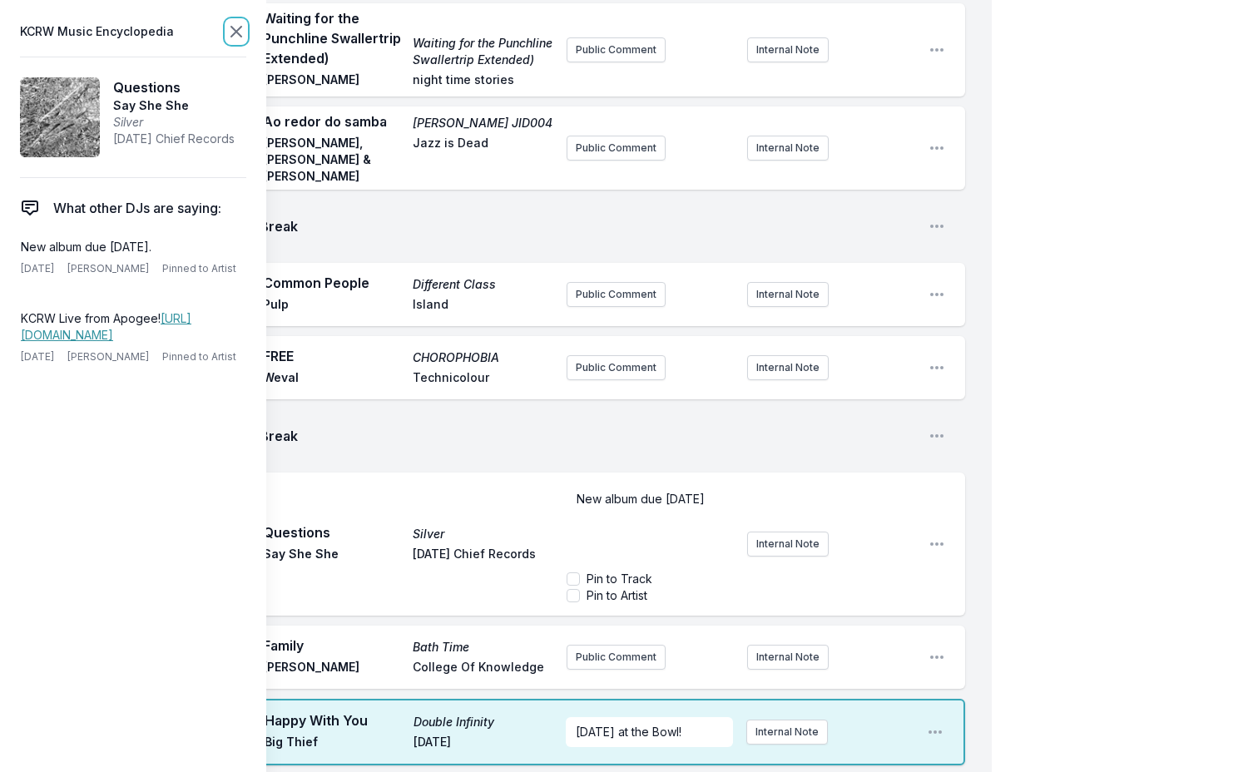
click at [235, 34] on icon at bounding box center [236, 32] width 10 height 10
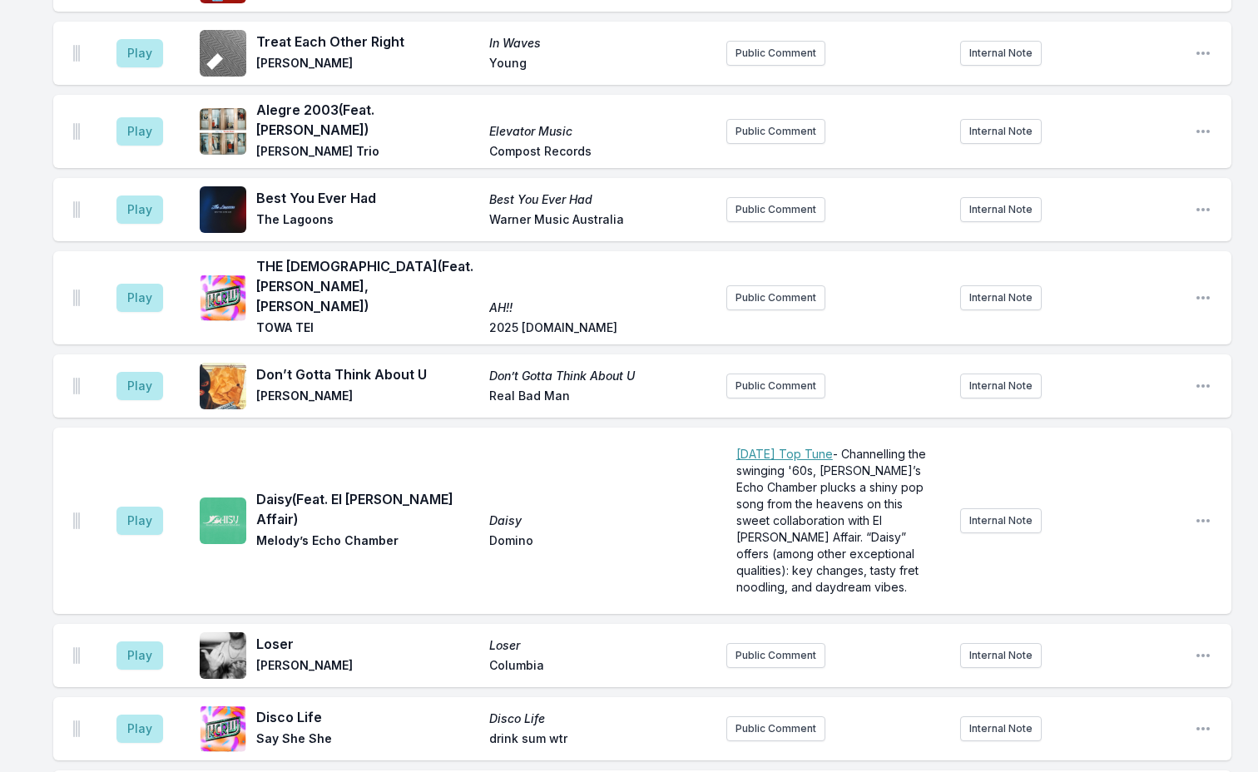
scroll to position [2147, 0]
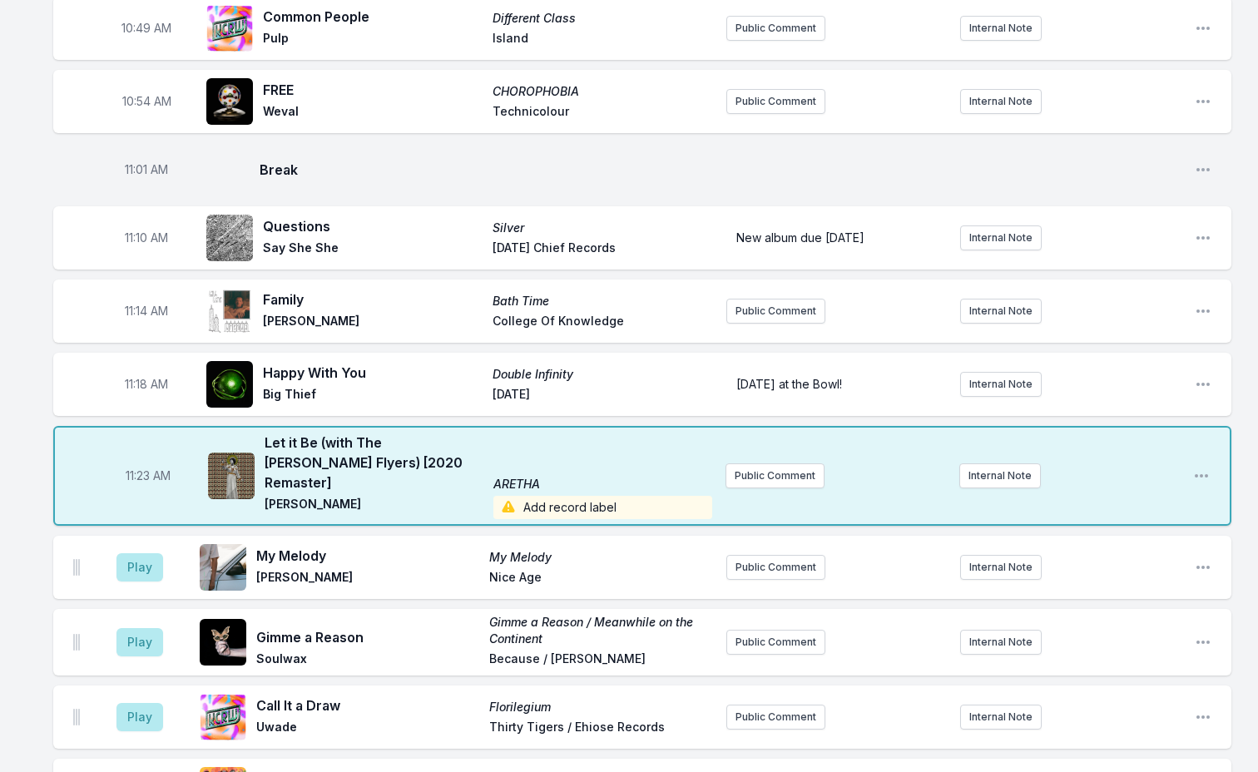
click at [551, 496] on span "Add record label" at bounding box center [602, 507] width 219 height 23
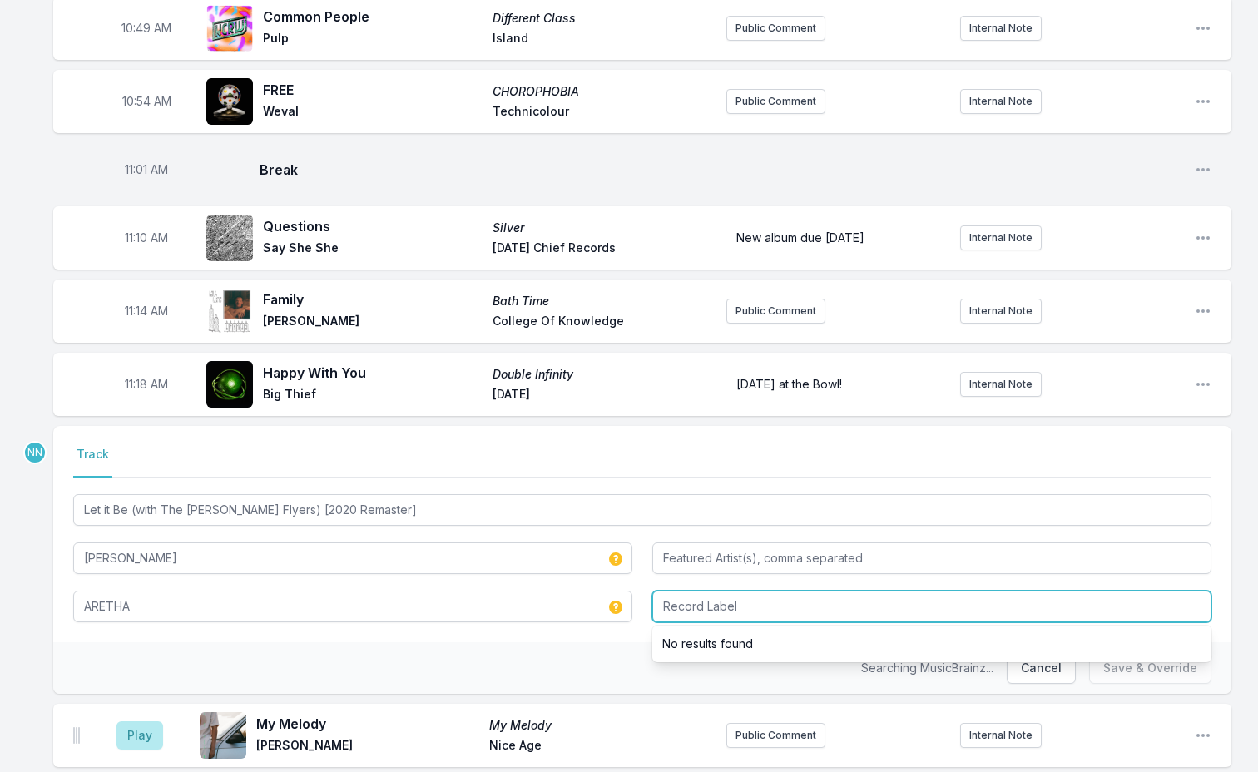
click at [737, 591] on input "Record Label" at bounding box center [931, 607] width 559 height 32
type input "Atlantic"
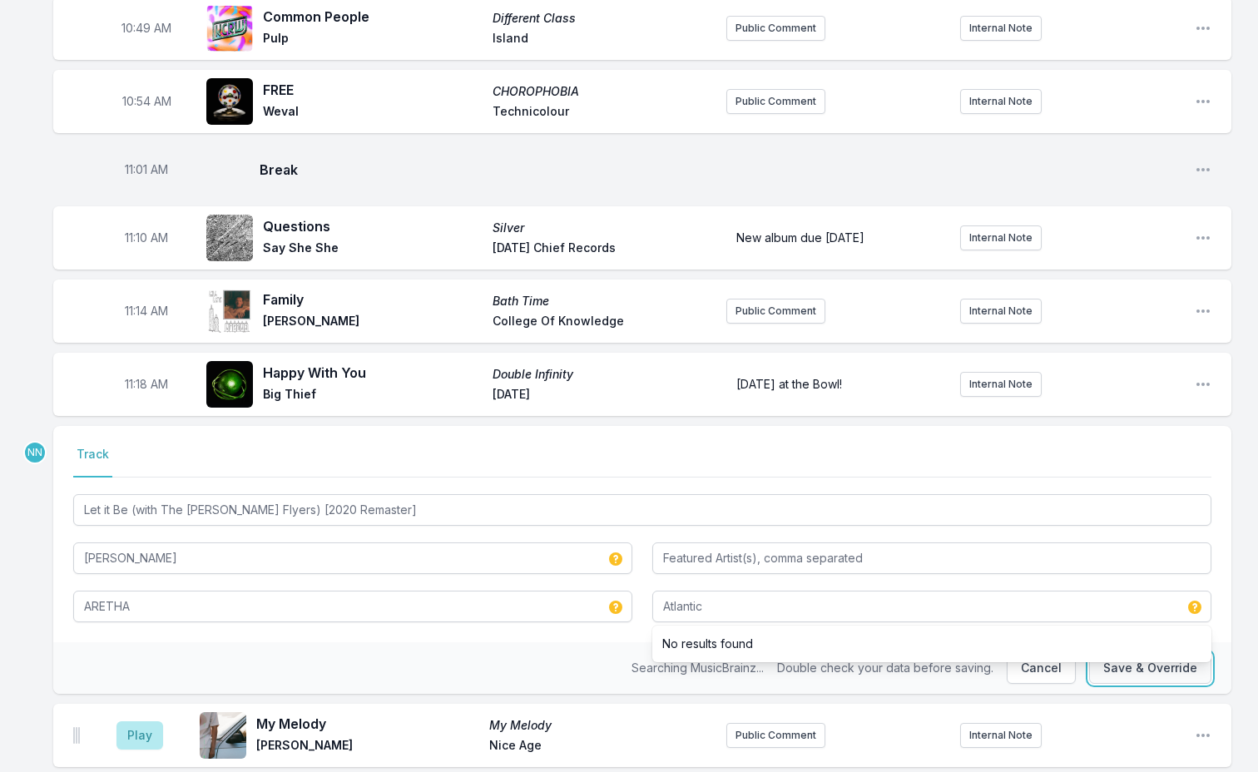
click at [1173, 652] on button "Save & Override" at bounding box center [1150, 668] width 122 height 32
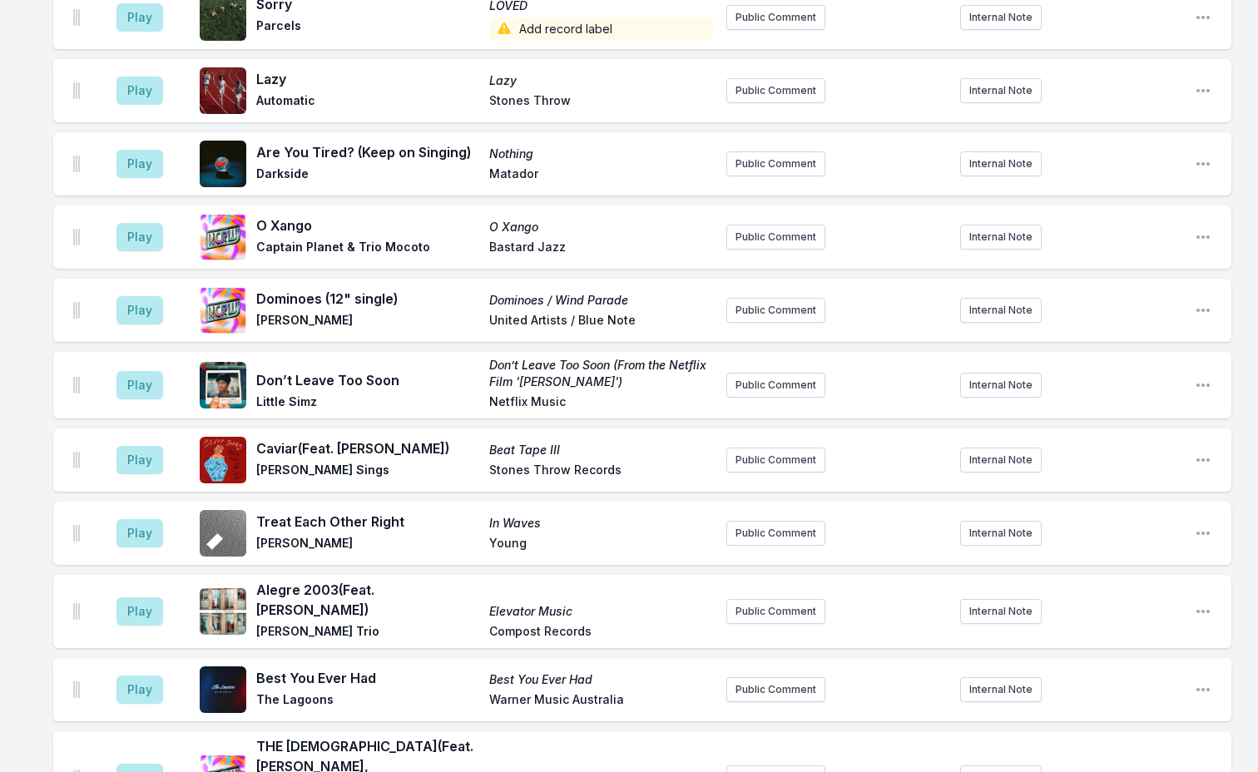
scroll to position [4643, 0]
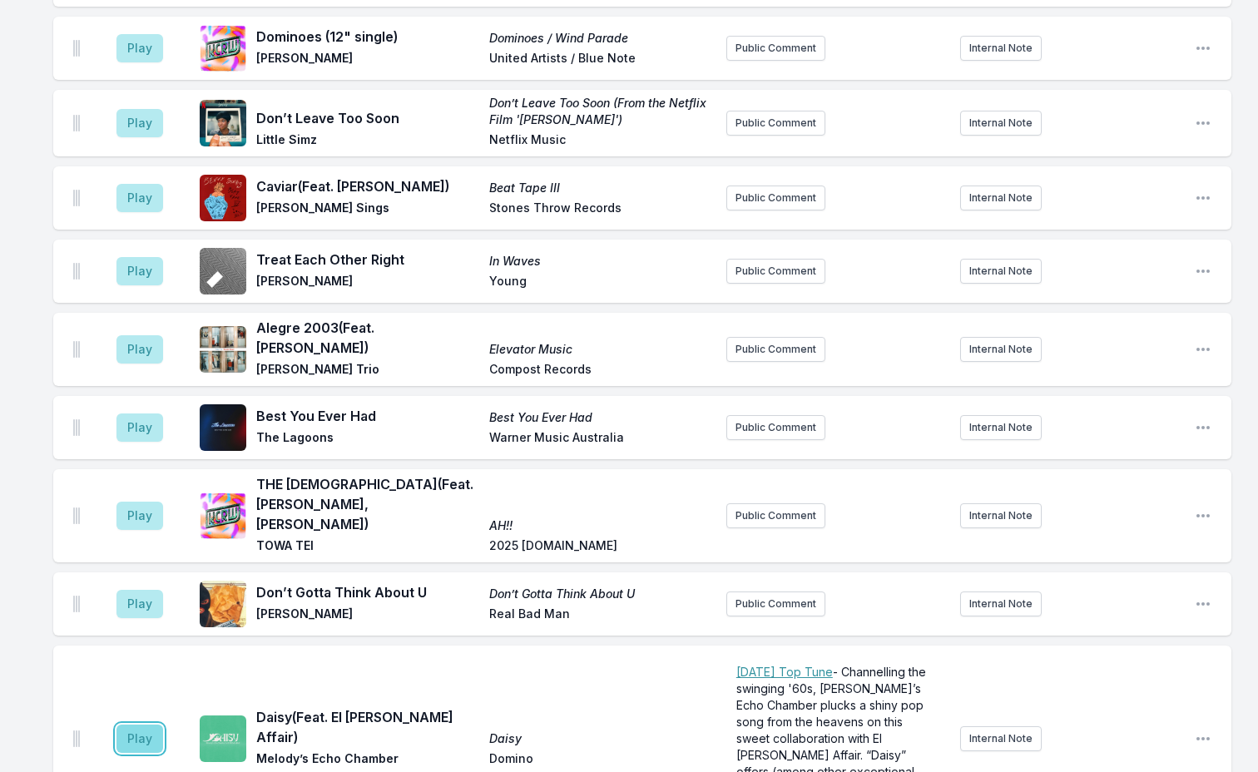
click at [141, 725] on button "Play" at bounding box center [139, 739] width 47 height 28
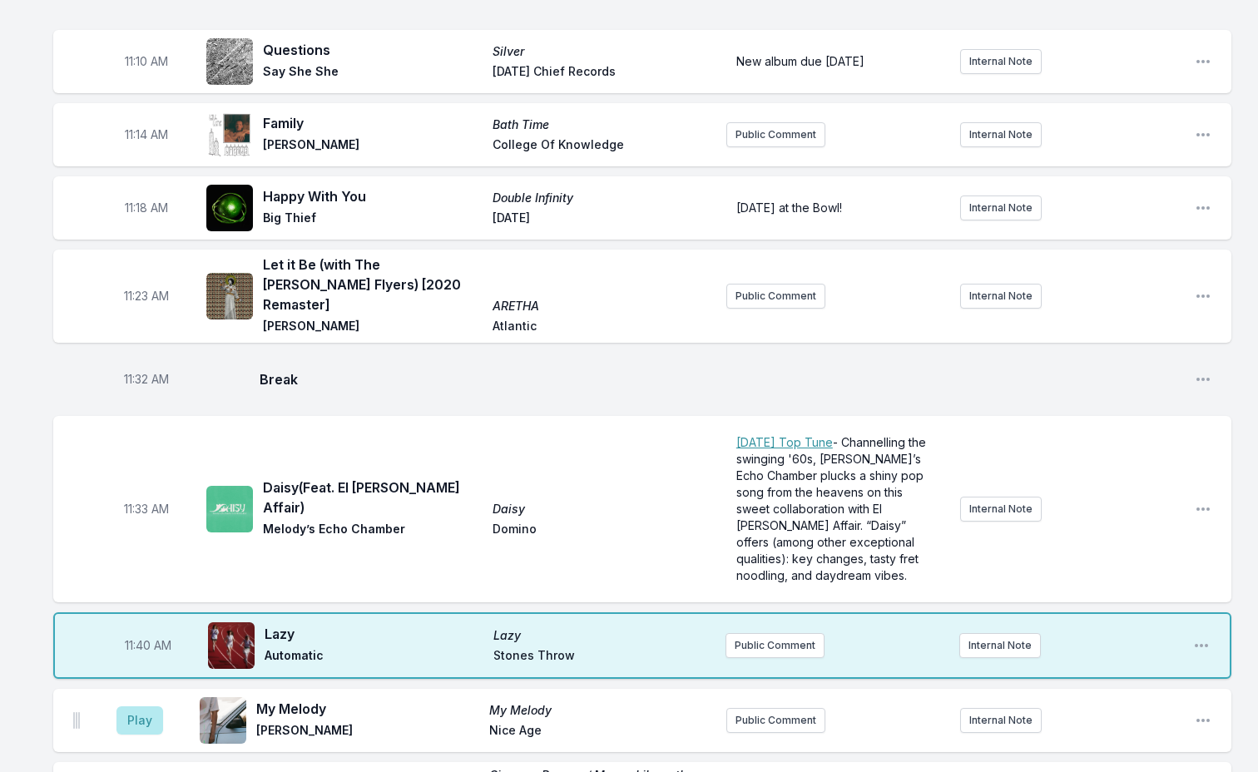
scroll to position [2579, 0]
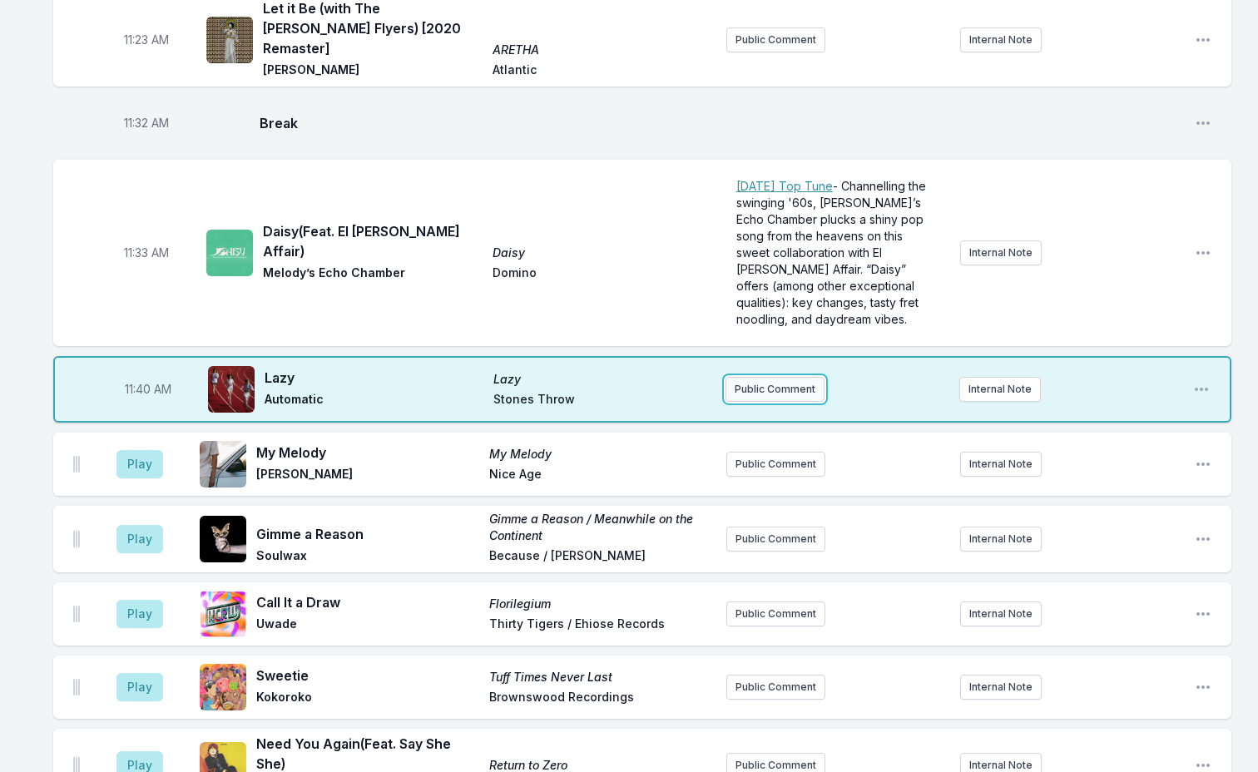
click at [797, 377] on button "Public Comment" at bounding box center [775, 389] width 99 height 25
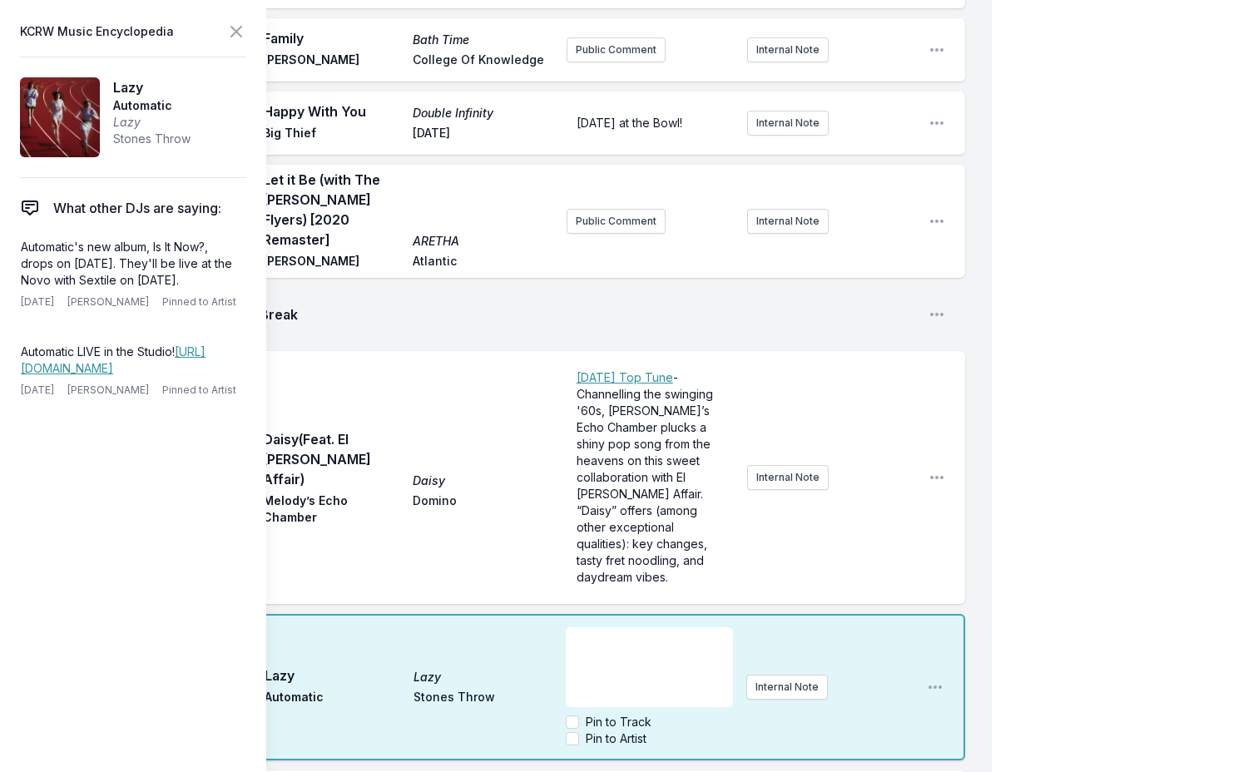
scroll to position [2746, 0]
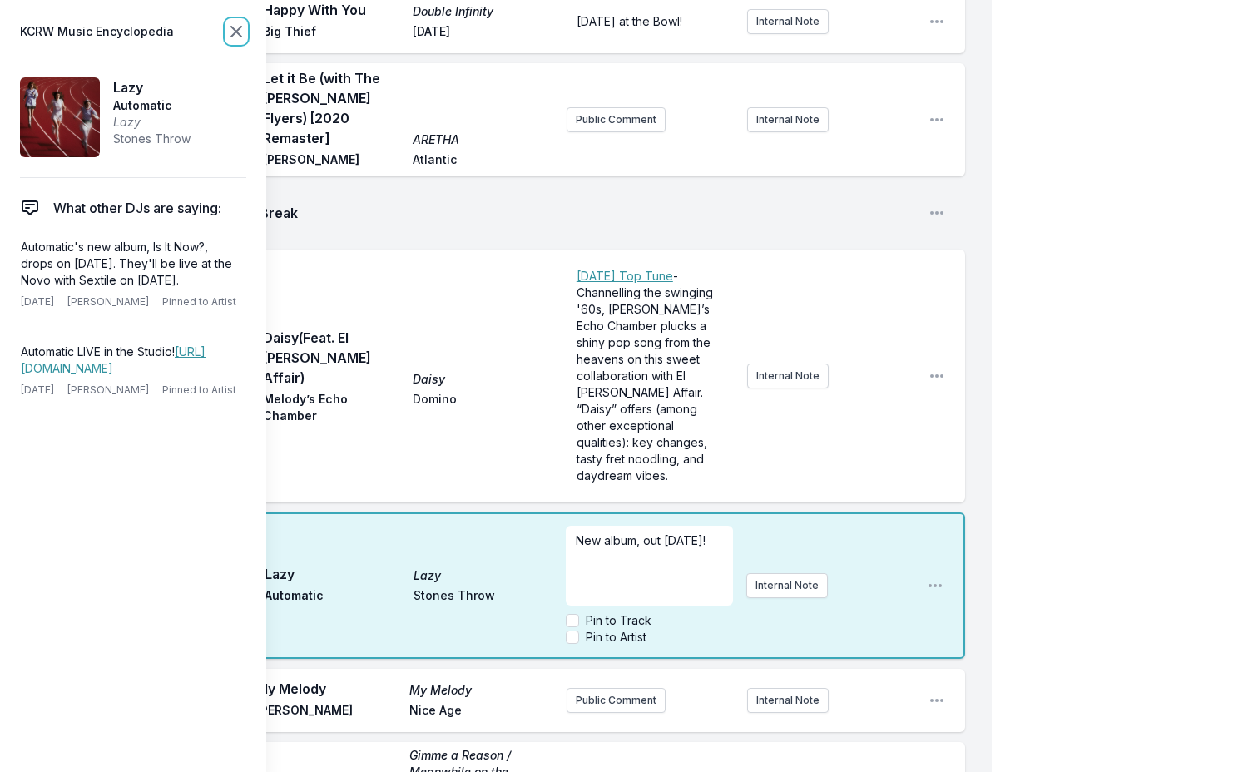
click at [231, 32] on icon at bounding box center [236, 32] width 20 height 20
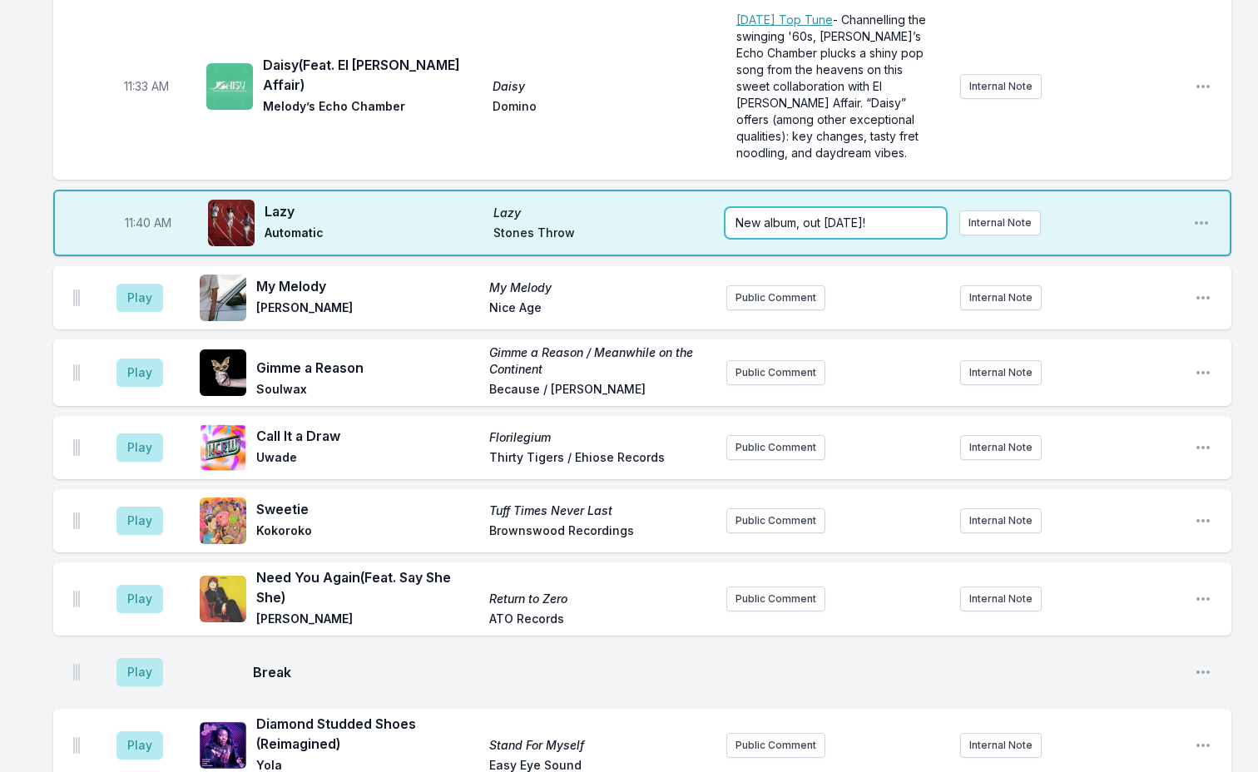
click at [817, 208] on div "New album, out tomorrow!" at bounding box center [836, 223] width 220 height 30
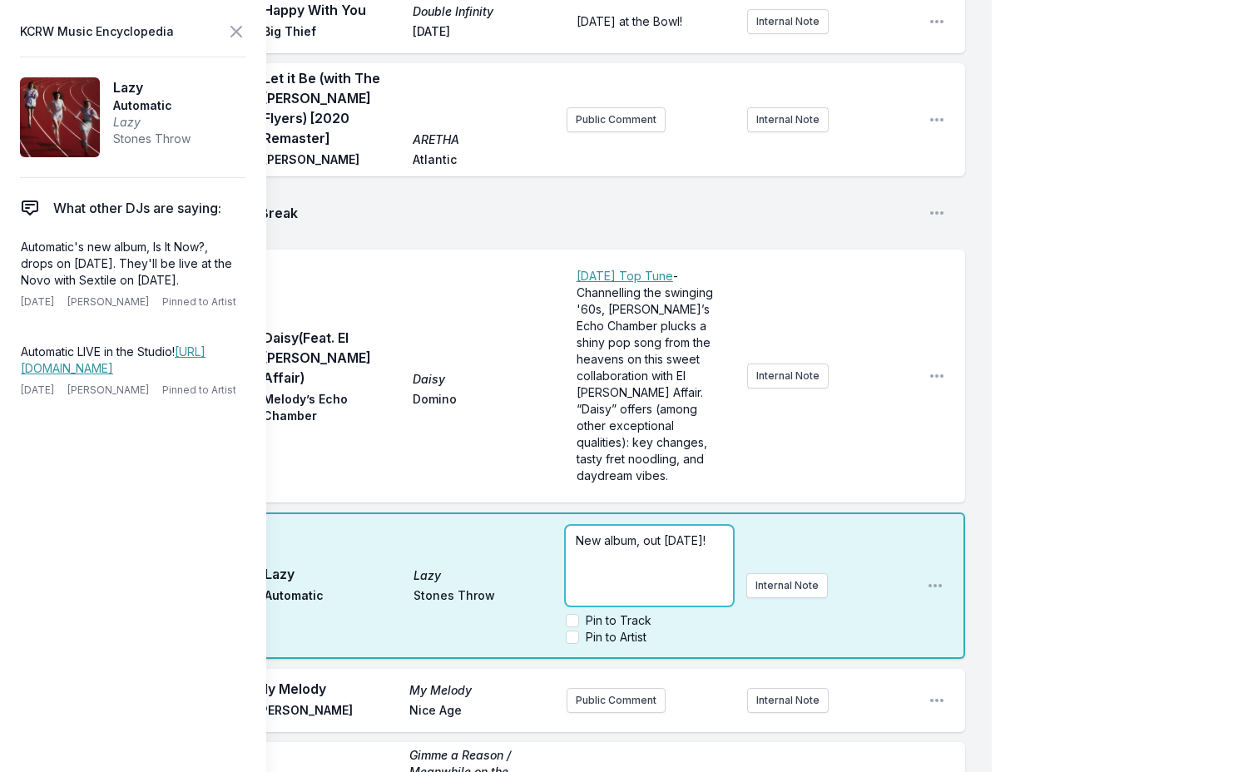
click at [644, 533] on span "New album, out tomorrow!" at bounding box center [641, 540] width 130 height 14
click at [1110, 453] on div "My Playlist KCRW Playlist Directory Reports NC NN User Guide Report Bug Sign ou…" at bounding box center [629, 711] width 1258 height 6914
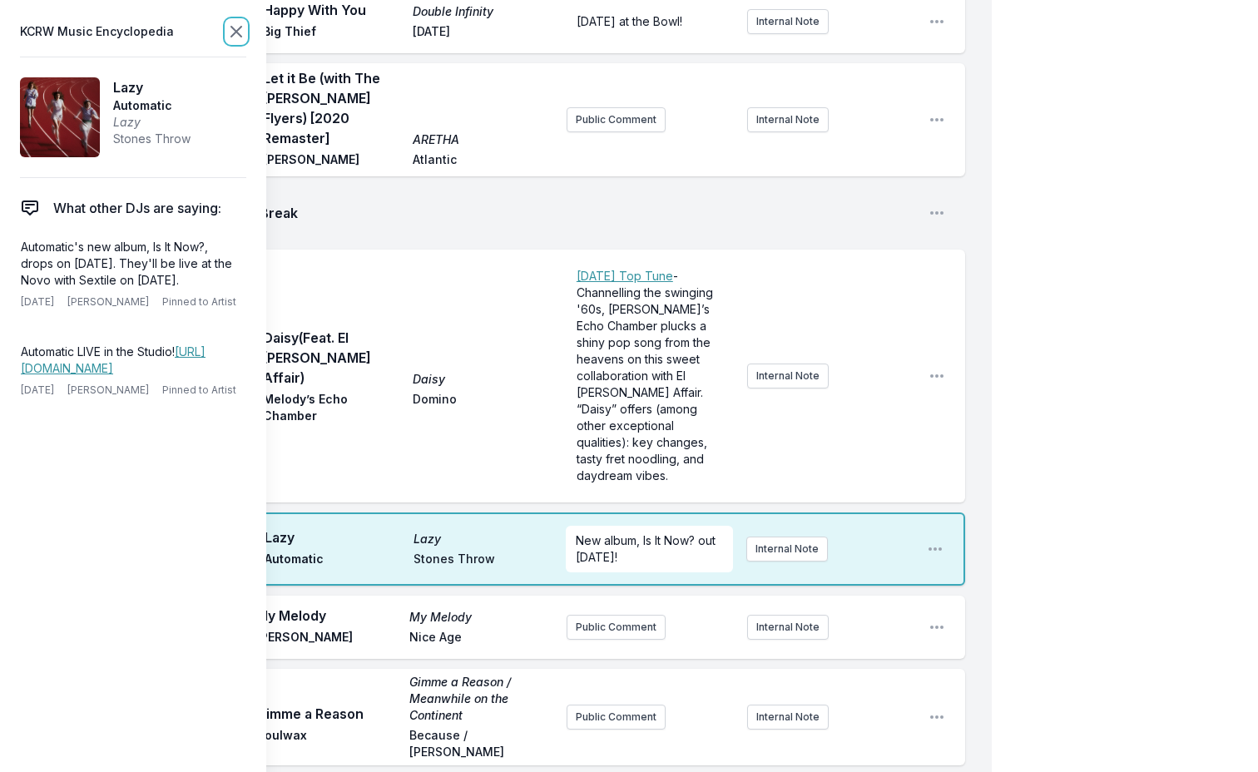
click at [235, 37] on icon at bounding box center [236, 32] width 20 height 20
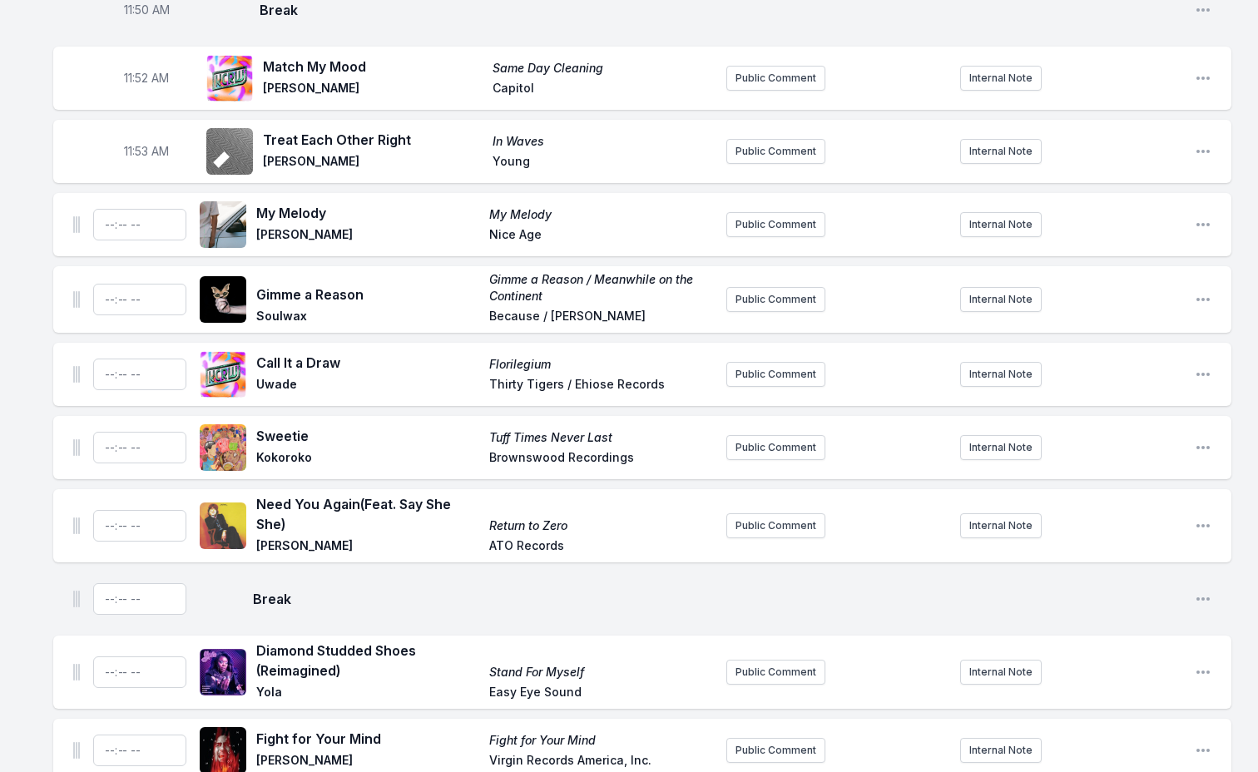
scroll to position [3245, 0]
